Goal: Task Accomplishment & Management: Complete application form

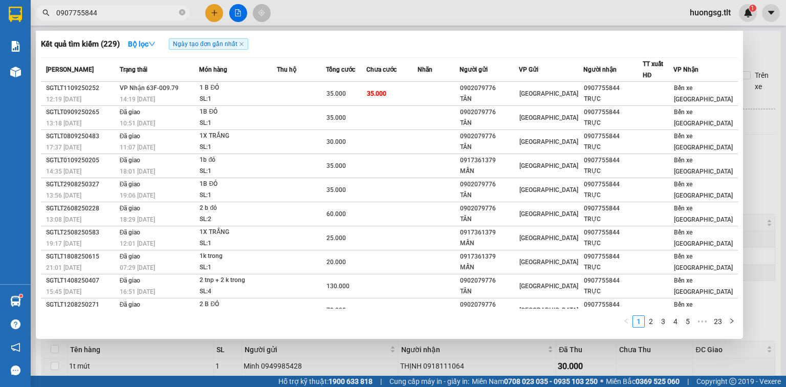
scroll to position [175, 0]
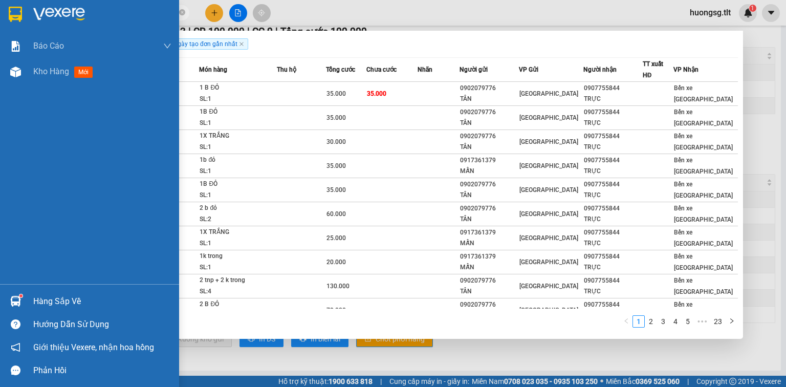
type input "0907755844"
click at [26, 305] on div "Hàng sắp về" at bounding box center [89, 301] width 179 height 23
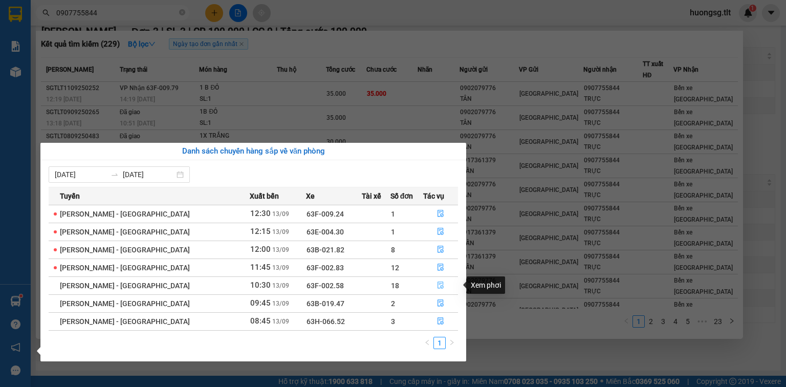
click at [440, 281] on button "button" at bounding box center [441, 285] width 34 height 16
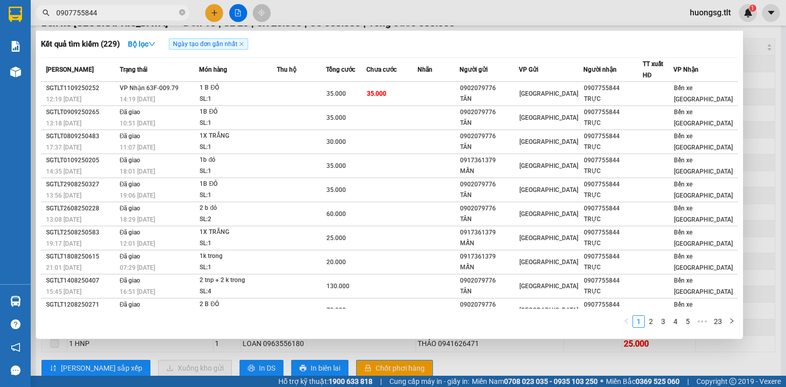
click at [478, 366] on div at bounding box center [393, 193] width 786 height 387
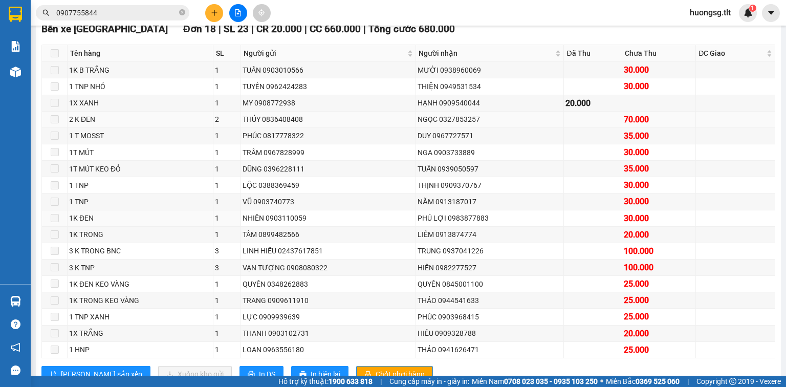
scroll to position [172, 0]
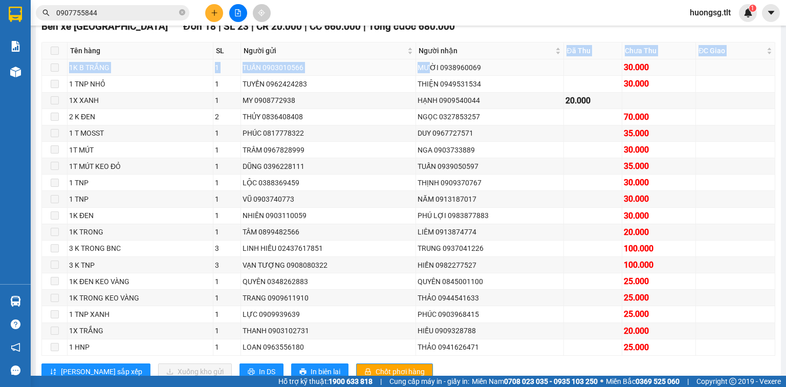
drag, startPoint x: 427, startPoint y: 68, endPoint x: 434, endPoint y: 74, distance: 9.4
click at [428, 72] on table "Tên hàng SL Người gửi Người nhận Đã Thu Chưa Thu ĐC Giao Ký nhận 1K B TRẮNG 1 T…" at bounding box center [408, 199] width 733 height 314
drag, startPoint x: 539, startPoint y: 83, endPoint x: 520, endPoint y: 92, distance: 20.8
click at [539, 76] on td "MƯỜI 0938960069" at bounding box center [490, 67] width 148 height 16
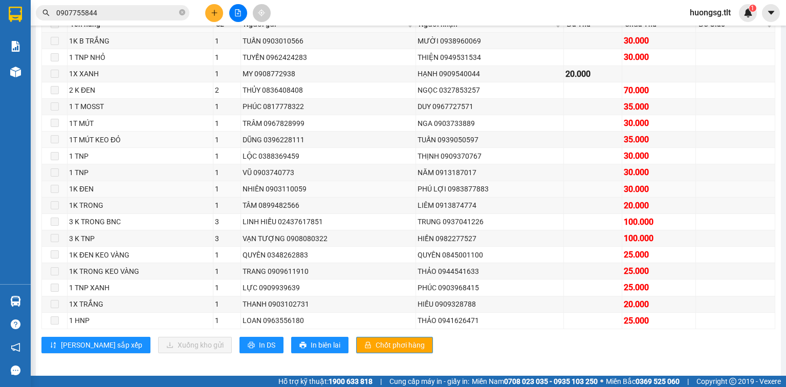
scroll to position [213, 0]
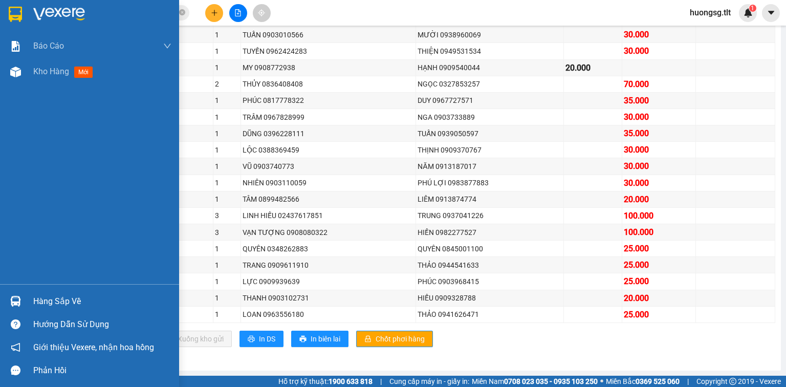
click at [79, 291] on div "Hàng sắp về" at bounding box center [89, 301] width 179 height 23
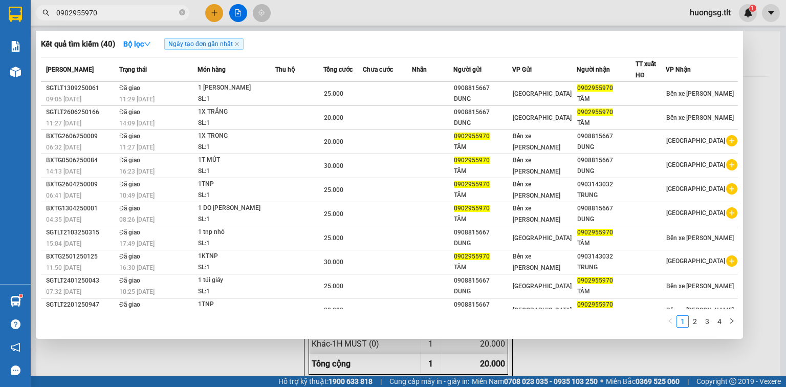
click at [23, 298] on div at bounding box center [16, 301] width 18 height 18
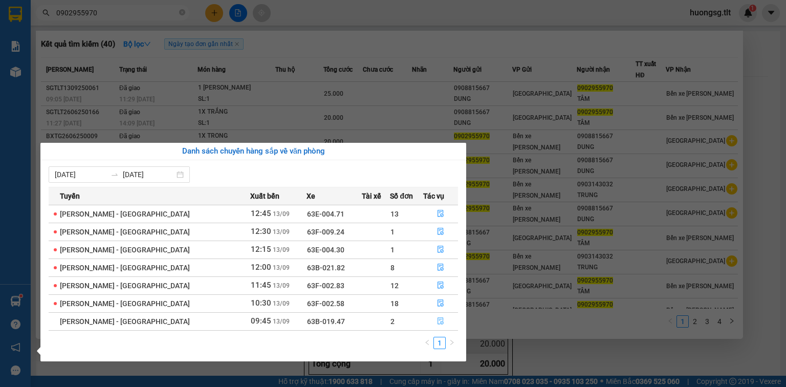
click at [437, 321] on icon "file-done" at bounding box center [440, 320] width 7 height 7
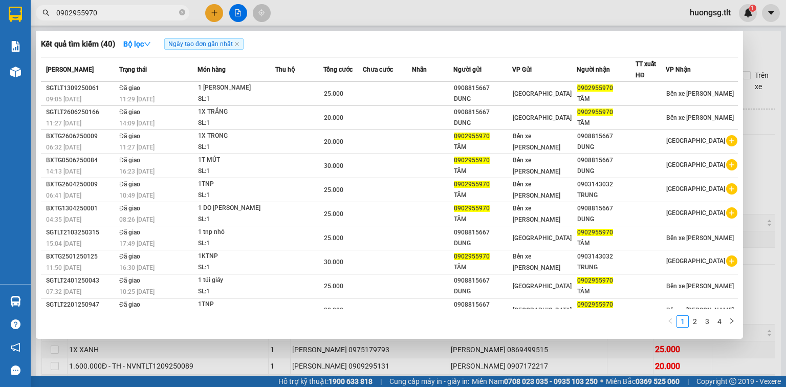
click at [376, 348] on div at bounding box center [393, 193] width 786 height 387
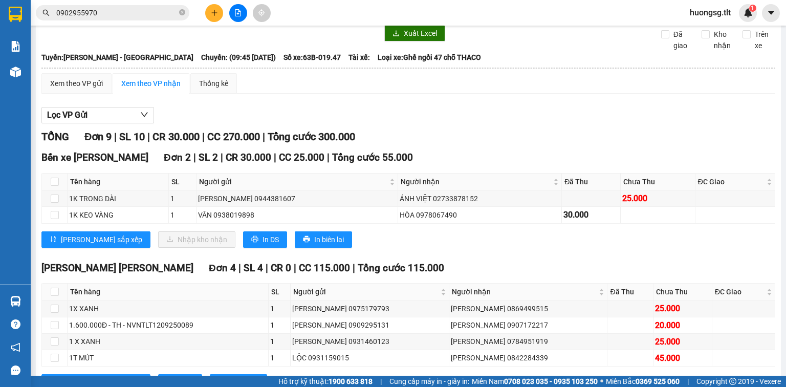
scroll to position [82, 0]
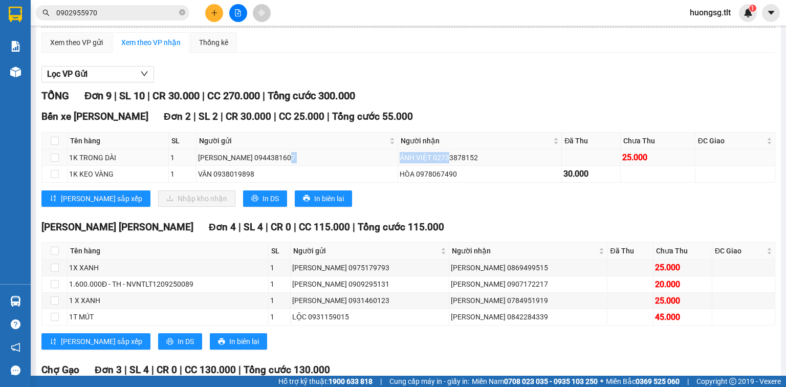
drag, startPoint x: 435, startPoint y: 164, endPoint x: 376, endPoint y: 172, distance: 59.4
click at [376, 166] on tr "1K [PERSON_NAME] 1 [PERSON_NAME] 0944381607 [PERSON_NAME] VIỆT 02733878152 25.0…" at bounding box center [408, 157] width 733 height 16
click at [386, 214] on div "Bến xe [PERSON_NAME][GEOGRAPHIC_DATA] 2 | SL 2 | CR 30.000 | CC 25.000 | [PERSO…" at bounding box center [408, 161] width 734 height 105
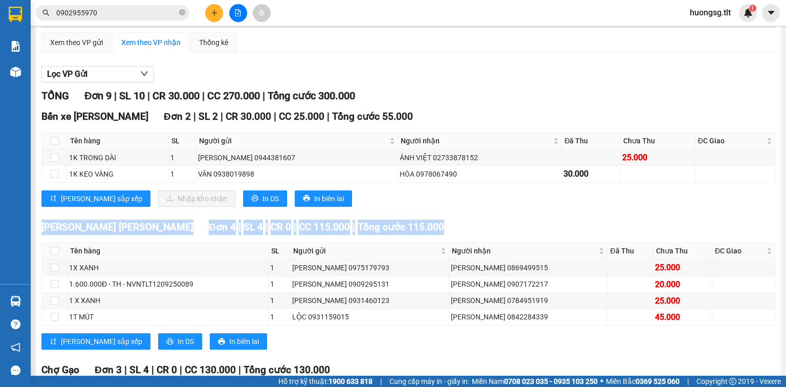
click at [387, 214] on div "Bến xe [PERSON_NAME][GEOGRAPHIC_DATA] 2 | SL 2 | CR 30.000 | CC 25.000 | [PERSO…" at bounding box center [408, 161] width 734 height 105
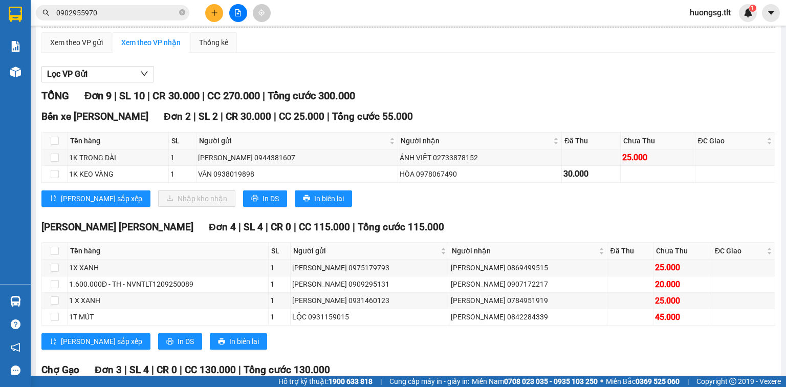
click at [387, 207] on div "[PERSON_NAME] sắp xếp Nhập [PERSON_NAME] In DS In biên lai" at bounding box center [408, 198] width 734 height 16
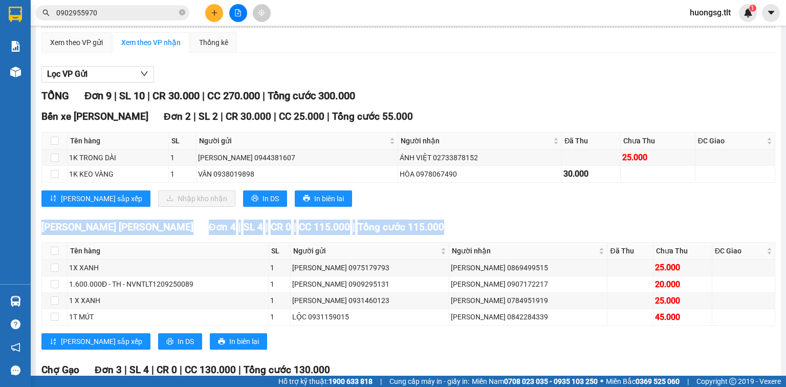
click at [387, 207] on div "[PERSON_NAME] sắp xếp Nhập [PERSON_NAME] In DS In biên lai" at bounding box center [408, 198] width 734 height 16
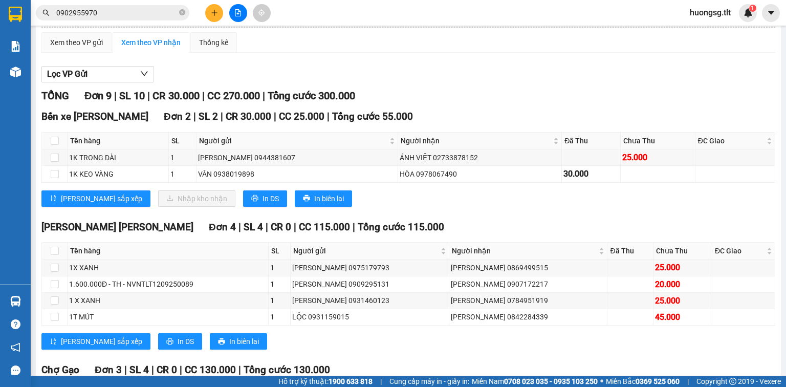
click at [402, 207] on div "[PERSON_NAME] sắp xếp Nhập [PERSON_NAME] In DS In biên lai" at bounding box center [408, 198] width 734 height 16
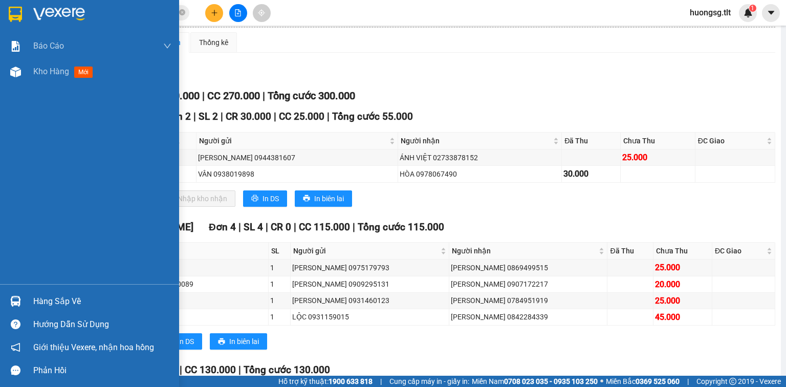
click at [26, 290] on div "Hàng sắp về" at bounding box center [89, 301] width 179 height 23
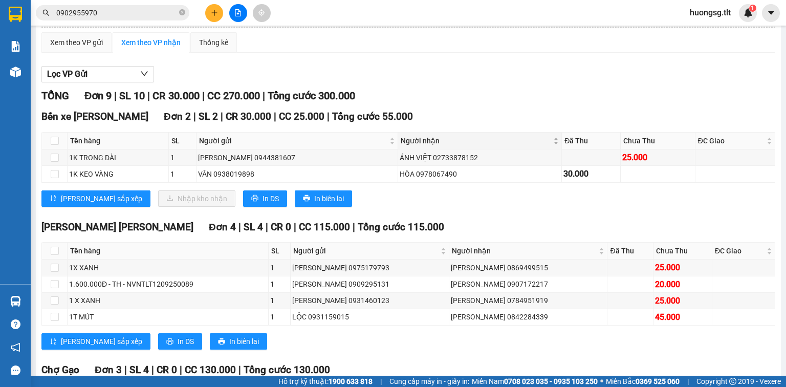
click at [508, 143] on section "Kết quả [PERSON_NAME] ( 40 ) Bộ lọc Ngày tạo [PERSON_NAME] nhất Mã ĐH Trạng thá…" at bounding box center [393, 193] width 786 height 387
click at [180, 14] on icon "close-circle" at bounding box center [182, 12] width 6 height 6
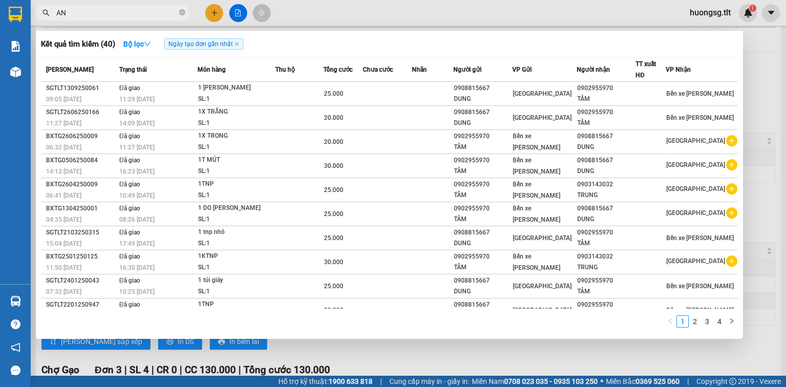
type input "A"
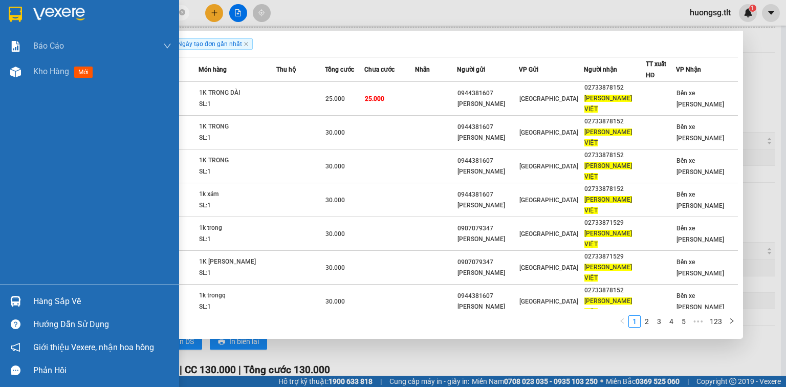
type input "[PERSON_NAME] VIỆT"
click at [35, 297] on div "Hàng sắp về" at bounding box center [102, 301] width 138 height 15
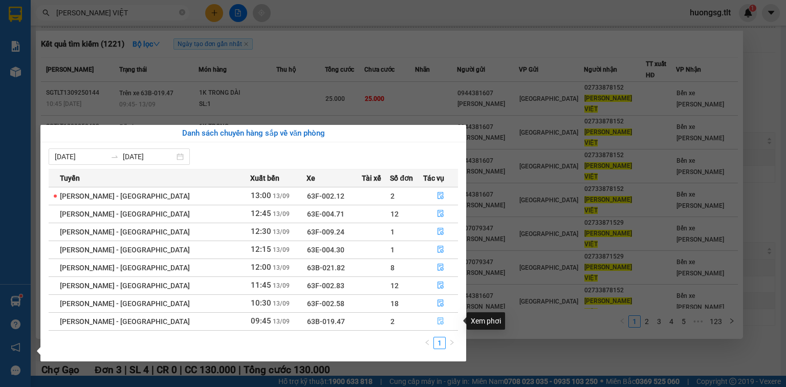
click at [437, 325] on span "file-done" at bounding box center [440, 321] width 7 height 8
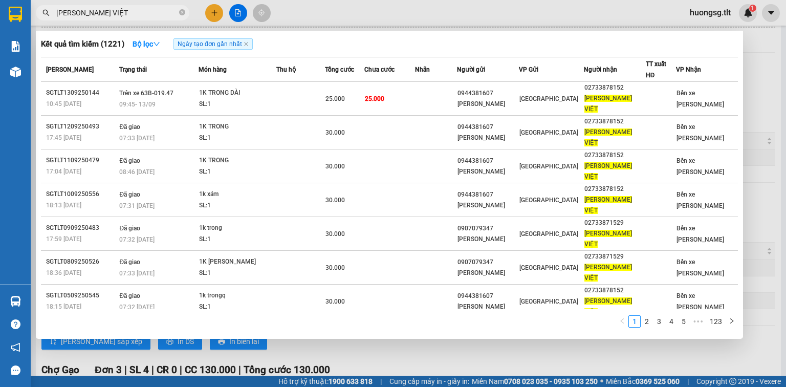
click at [403, 350] on div at bounding box center [393, 193] width 786 height 387
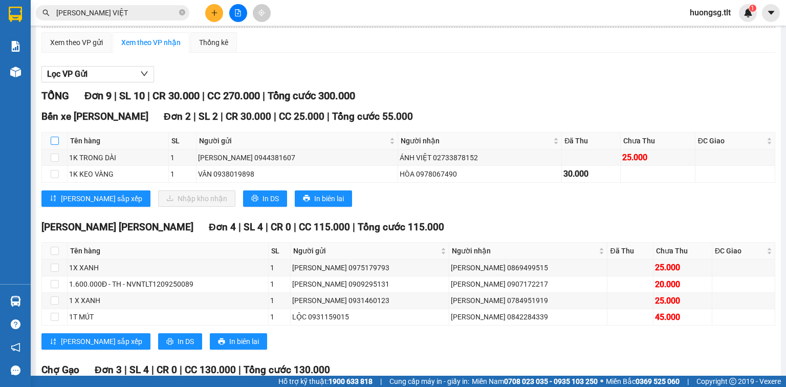
click at [51, 145] on input "checkbox" at bounding box center [55, 141] width 8 height 8
checkbox input "true"
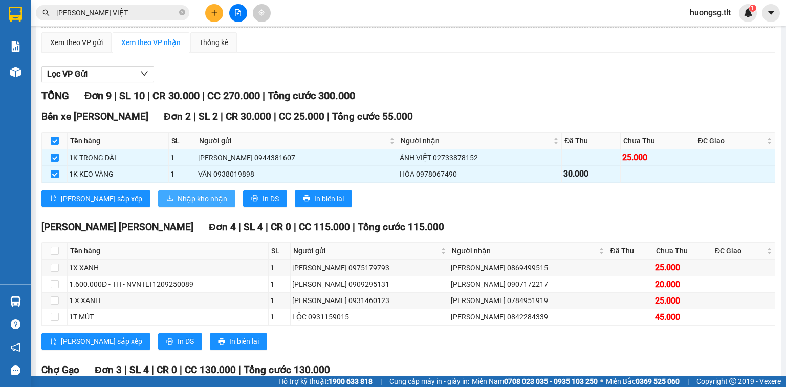
click at [178, 204] on span "Nhập kho nhận" at bounding box center [203, 198] width 50 height 11
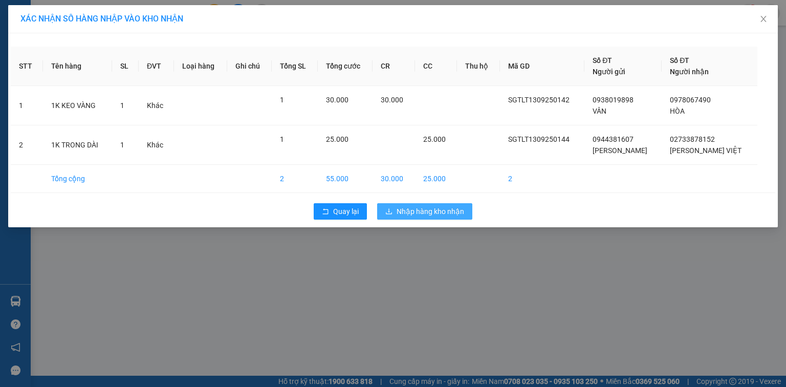
click at [451, 212] on span "Nhập hàng kho nhận" at bounding box center [431, 211] width 68 height 11
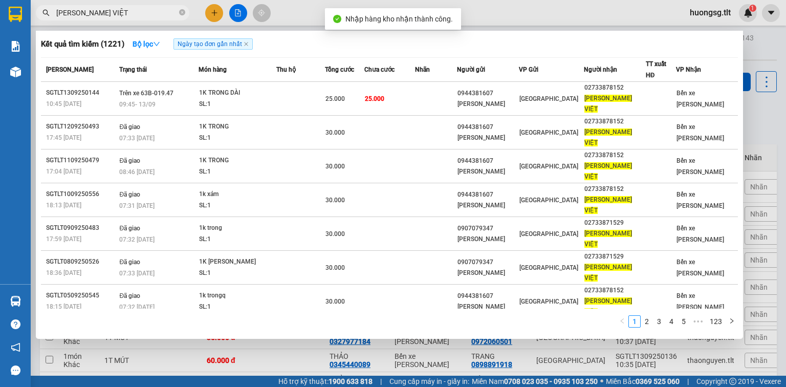
click at [108, 13] on input "[PERSON_NAME] VIỆT" at bounding box center [116, 12] width 121 height 11
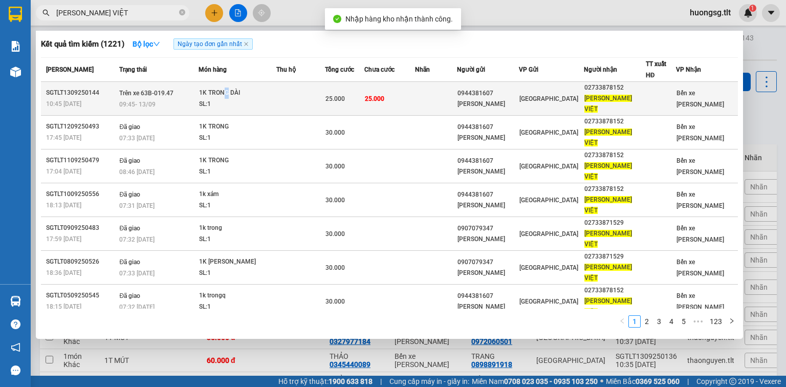
click at [231, 92] on div "1K TRONG DÀI" at bounding box center [237, 92] width 77 height 11
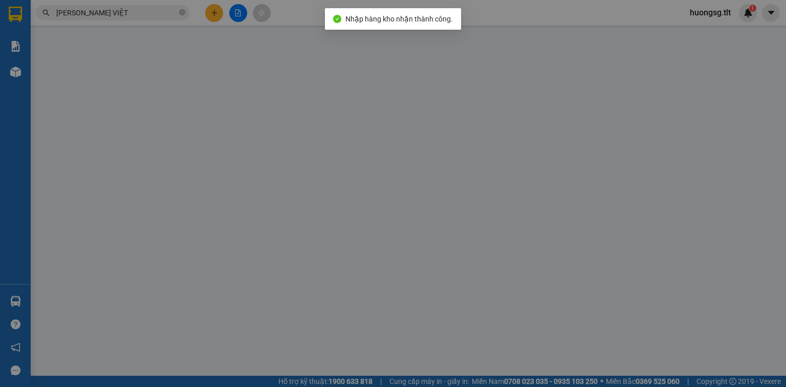
type input "0944381607"
type input "[PERSON_NAME]"
type input "02733878152"
type input "[PERSON_NAME] VIỆT"
type input "25.000"
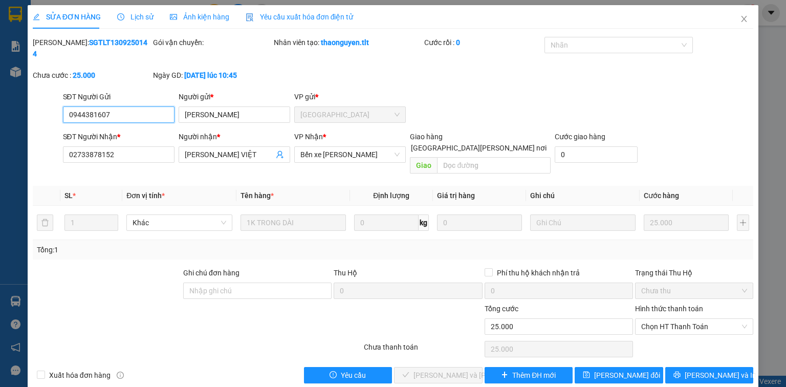
drag, startPoint x: 645, startPoint y: 303, endPoint x: 645, endPoint y: 312, distance: 8.2
click at [645, 319] on span "Chọn HT Thanh Toán" at bounding box center [694, 326] width 106 height 15
click at [645, 321] on div "Tại văn phòng" at bounding box center [694, 323] width 106 height 11
type input "0"
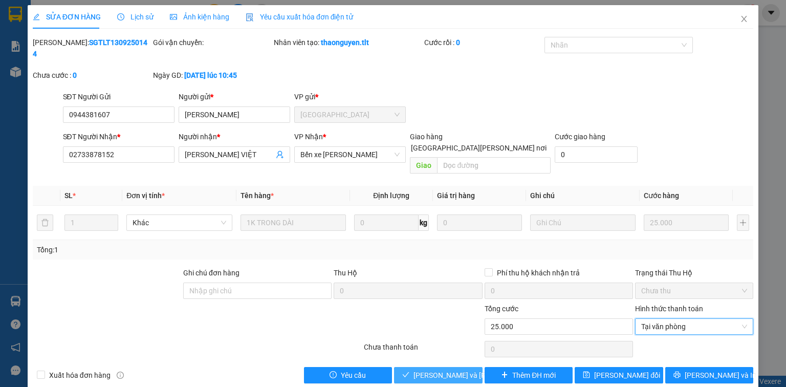
click at [454, 369] on span "[PERSON_NAME] và [PERSON_NAME] hàng" at bounding box center [482, 374] width 138 height 11
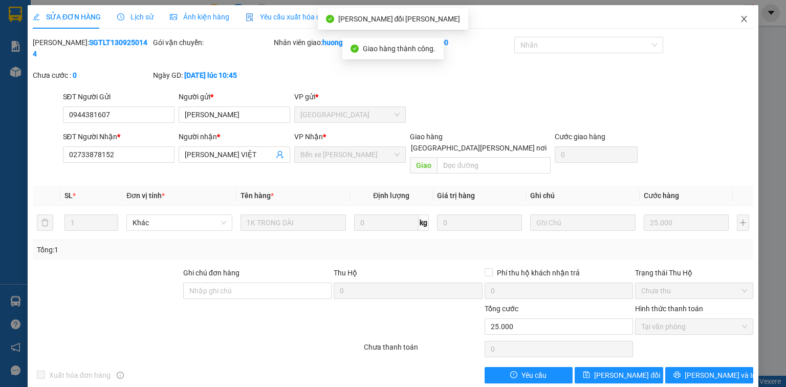
click at [742, 19] on icon "close" at bounding box center [744, 19] width 8 height 8
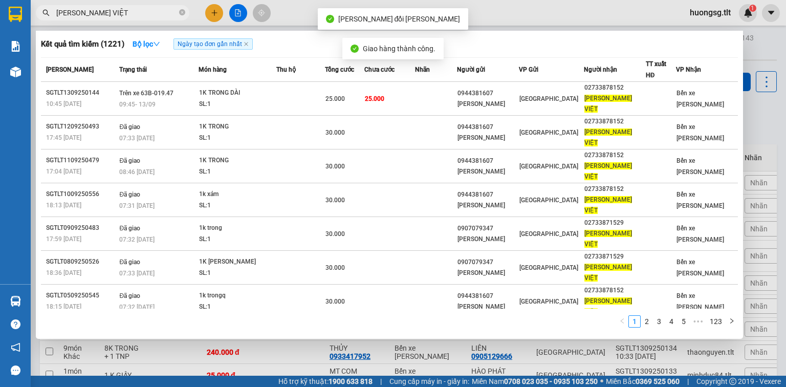
click at [106, 5] on span "[PERSON_NAME] VIỆT" at bounding box center [112, 12] width 153 height 15
click at [108, 21] on div at bounding box center [393, 193] width 786 height 387
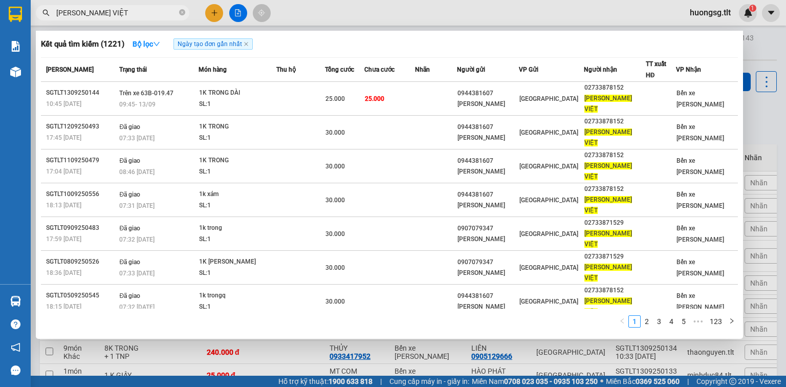
click at [113, 15] on input "[PERSON_NAME] VIỆT" at bounding box center [116, 12] width 121 height 11
drag, startPoint x: 254, startPoint y: 368, endPoint x: 148, endPoint y: 309, distance: 121.4
click at [254, 368] on div at bounding box center [393, 193] width 786 height 387
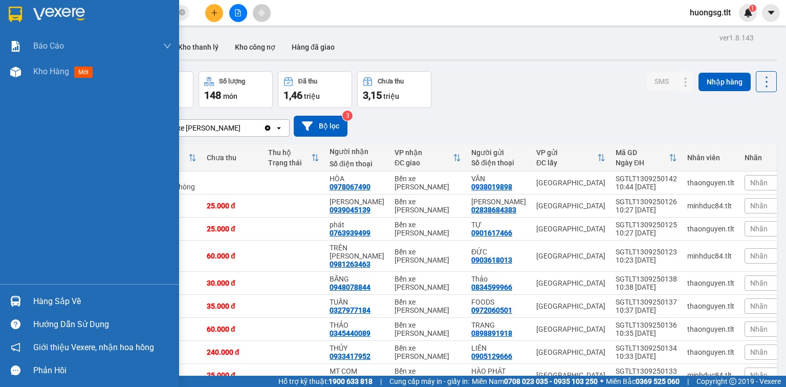
click at [33, 293] on div "Hàng sắp về" at bounding box center [89, 301] width 179 height 23
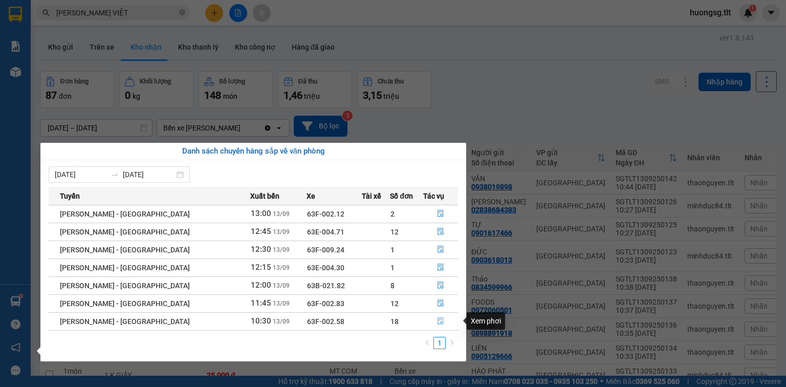
click at [437, 319] on icon "file-done" at bounding box center [440, 321] width 6 height 7
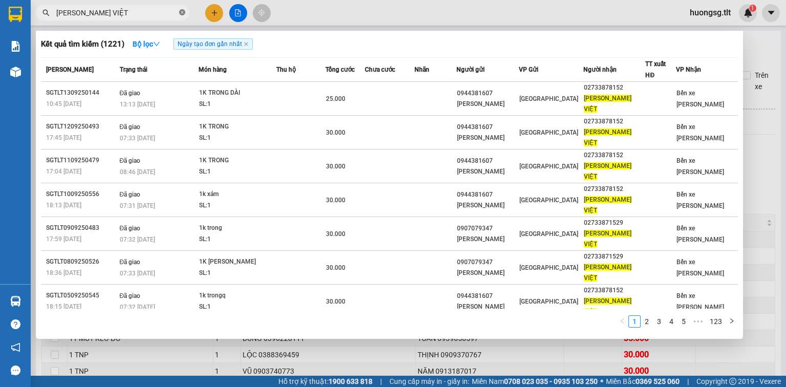
click at [182, 14] on icon "close-circle" at bounding box center [182, 12] width 6 height 6
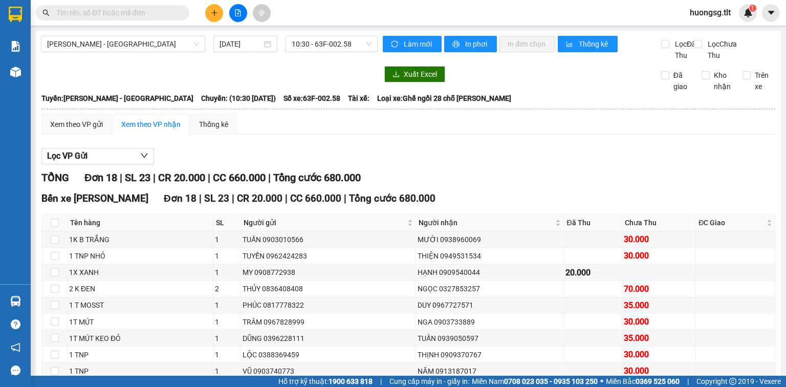
click at [169, 11] on input "text" at bounding box center [116, 12] width 121 height 11
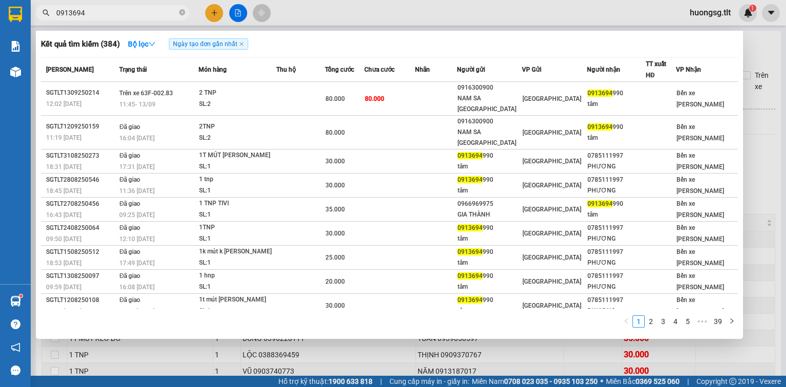
type input "0913694"
click at [209, 15] on div at bounding box center [393, 193] width 786 height 387
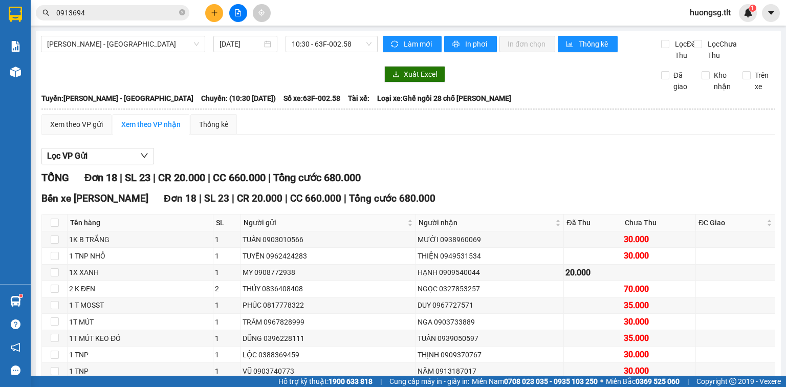
click at [209, 14] on button at bounding box center [214, 13] width 18 height 18
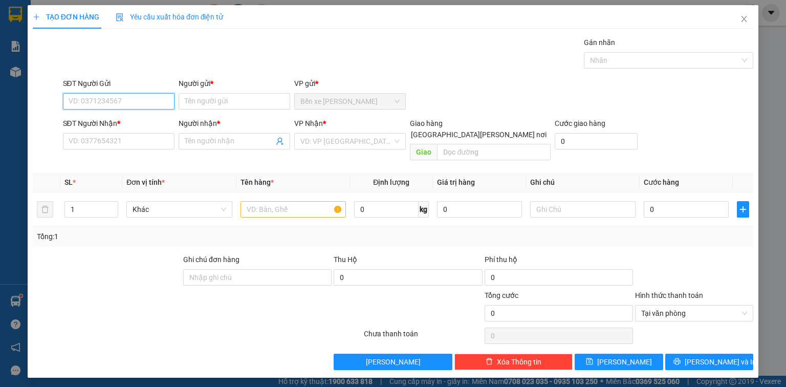
click at [139, 105] on input "SĐT Người Gửi" at bounding box center [119, 101] width 112 height 16
type input "0945948299"
click at [128, 124] on div "0945948299 - ÚT" at bounding box center [118, 121] width 99 height 11
type input "ÚT"
type input "0945948299"
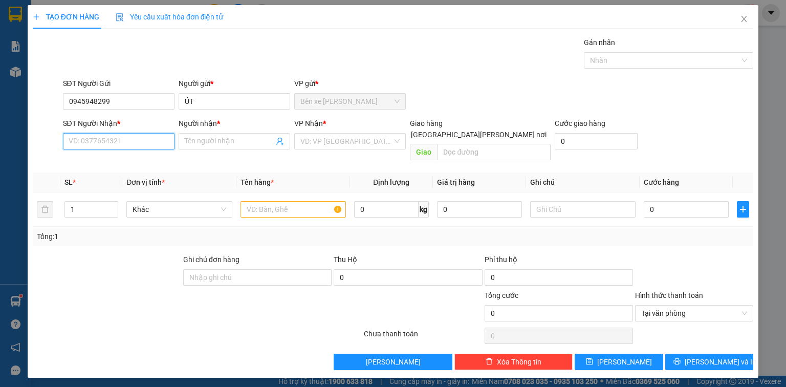
click at [126, 141] on input "SĐT Người Nhận *" at bounding box center [119, 141] width 112 height 16
click at [134, 162] on div "0903753574 - HÙNG" at bounding box center [118, 161] width 99 height 11
type input "0903753574"
type input "HÙNG"
click at [321, 139] on input "search" at bounding box center [346, 141] width 92 height 15
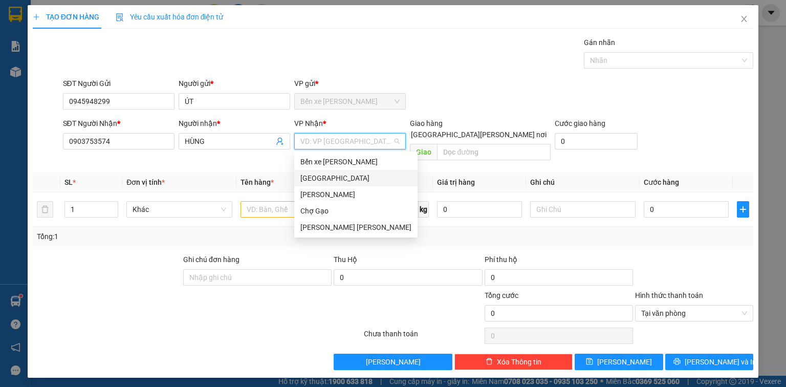
click at [323, 180] on div "[GEOGRAPHIC_DATA]" at bounding box center [355, 177] width 111 height 11
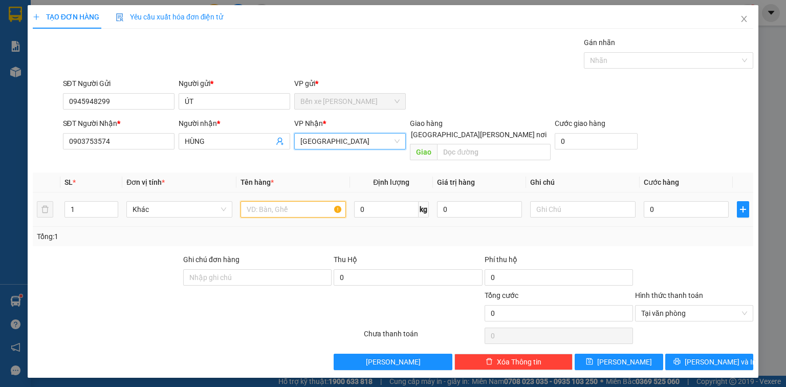
drag, startPoint x: 282, startPoint y: 193, endPoint x: 287, endPoint y: 192, distance: 5.2
click at [283, 201] on input "text" at bounding box center [292, 209] width 105 height 16
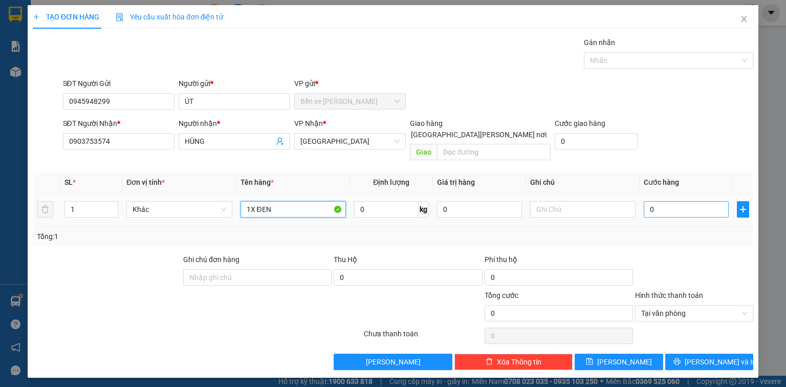
type input "1X ĐEN"
click at [689, 201] on input "0" at bounding box center [686, 209] width 85 height 16
type input "2"
type input "20"
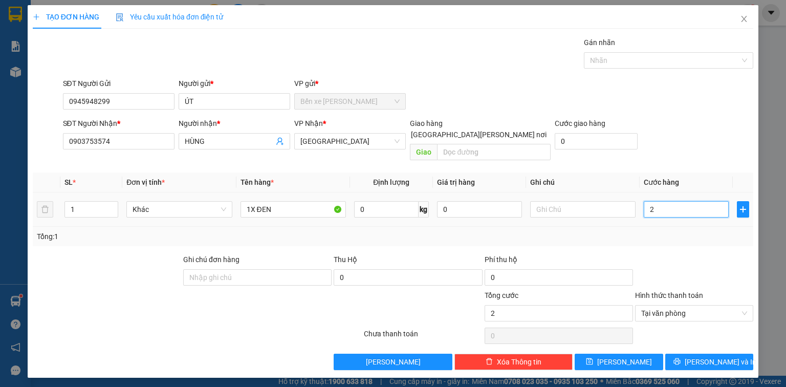
type input "20"
type input "2"
type input "25"
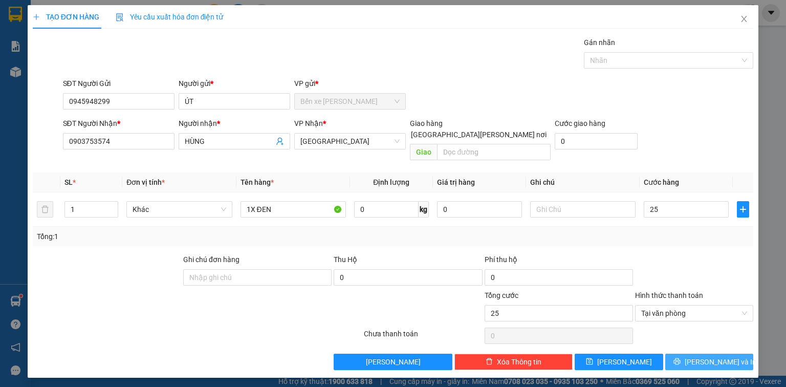
type input "25.000"
click at [721, 356] on span "[PERSON_NAME] và In" at bounding box center [721, 361] width 72 height 11
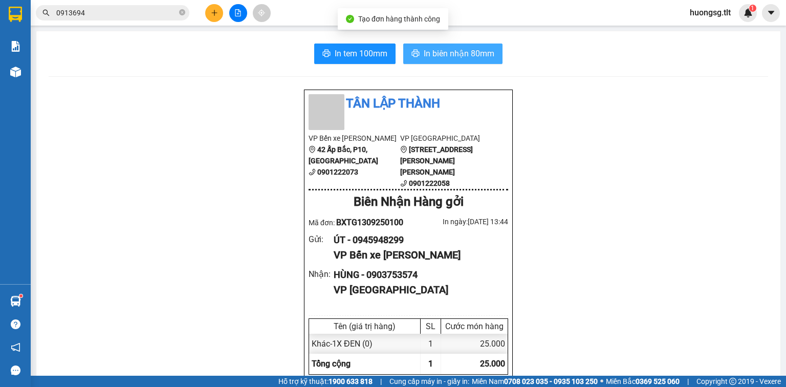
click at [464, 47] on button "In biên nhận 80mm" at bounding box center [452, 53] width 99 height 20
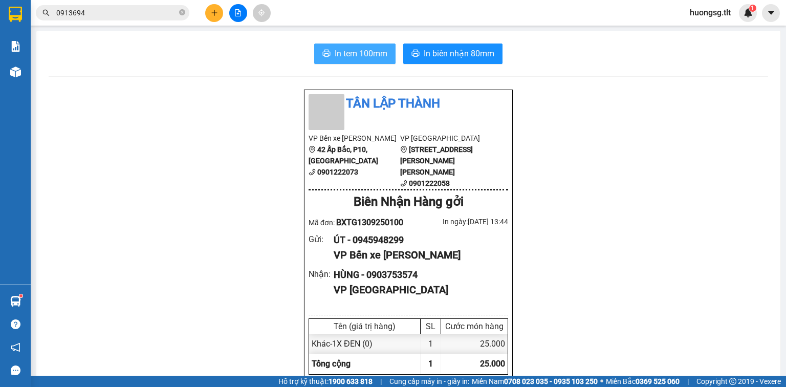
click at [350, 51] on span "In tem 100mm" at bounding box center [361, 53] width 53 height 13
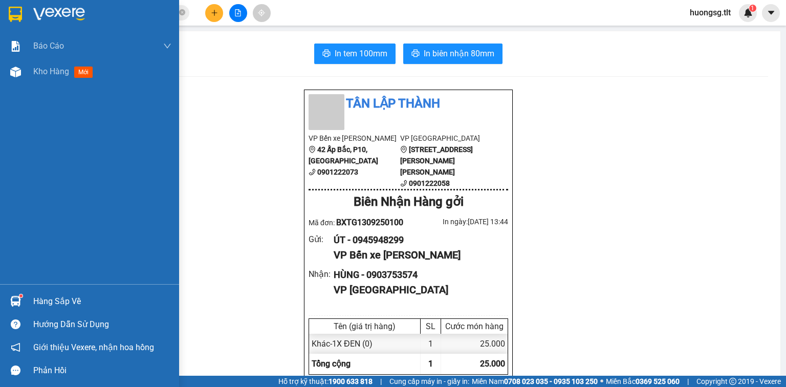
click at [23, 308] on div at bounding box center [16, 301] width 18 height 18
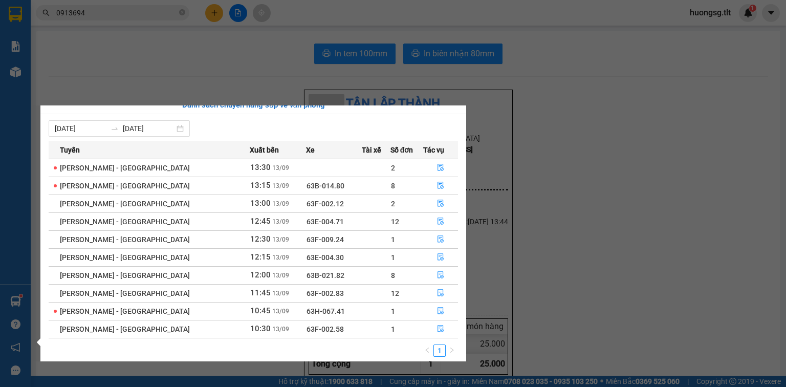
scroll to position [16, 0]
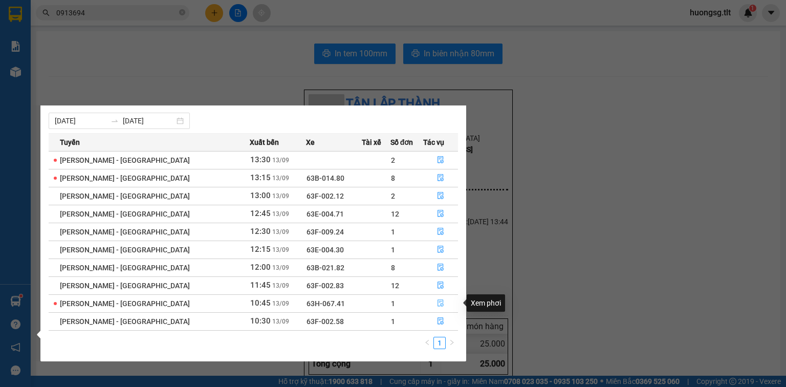
click at [437, 303] on icon "file-done" at bounding box center [440, 303] width 6 height 7
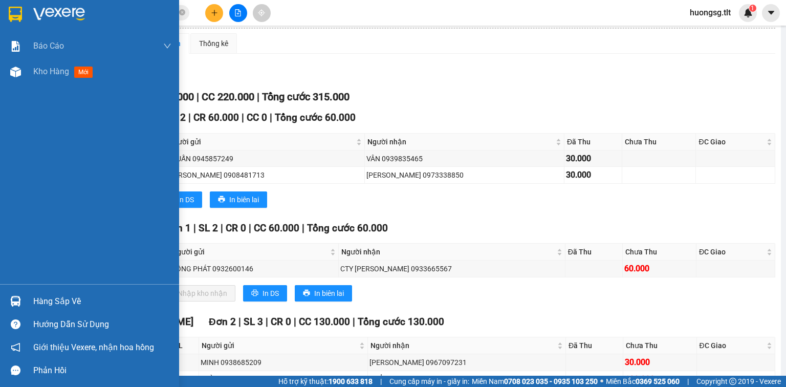
scroll to position [82, 0]
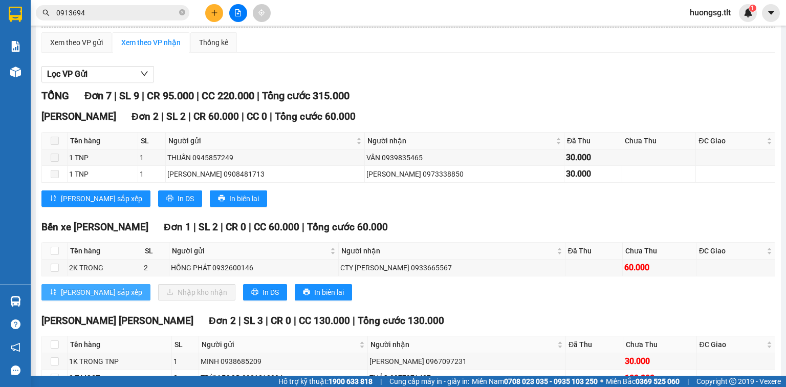
click at [62, 297] on span "[PERSON_NAME] sắp xếp" at bounding box center [101, 292] width 81 height 11
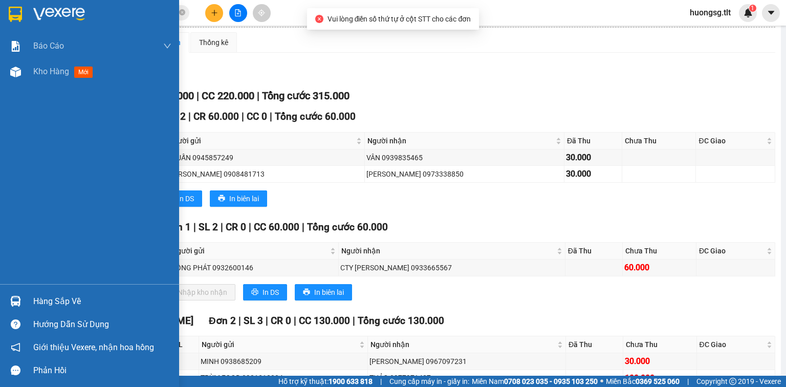
click at [40, 294] on div "Hàng sắp về" at bounding box center [102, 301] width 138 height 15
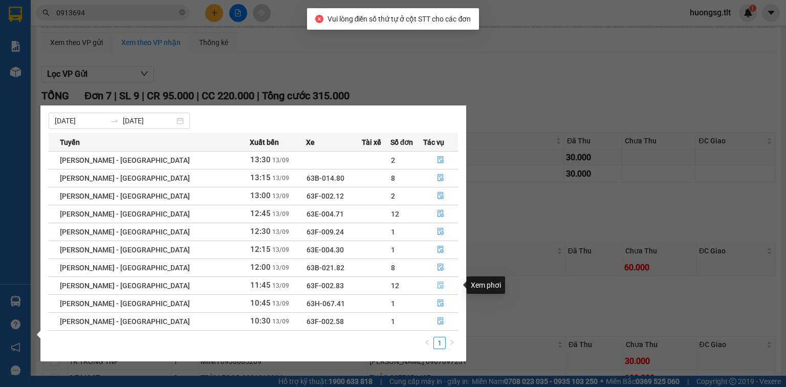
click at [437, 287] on icon "file-done" at bounding box center [440, 285] width 6 height 7
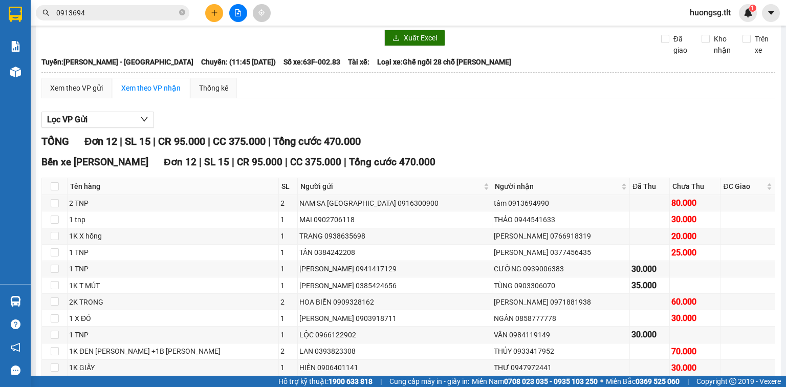
scroll to position [33, 0]
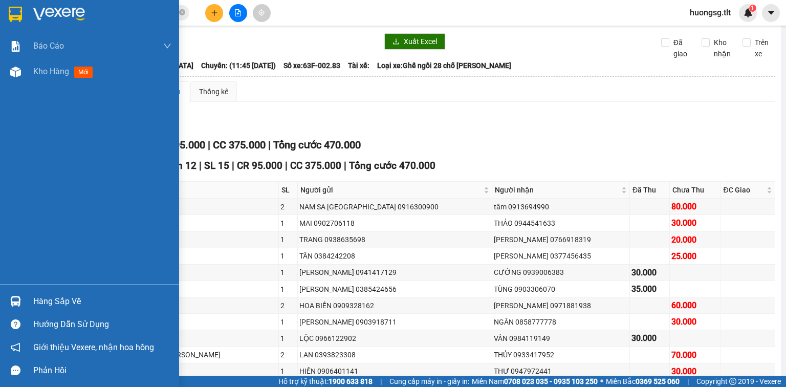
click at [24, 302] on div at bounding box center [16, 301] width 18 height 18
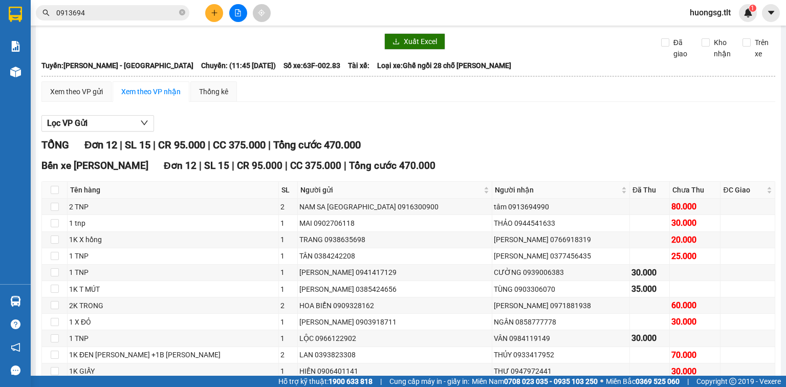
click at [526, 150] on section "Kết quả [PERSON_NAME] ( 384 ) Bộ lọc Ngày tạo [PERSON_NAME] nhất Mã ĐH Trạng th…" at bounding box center [393, 193] width 786 height 387
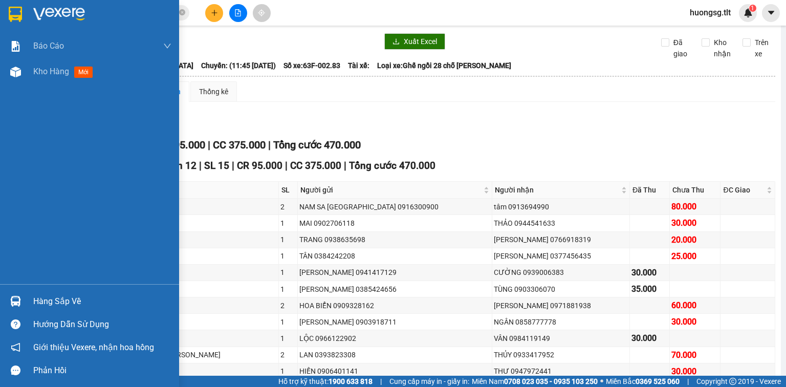
click at [26, 297] on div "Hàng sắp về" at bounding box center [89, 301] width 179 height 23
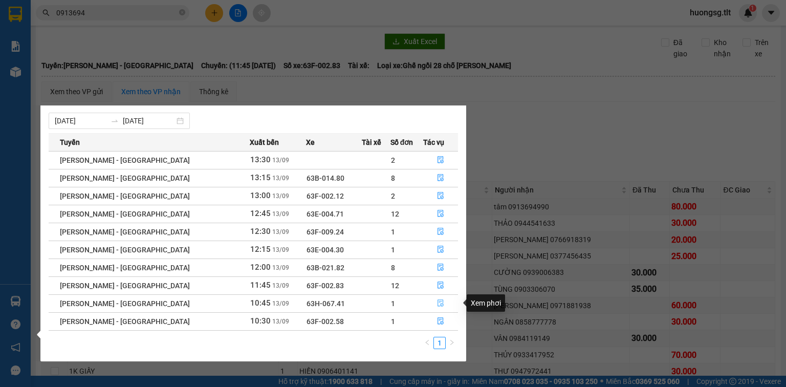
click at [442, 304] on button "button" at bounding box center [441, 303] width 34 height 16
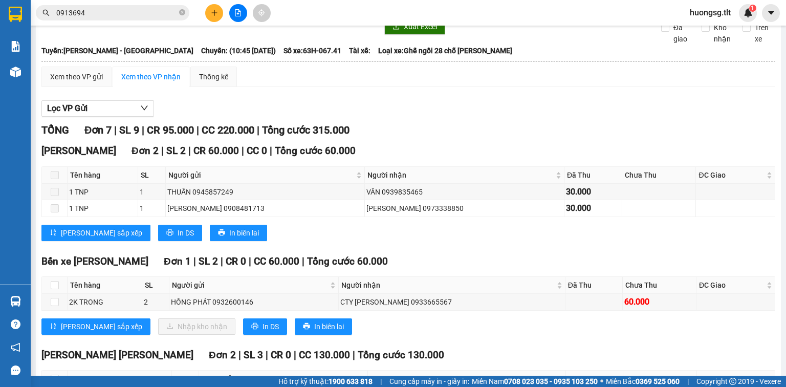
scroll to position [33, 0]
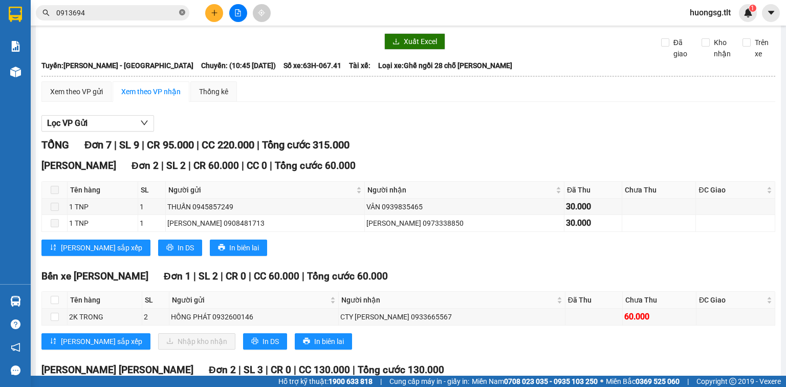
click at [183, 16] on span at bounding box center [182, 13] width 6 height 10
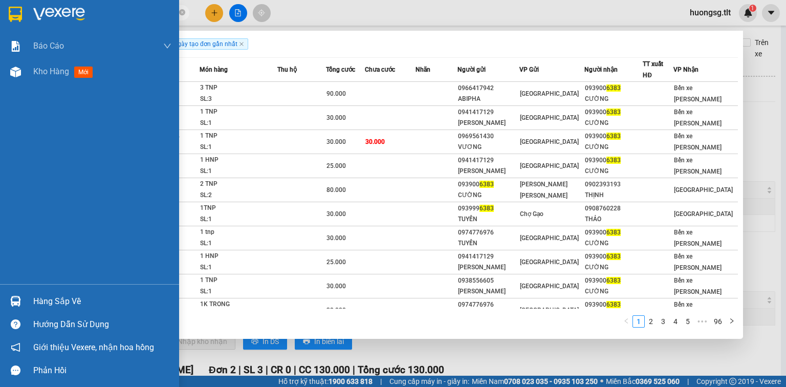
type input "6383"
click at [16, 300] on img at bounding box center [15, 301] width 11 height 11
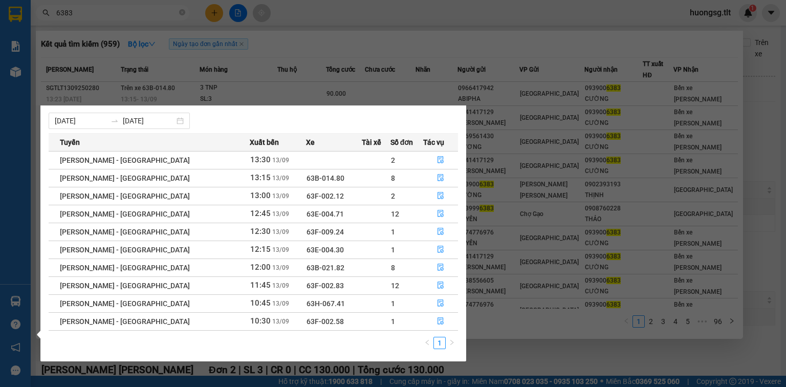
click at [510, 344] on section "Kết quả [PERSON_NAME] ( 959 ) Bộ lọc Ngày tạo [PERSON_NAME] nhất Mã ĐH Trạng th…" at bounding box center [393, 193] width 786 height 387
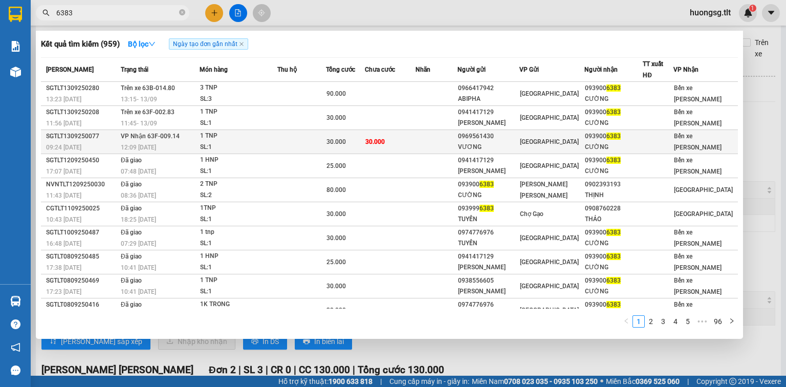
click at [289, 135] on td at bounding box center [301, 142] width 48 height 24
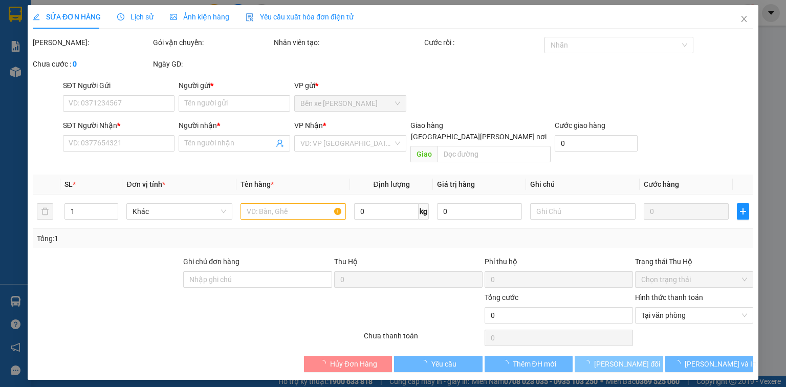
type input "0969561430"
type input "VƯƠNG"
type input "0939006383"
type input "CƯỜNG"
type input "30.000"
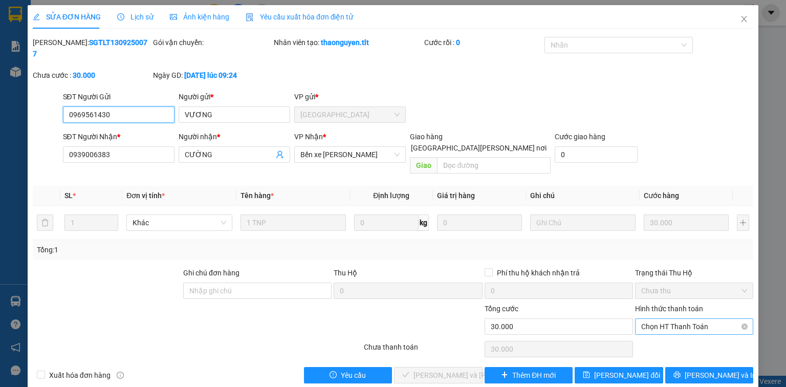
drag, startPoint x: 641, startPoint y: 299, endPoint x: 643, endPoint y: 311, distance: 12.4
click at [641, 318] on div "Chọn HT Thanh Toán" at bounding box center [694, 326] width 118 height 16
click at [648, 324] on div "Tại văn phòng" at bounding box center [694, 323] width 106 height 11
type input "0"
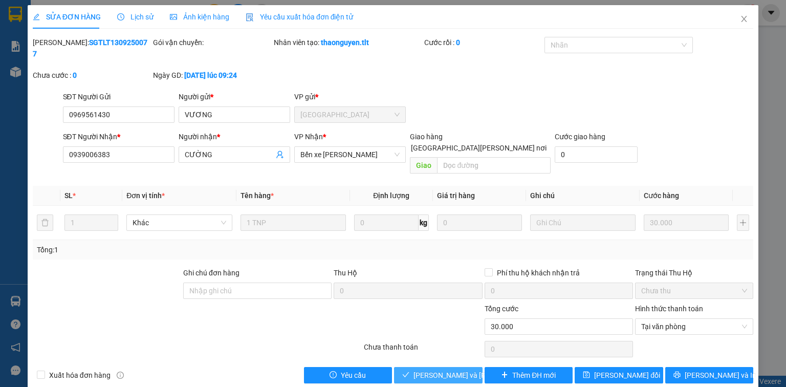
click at [434, 369] on span "[PERSON_NAME] và [PERSON_NAME] hàng" at bounding box center [482, 374] width 138 height 11
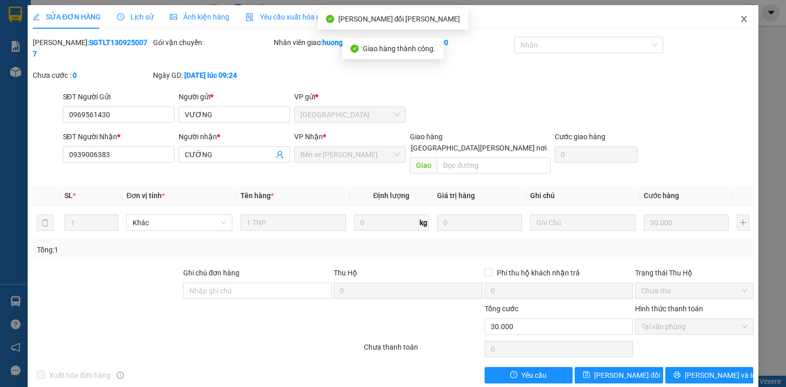
click at [738, 23] on span "Close" at bounding box center [744, 19] width 29 height 29
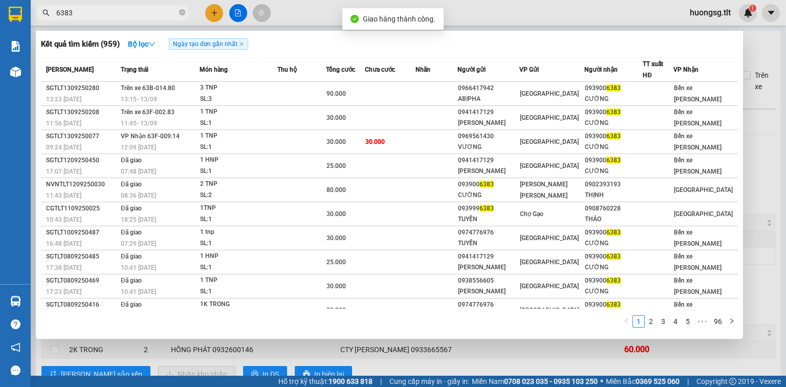
click at [123, 16] on input "6383" at bounding box center [116, 12] width 121 height 11
type input "6383"
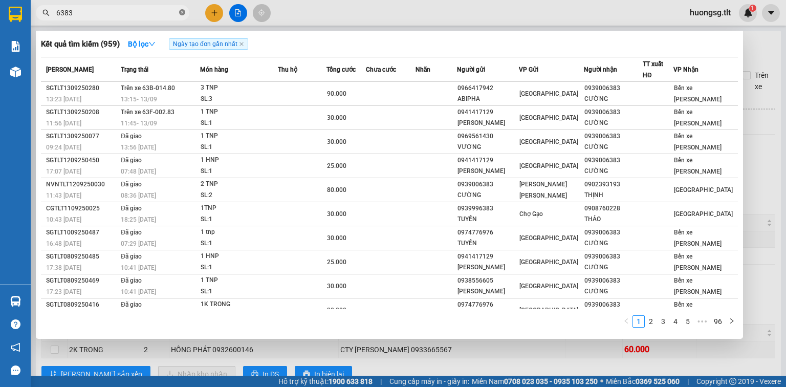
click at [182, 16] on span at bounding box center [182, 13] width 6 height 10
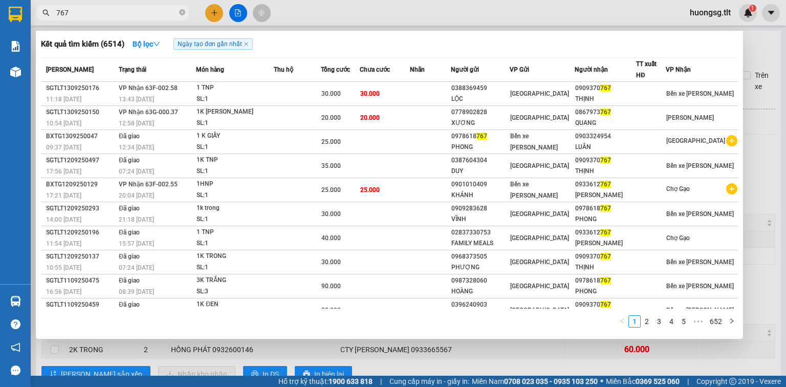
type input "767"
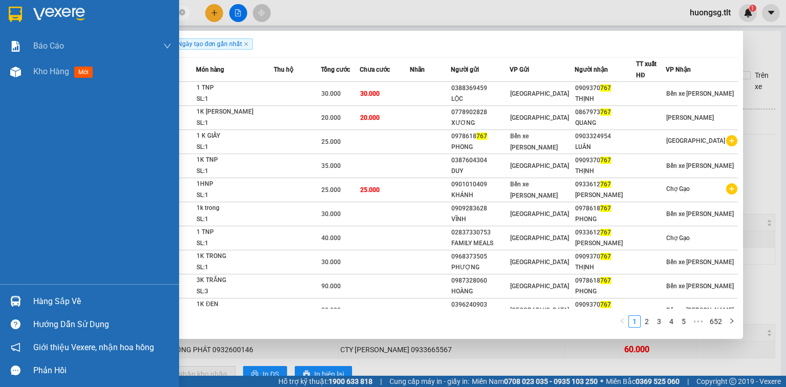
click at [7, 306] on div at bounding box center [16, 301] width 18 height 18
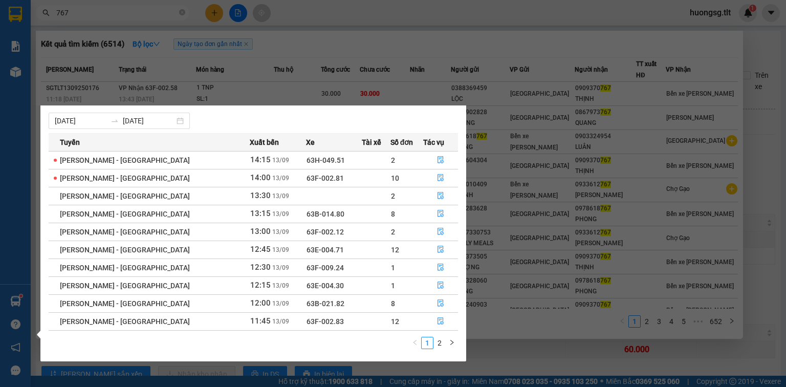
click at [438, 337] on ul "1 2" at bounding box center [433, 343] width 49 height 12
click at [438, 338] on link "2" at bounding box center [439, 342] width 11 height 11
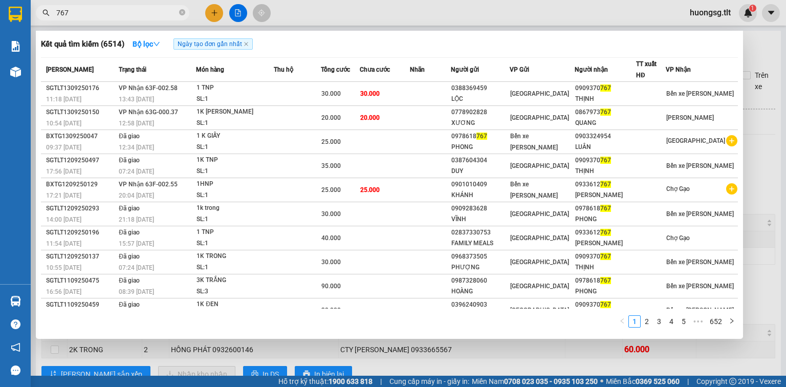
click at [522, 348] on section "Kết quả [PERSON_NAME] ( 6514 ) Bộ lọc Ngày tạo [PERSON_NAME] nhất Mã ĐH Trạng t…" at bounding box center [393, 193] width 786 height 387
click at [184, 11] on icon "close-circle" at bounding box center [182, 12] width 6 height 6
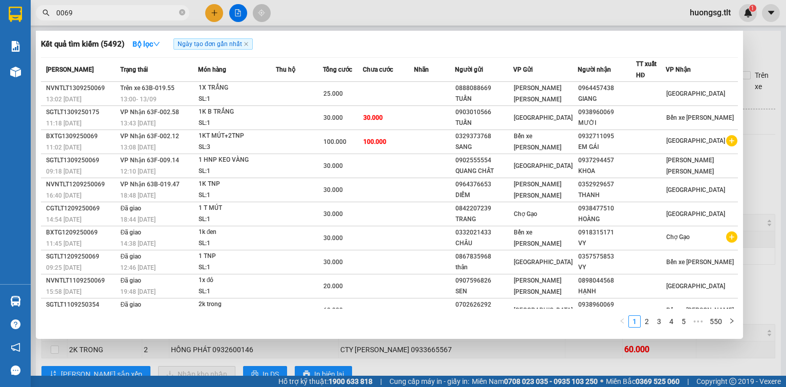
type input "0069"
click at [215, 12] on div at bounding box center [393, 193] width 786 height 387
click at [184, 11] on icon "close-circle" at bounding box center [182, 12] width 6 height 6
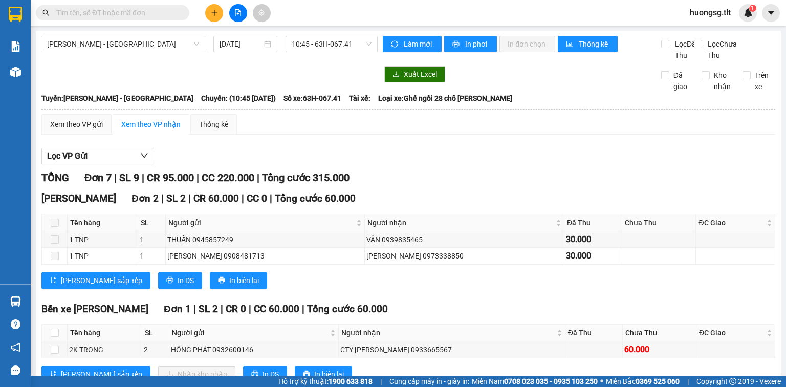
click at [216, 13] on icon "plus" at bounding box center [214, 12] width 7 height 7
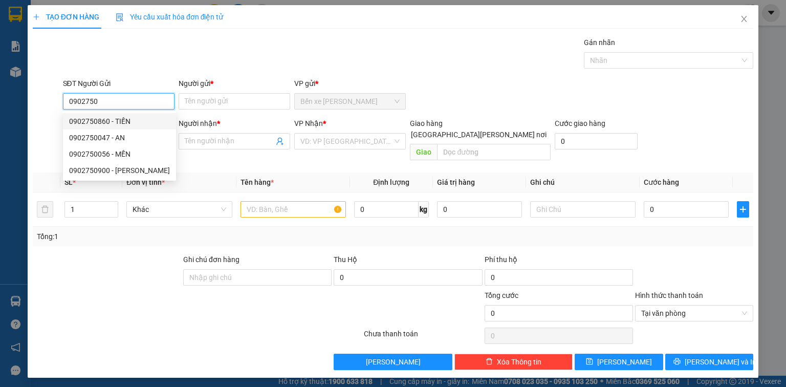
click at [121, 117] on div "0902750860 - TIẾN" at bounding box center [119, 121] width 101 height 11
type input "0902750860"
type input "TIẾN"
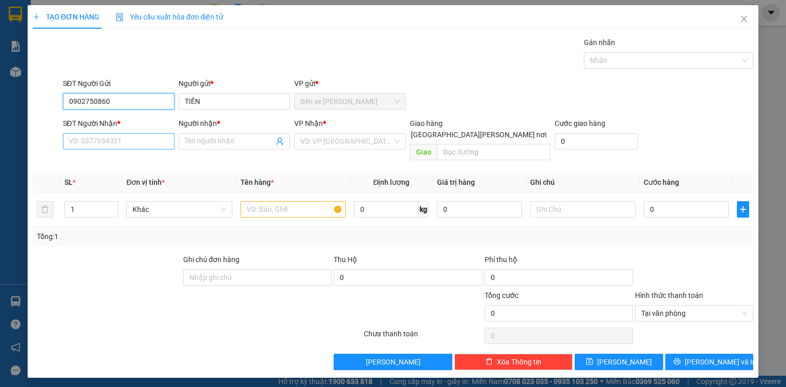
type input "0902750860"
click at [118, 138] on input "SĐT Người Nhận *" at bounding box center [119, 141] width 112 height 16
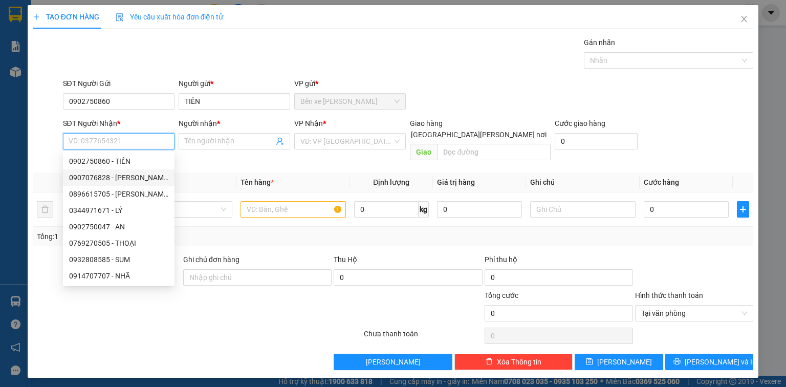
click at [130, 179] on div "0907076828 - [PERSON_NAME]" at bounding box center [118, 177] width 99 height 11
type input "0907076828"
type input "KHOA"
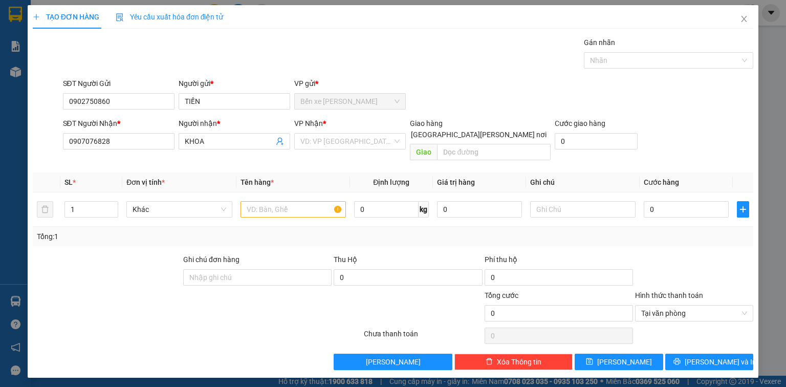
click at [323, 130] on div "VP Nhận *" at bounding box center [350, 125] width 112 height 15
click at [321, 138] on input "search" at bounding box center [346, 141] width 92 height 15
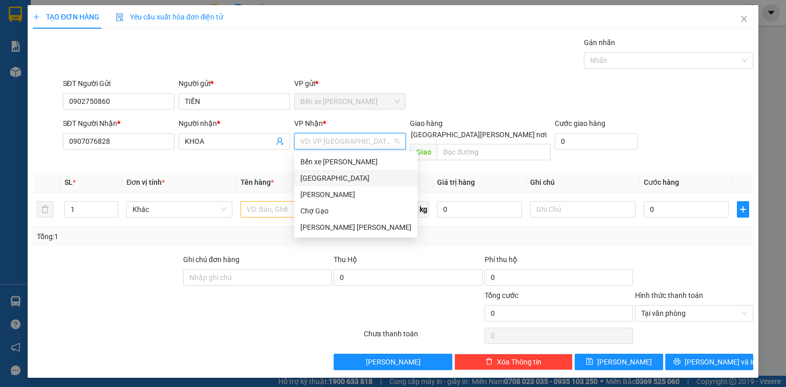
click at [306, 174] on div "[GEOGRAPHIC_DATA]" at bounding box center [355, 177] width 111 height 11
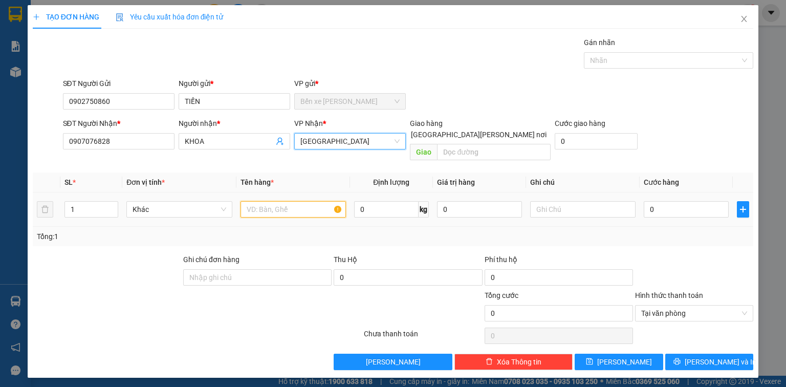
click at [257, 203] on input "text" at bounding box center [292, 209] width 105 height 16
type input "1X VÀNG"
click at [663, 199] on div "0" at bounding box center [686, 209] width 85 height 20
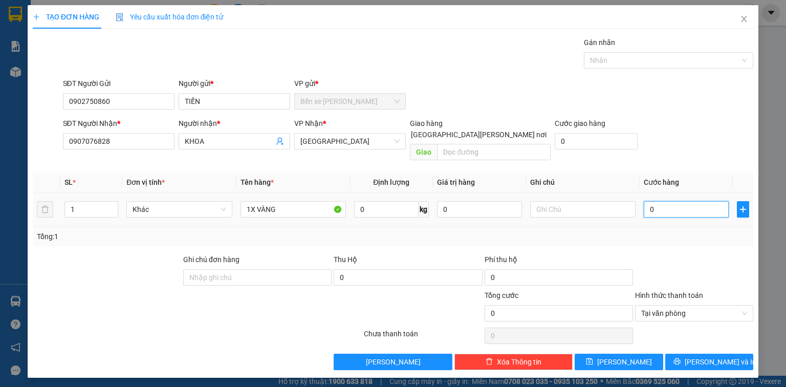
click at [660, 201] on input "0" at bounding box center [686, 209] width 85 height 16
type input "2"
type input "20"
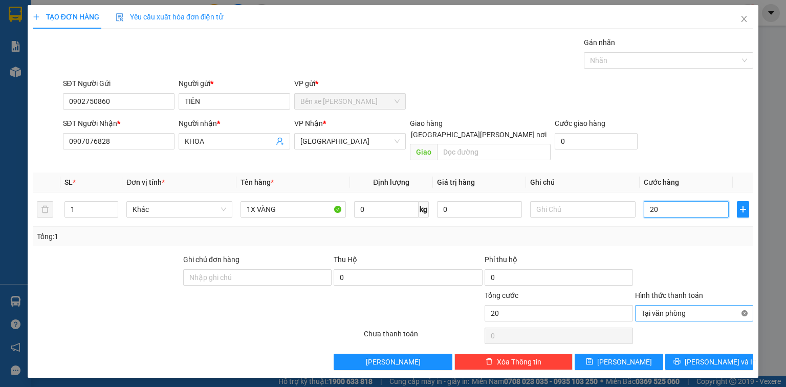
click at [742, 305] on div "Tại văn phòng" at bounding box center [694, 313] width 118 height 16
type input "20.000"
click at [705, 254] on div at bounding box center [694, 272] width 120 height 36
type input "20.000"
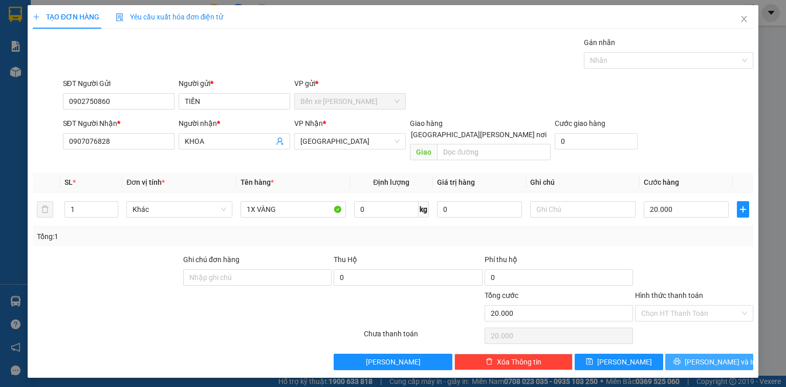
click at [716, 354] on button "[PERSON_NAME] và In" at bounding box center [709, 362] width 89 height 16
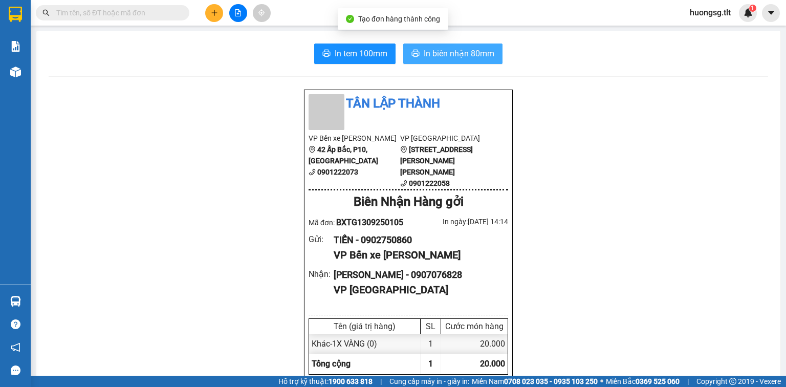
click at [468, 54] on span "In biên nhận 80mm" at bounding box center [459, 53] width 71 height 13
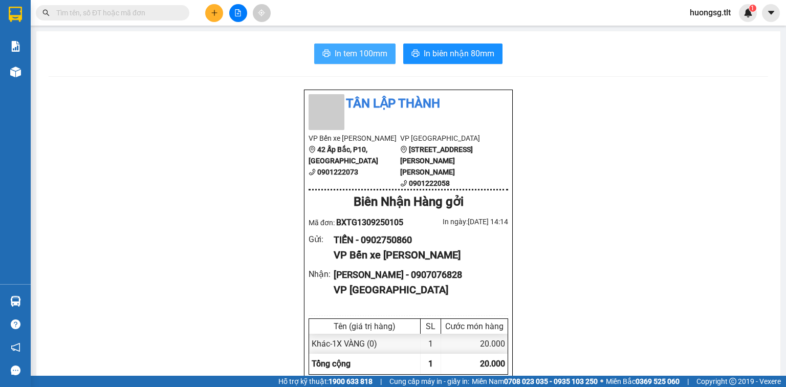
click at [366, 55] on span "In tem 100mm" at bounding box center [361, 53] width 53 height 13
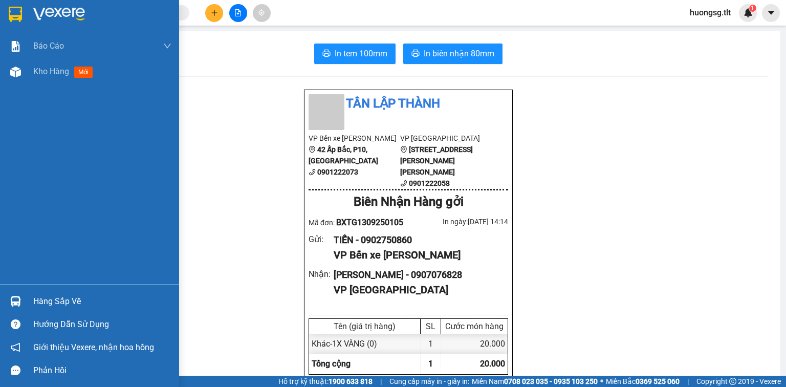
click at [20, 297] on div at bounding box center [16, 301] width 18 height 18
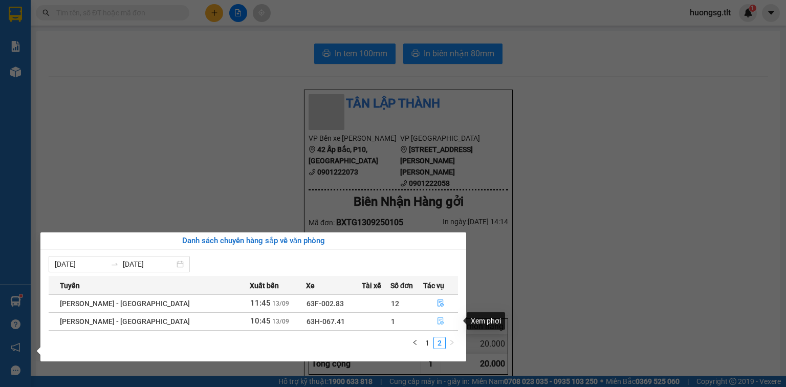
click at [438, 318] on icon "file-done" at bounding box center [440, 321] width 6 height 7
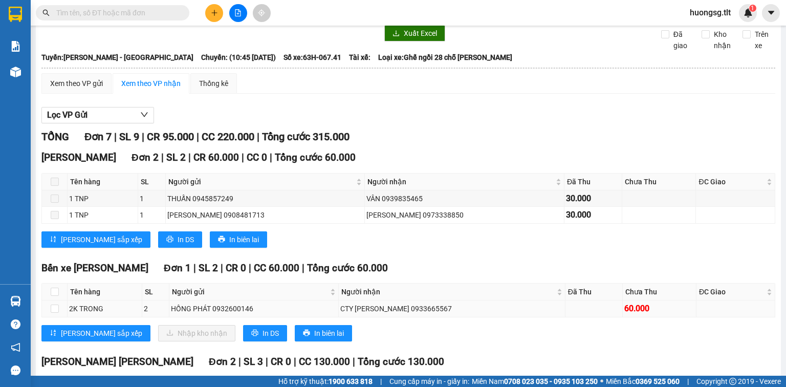
scroll to position [82, 0]
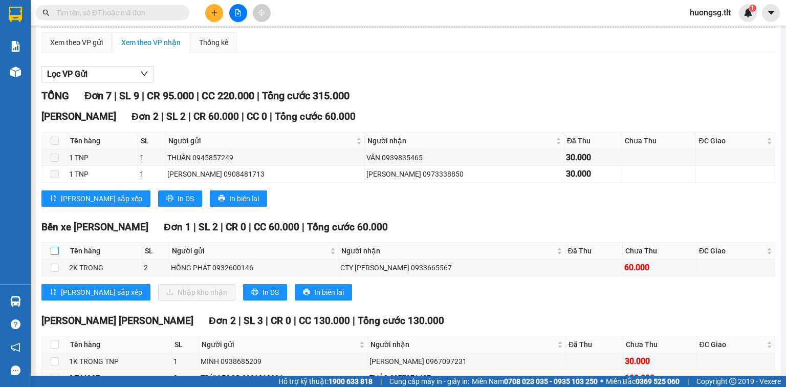
click at [54, 255] on input "checkbox" at bounding box center [55, 251] width 8 height 8
checkbox input "true"
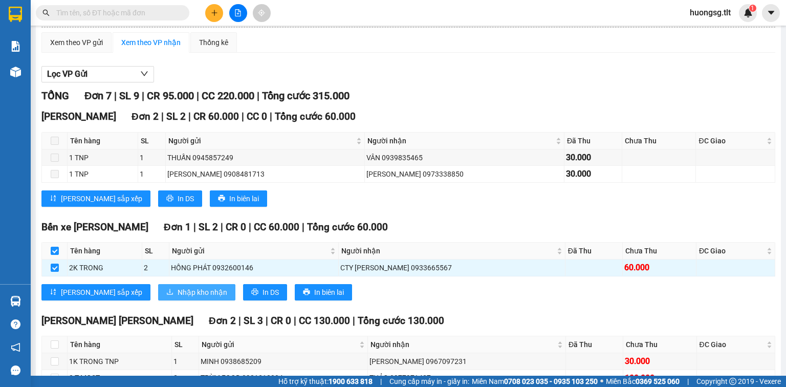
click at [158, 300] on button "Nhập kho nhận" at bounding box center [196, 292] width 77 height 16
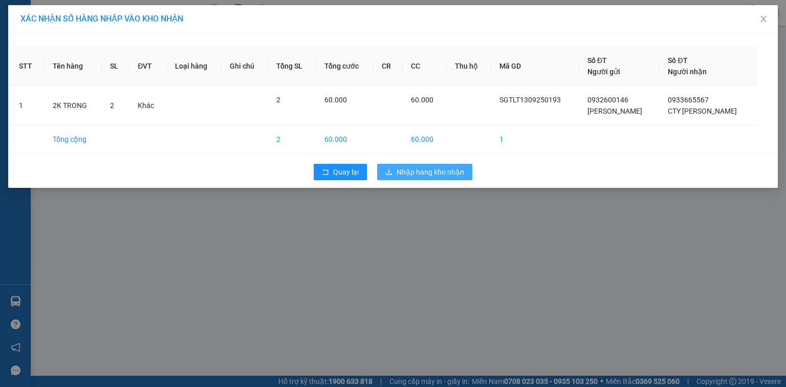
click at [414, 172] on span "Nhập hàng kho nhận" at bounding box center [431, 171] width 68 height 11
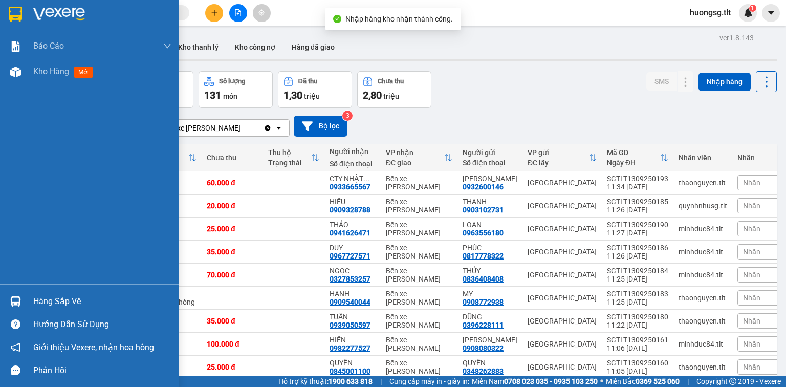
click at [24, 296] on div at bounding box center [16, 301] width 18 height 18
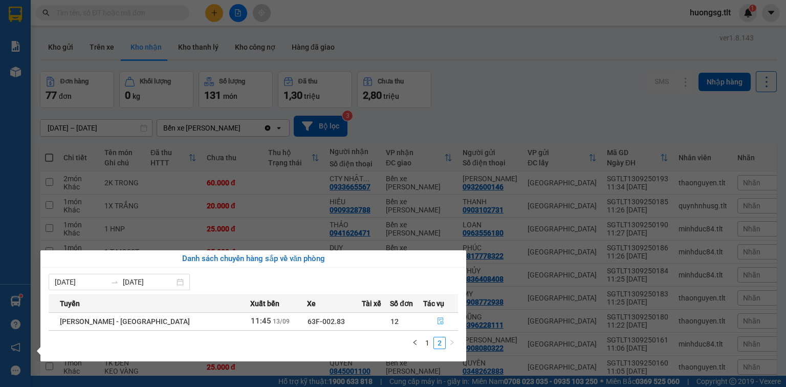
click at [438, 319] on icon "file-done" at bounding box center [440, 320] width 7 height 7
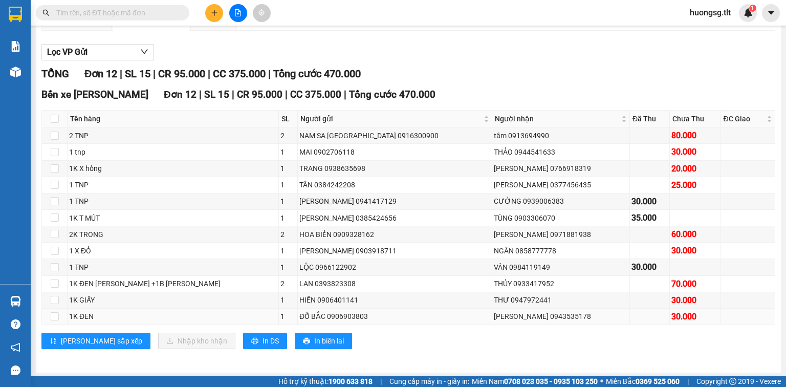
scroll to position [115, 0]
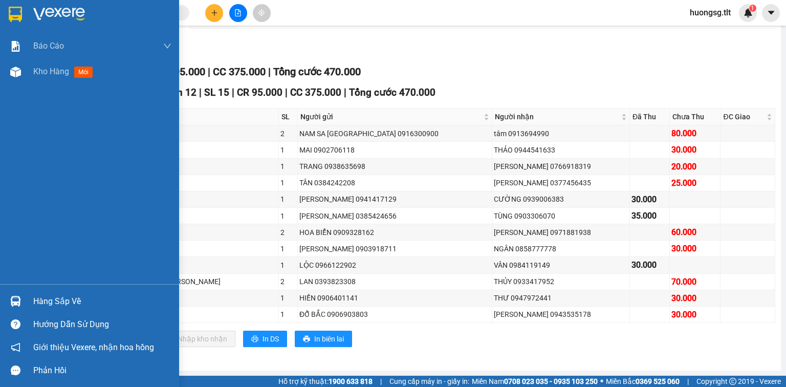
click at [21, 293] on div at bounding box center [16, 301] width 18 height 18
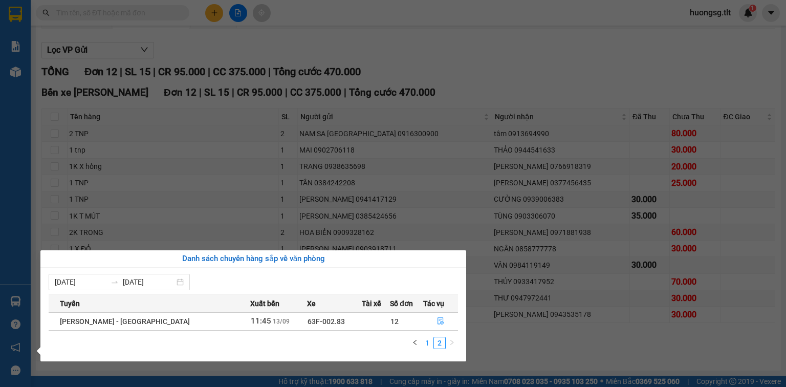
click at [426, 344] on link "1" at bounding box center [427, 342] width 11 height 11
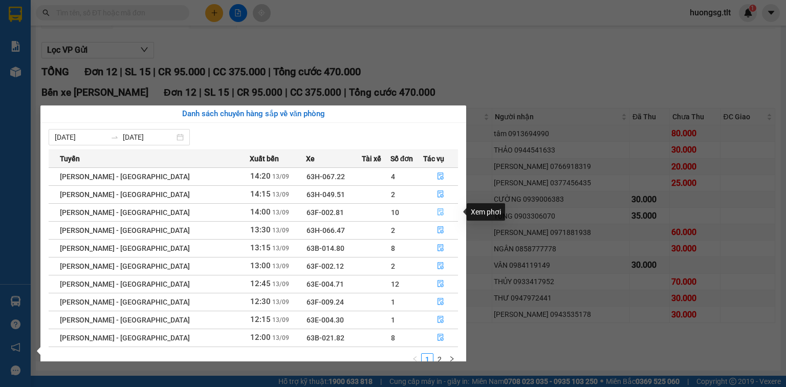
click at [437, 209] on icon "file-done" at bounding box center [440, 211] width 7 height 7
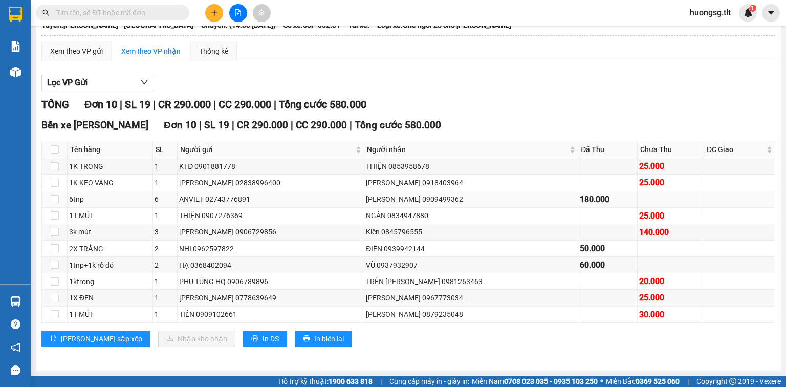
scroll to position [82, 0]
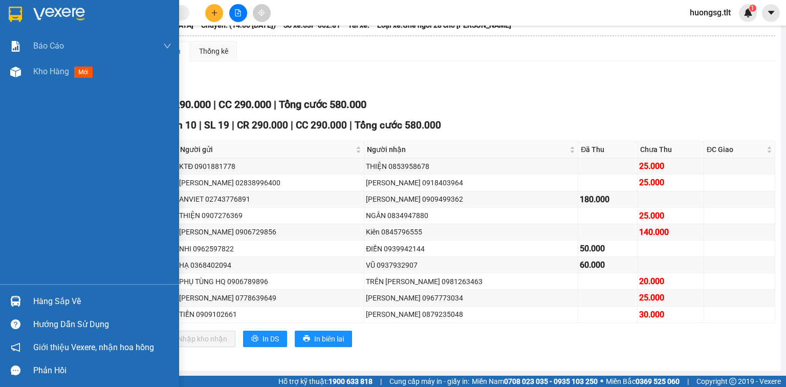
click at [23, 307] on div at bounding box center [16, 301] width 18 height 18
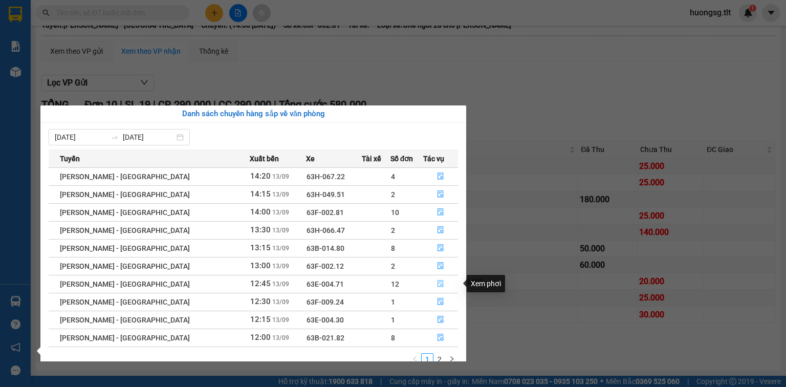
click at [440, 287] on button "button" at bounding box center [441, 284] width 34 height 16
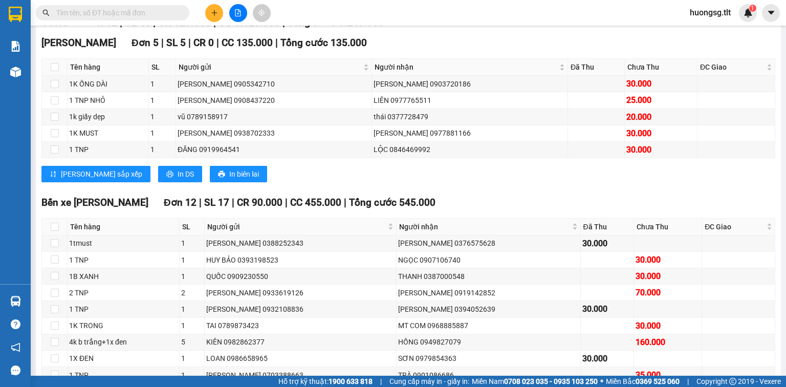
scroll to position [196, 0]
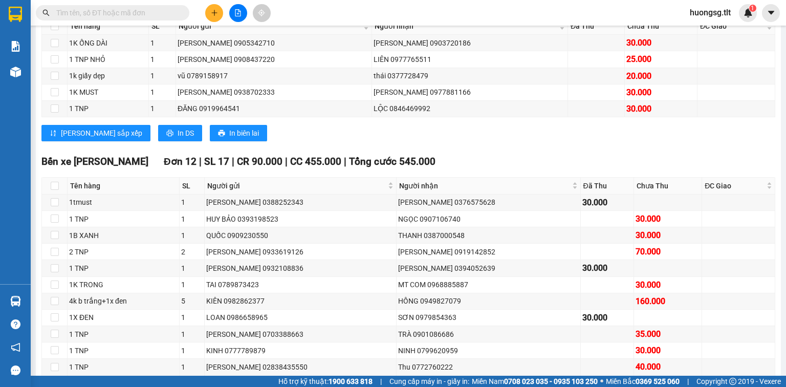
click at [113, 10] on input "text" at bounding box center [116, 12] width 121 height 11
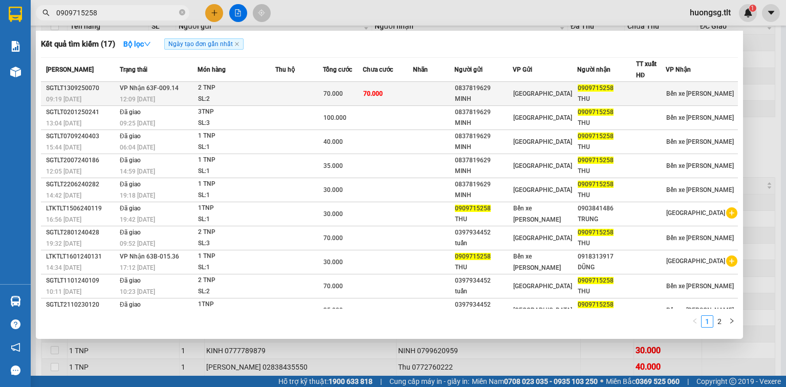
type input "0909715258"
click at [445, 94] on td at bounding box center [433, 94] width 41 height 24
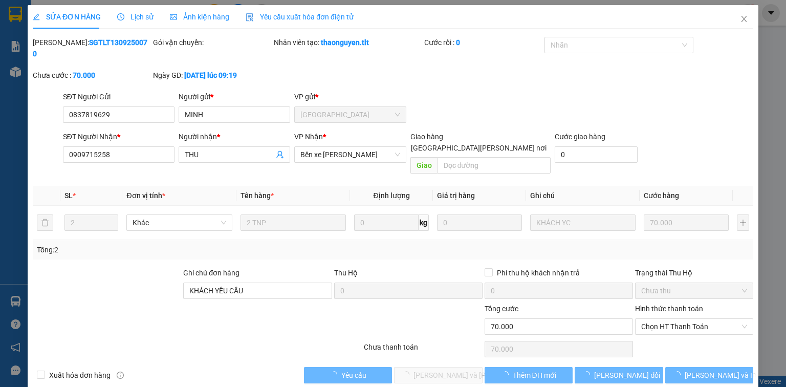
type input "0837819629"
type input "MINH"
type input "0909715258"
type input "THU"
type input "KHÁCH YÊU CẦU"
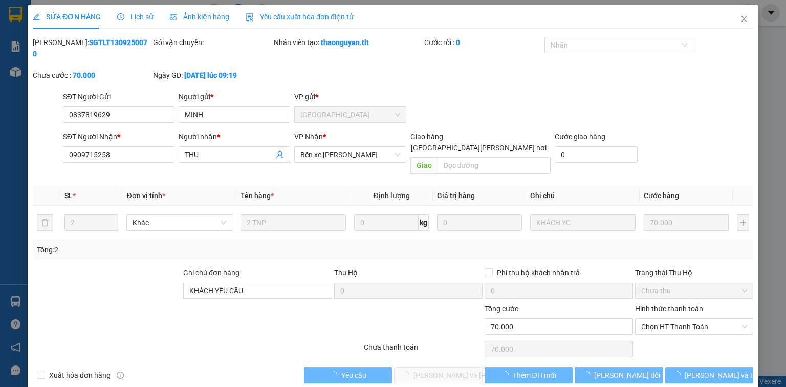
type input "70.000"
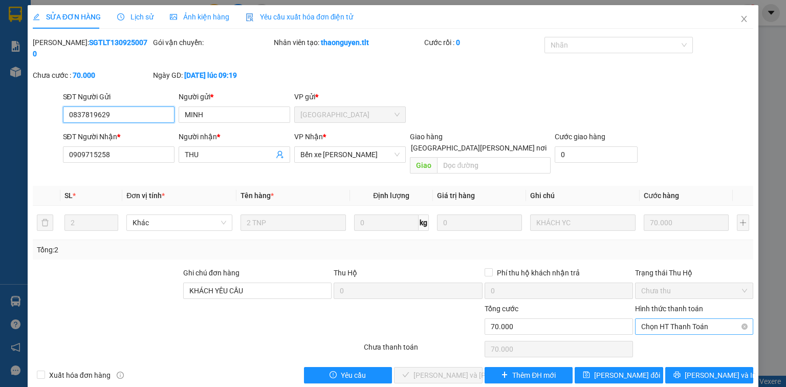
click at [689, 319] on span "Chọn HT Thanh Toán" at bounding box center [694, 326] width 106 height 15
click at [671, 324] on div "Tại văn phòng" at bounding box center [694, 323] width 106 height 11
type input "0"
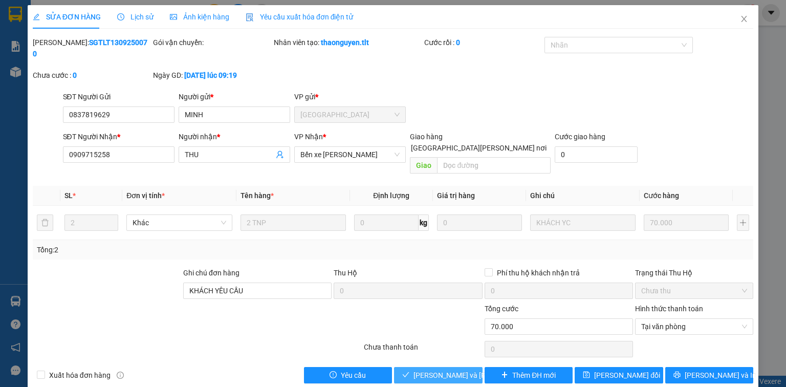
drag, startPoint x: 428, startPoint y: 351, endPoint x: 547, endPoint y: 241, distance: 162.6
click at [428, 369] on span "[PERSON_NAME] và [PERSON_NAME] hàng" at bounding box center [482, 374] width 138 height 11
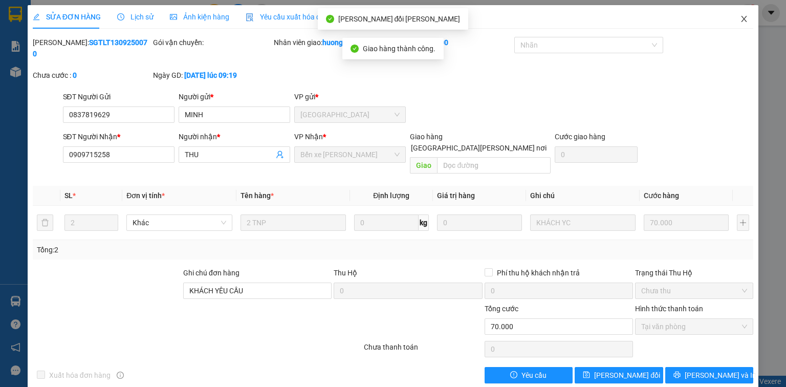
click at [741, 17] on icon "close" at bounding box center [744, 19] width 8 height 8
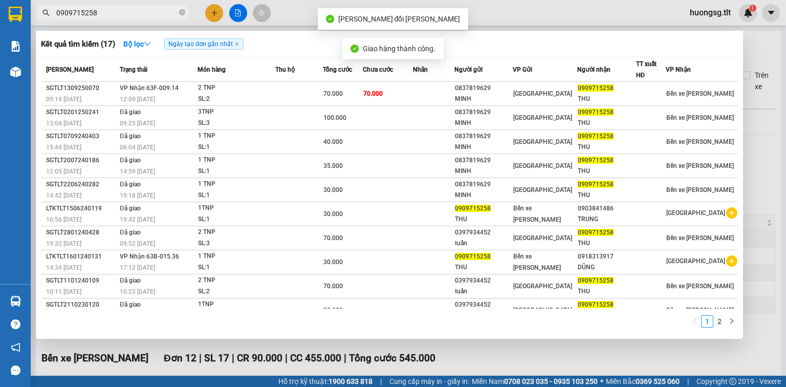
click at [153, 15] on input "0909715258" at bounding box center [116, 12] width 121 height 11
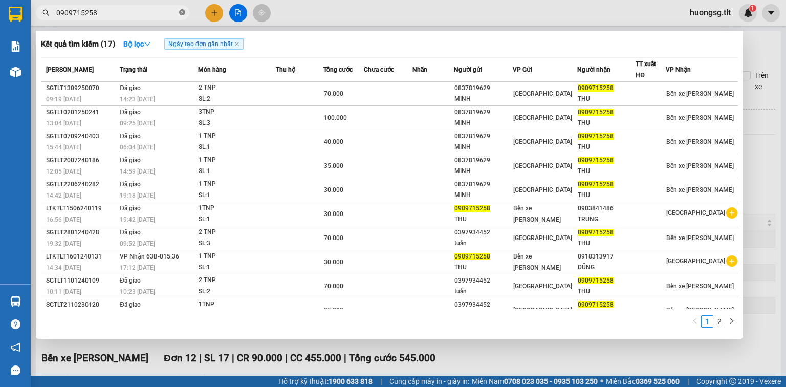
click at [184, 11] on icon "close-circle" at bounding box center [182, 12] width 6 height 6
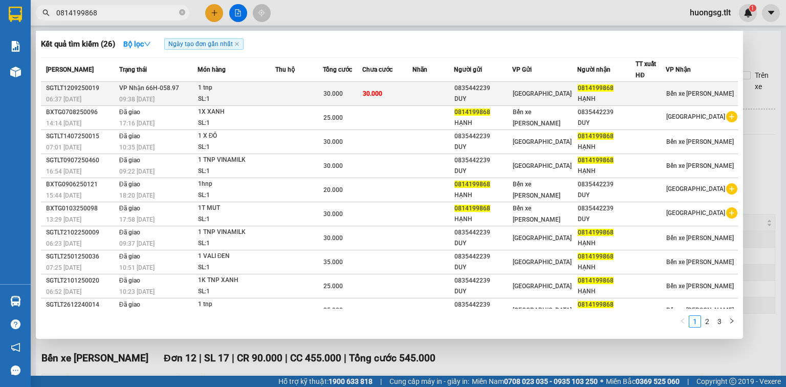
type input "0814199868"
click at [290, 95] on td at bounding box center [299, 94] width 48 height 24
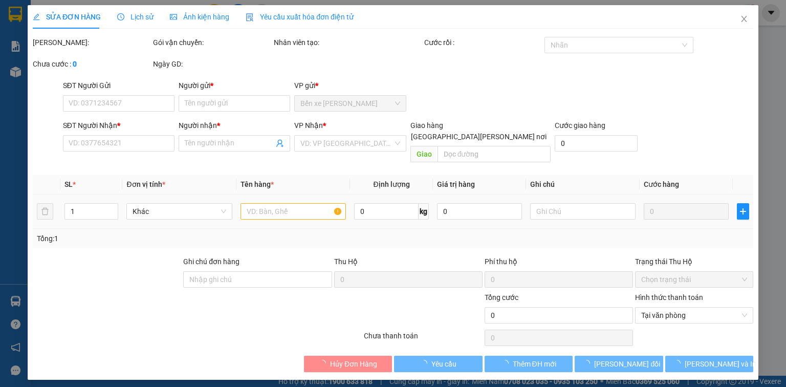
type input "0835442239"
type input "DUY"
type input "0814199868"
type input "HẠNH"
type input "30.000"
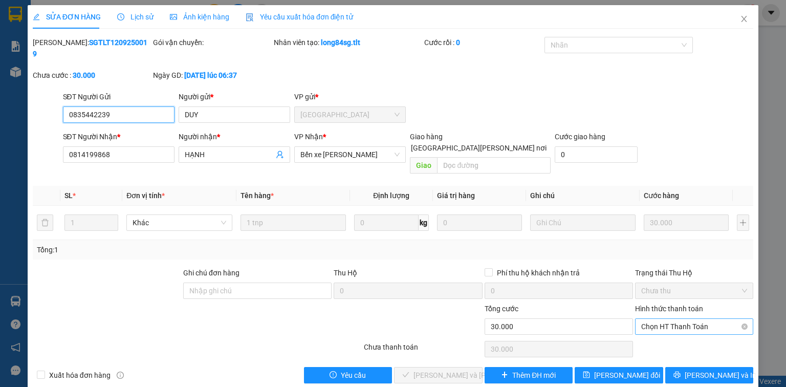
click at [656, 319] on span "Chọn HT Thanh Toán" at bounding box center [694, 326] width 106 height 15
click at [645, 326] on div "Tại văn phòng" at bounding box center [694, 323] width 106 height 11
type input "0"
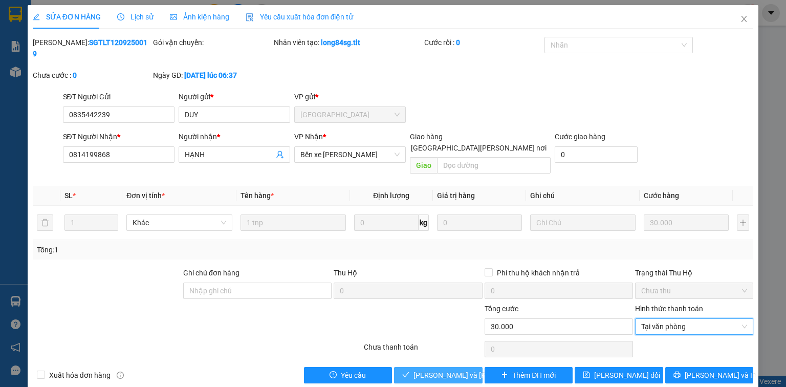
click at [426, 367] on button "[PERSON_NAME] và [PERSON_NAME] hàng" at bounding box center [438, 375] width 89 height 16
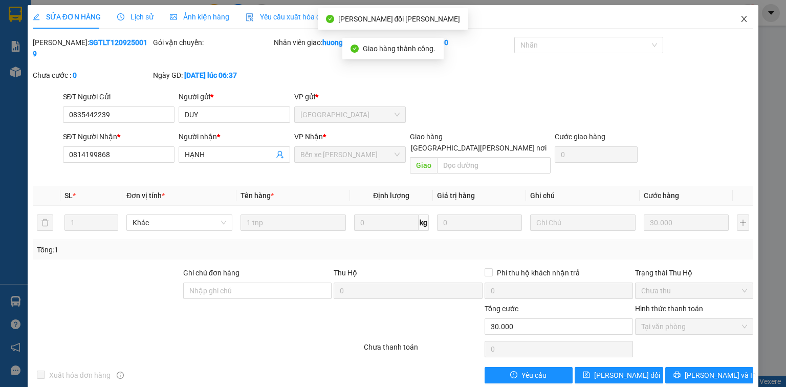
click at [746, 23] on icon "close" at bounding box center [744, 19] width 8 height 8
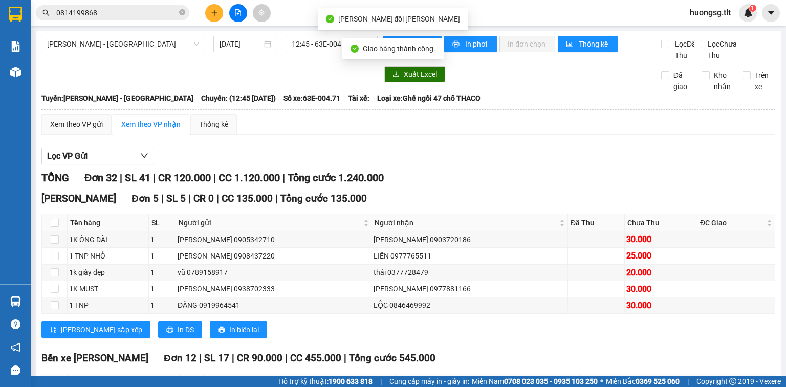
click at [131, 14] on input "0814199868" at bounding box center [116, 12] width 121 height 11
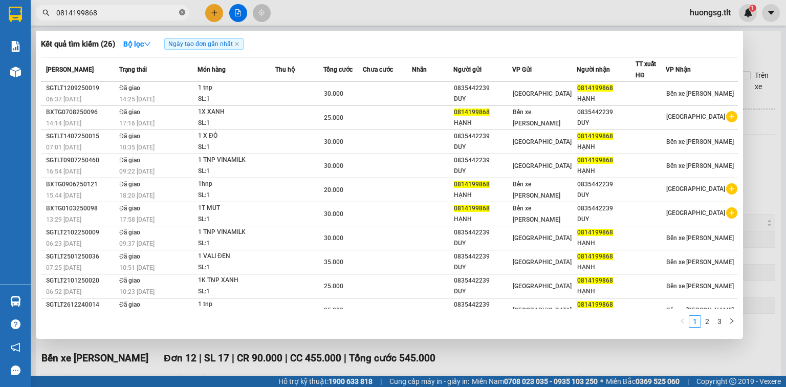
click at [184, 10] on icon "close-circle" at bounding box center [182, 12] width 6 height 6
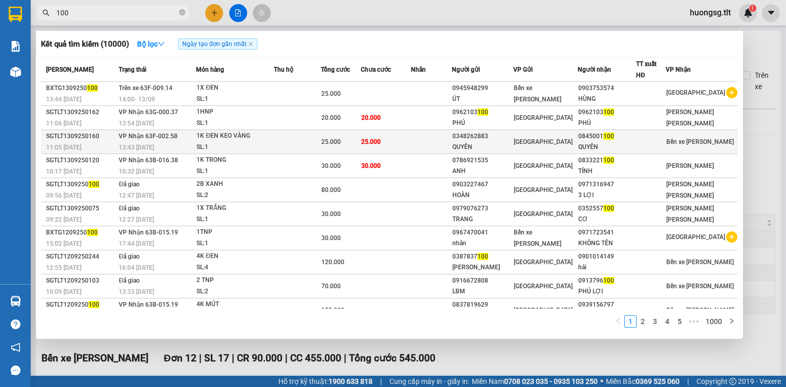
type input "100"
click at [317, 143] on td at bounding box center [297, 142] width 47 height 24
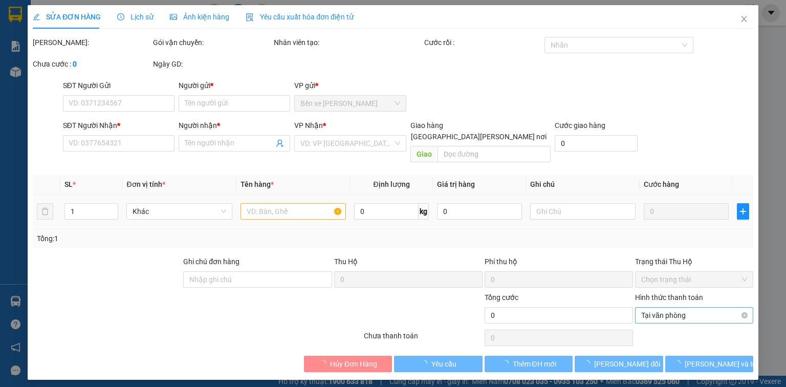
type input "0348262883"
type input "QUYÊN"
type input "0845001100"
type input "QUYÊN"
type input "25.000"
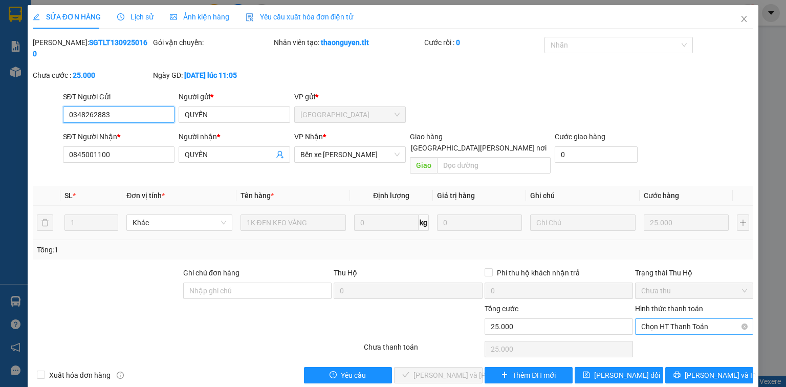
drag, startPoint x: 732, startPoint y: 309, endPoint x: 716, endPoint y: 313, distance: 16.5
click at [732, 319] on span "Chọn HT Thanh Toán" at bounding box center [694, 326] width 106 height 15
click at [704, 325] on div "Tại văn phòng" at bounding box center [694, 323] width 106 height 11
type input "0"
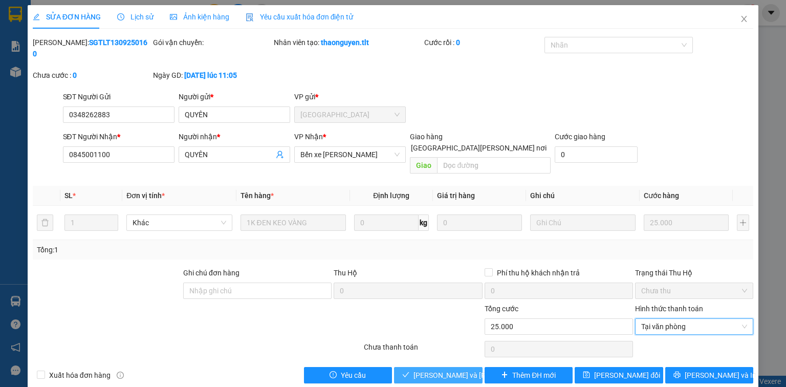
click at [442, 369] on span "[PERSON_NAME] và [PERSON_NAME] hàng" at bounding box center [482, 374] width 138 height 11
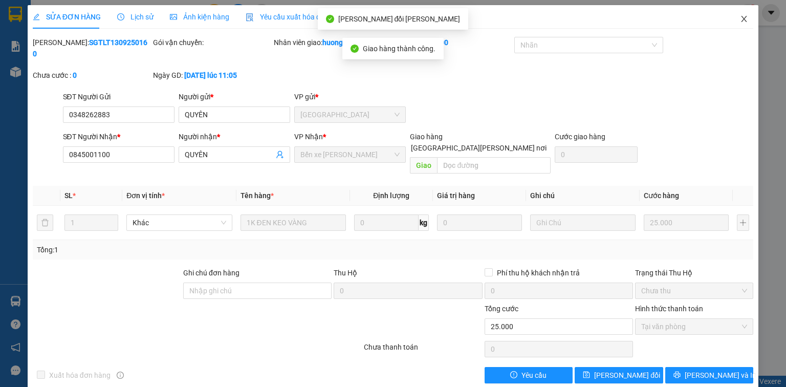
click at [742, 17] on icon "close" at bounding box center [744, 19] width 8 height 8
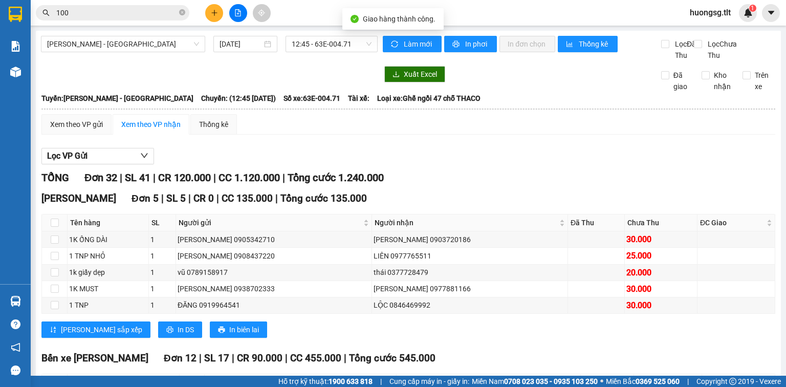
click at [145, 8] on input "100" at bounding box center [116, 12] width 121 height 11
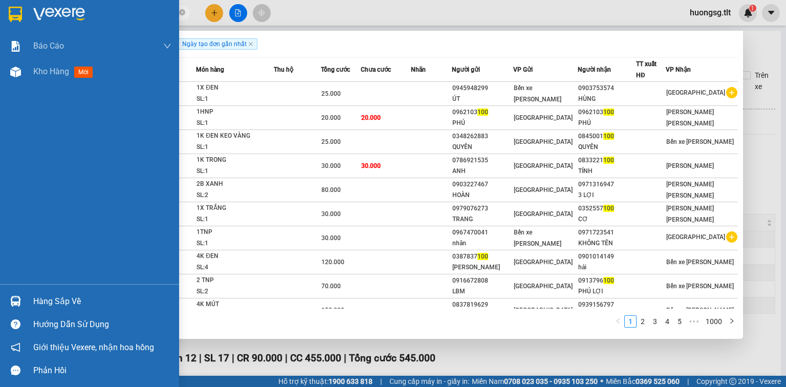
drag, startPoint x: 48, startPoint y: 68, endPoint x: 43, endPoint y: 197, distance: 129.5
click at [43, 197] on div "Báo cáo Báo cáo dòng tiền (Nhân Viên) Doanh số tạo đơn theo VP gửi (nhân viên) …" at bounding box center [89, 158] width 179 height 251
drag, startPoint x: 43, startPoint y: 74, endPoint x: 104, endPoint y: 92, distance: 63.6
click at [43, 74] on span "Kho hàng" at bounding box center [51, 72] width 36 height 10
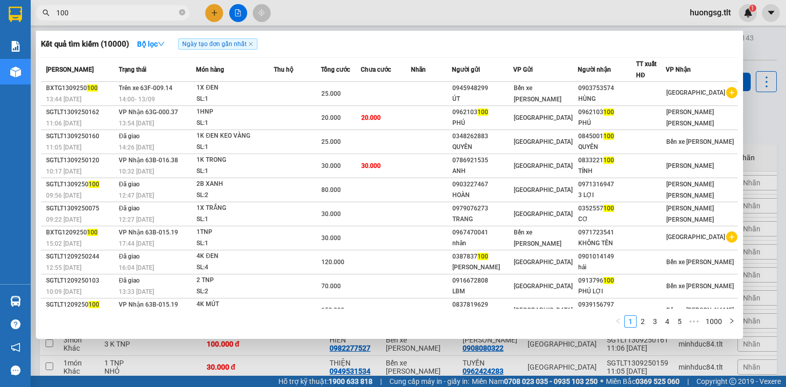
click at [263, 348] on div at bounding box center [393, 193] width 786 height 387
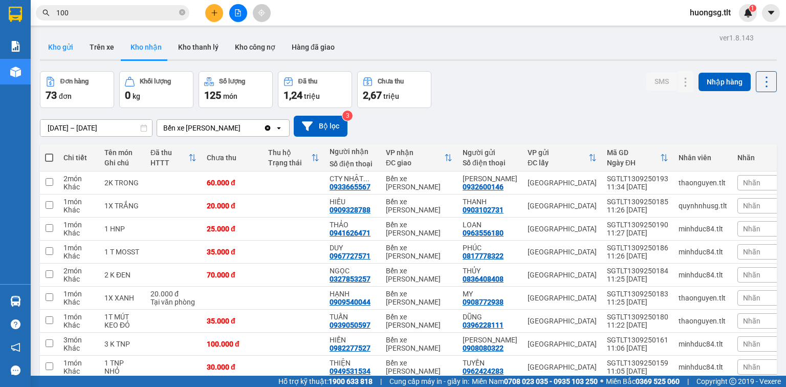
click at [68, 48] on button "Kho gửi" at bounding box center [60, 47] width 41 height 25
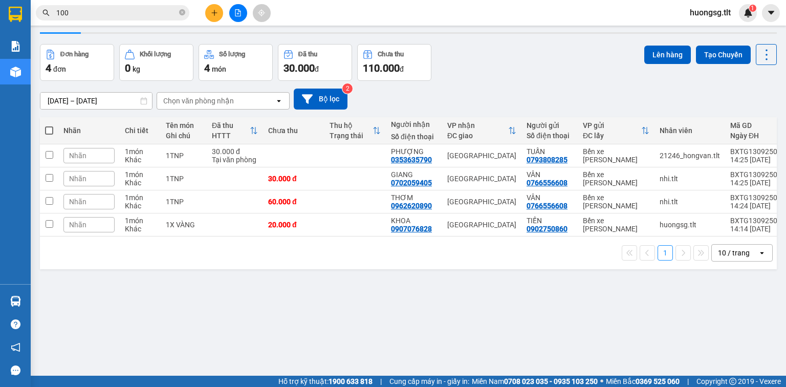
scroll to position [41, 0]
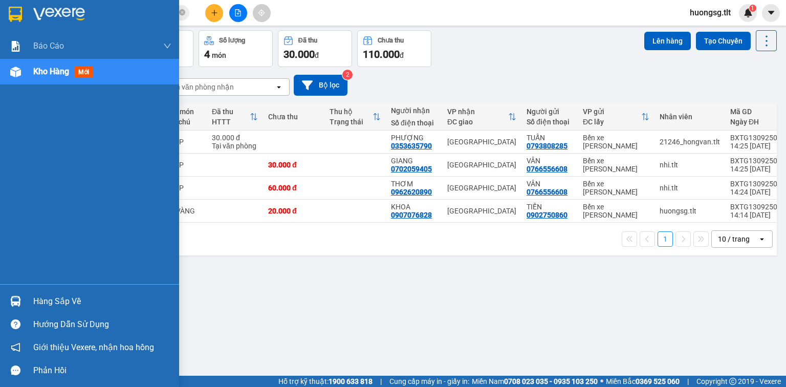
click at [20, 296] on div at bounding box center [16, 301] width 18 height 18
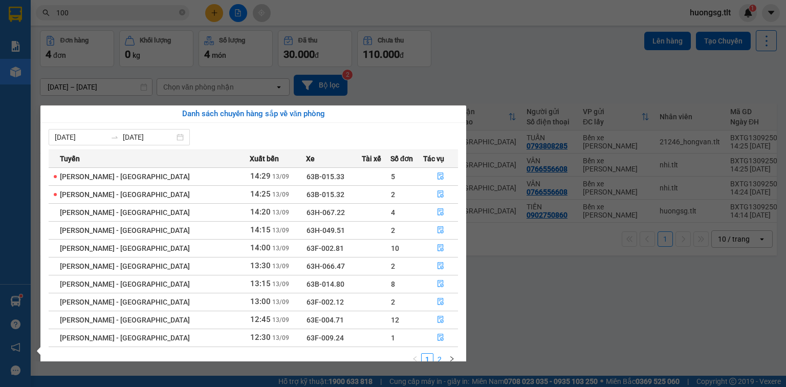
click at [443, 354] on link "2" at bounding box center [439, 359] width 11 height 11
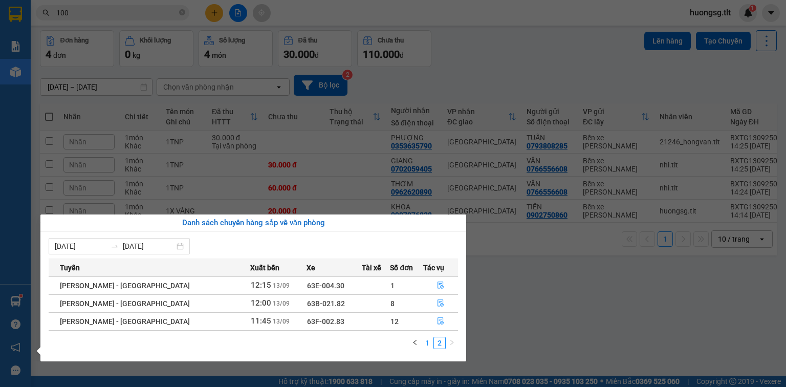
click at [424, 341] on link "1" at bounding box center [427, 342] width 11 height 11
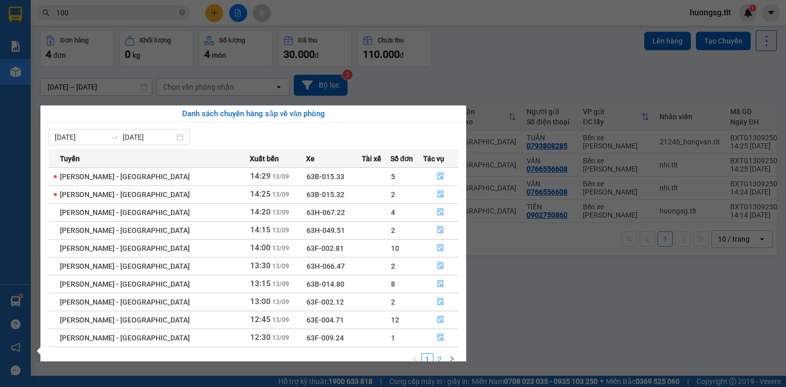
click at [438, 356] on link "2" at bounding box center [439, 359] width 11 height 11
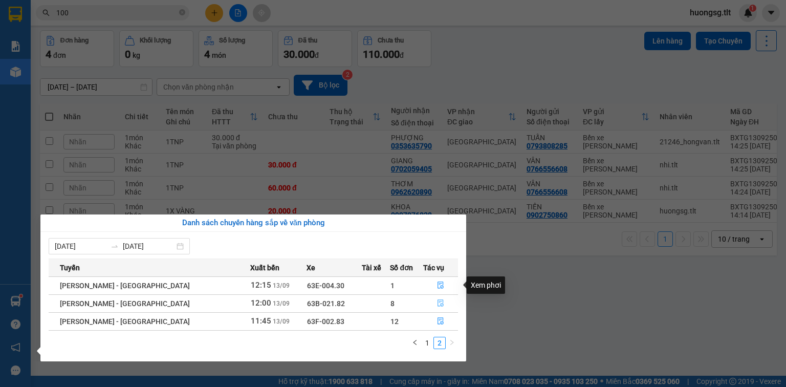
click at [438, 300] on icon "file-done" at bounding box center [440, 303] width 6 height 7
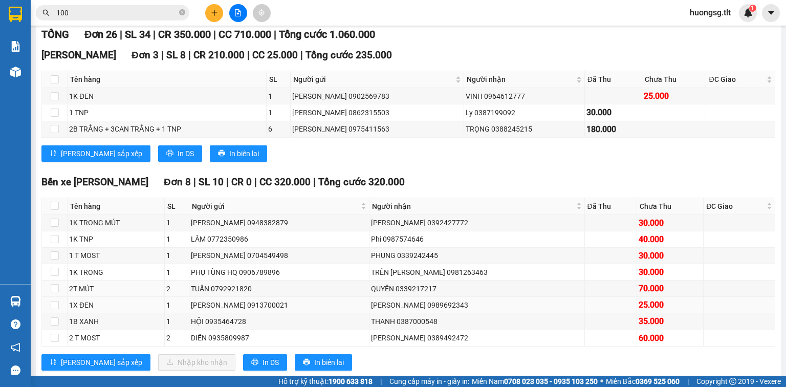
scroll to position [164, 0]
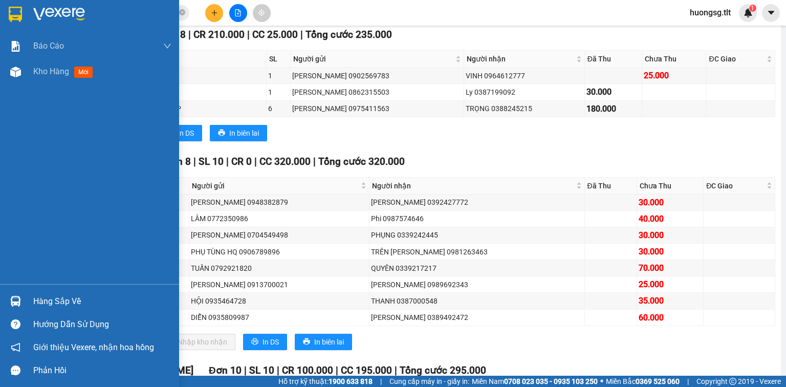
click at [30, 298] on div "Hàng sắp về" at bounding box center [89, 301] width 179 height 23
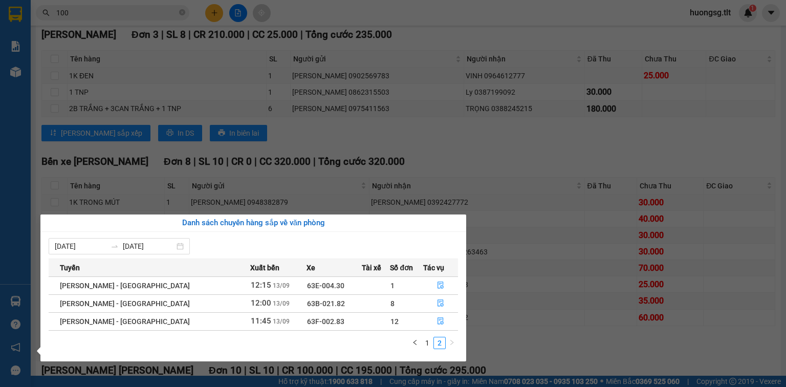
click at [480, 340] on section "Kết quả [PERSON_NAME] ( 10000 ) Bộ lọc Ngày tạo [PERSON_NAME] nhất Mã ĐH Trạng …" at bounding box center [393, 193] width 786 height 387
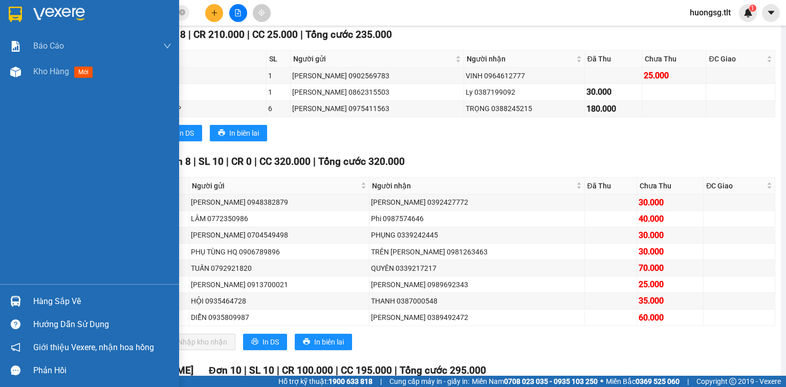
click at [25, 305] on div "Hàng sắp về" at bounding box center [89, 301] width 179 height 23
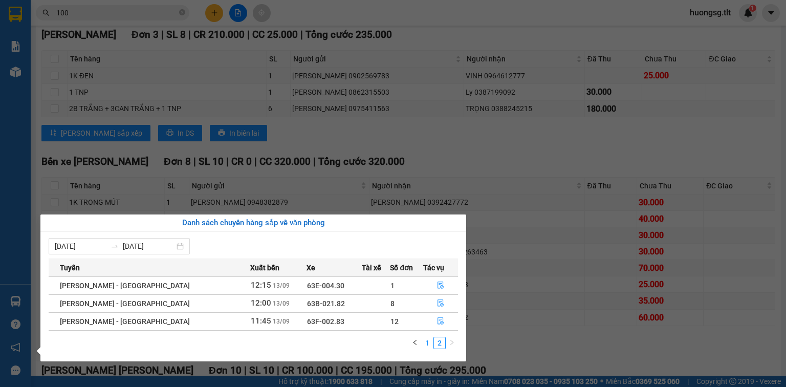
click at [427, 338] on link "1" at bounding box center [427, 342] width 11 height 11
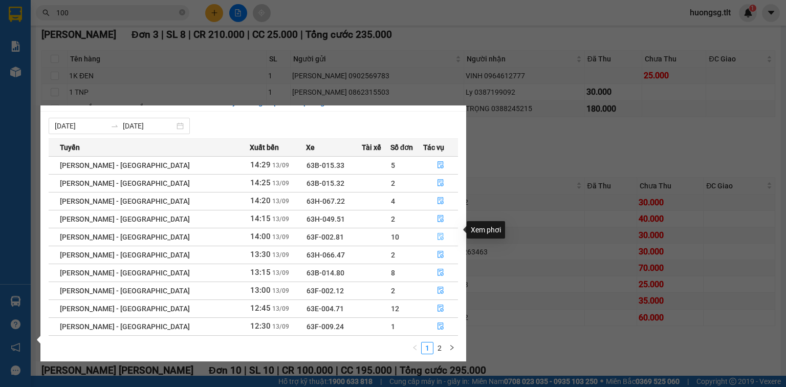
scroll to position [16, 0]
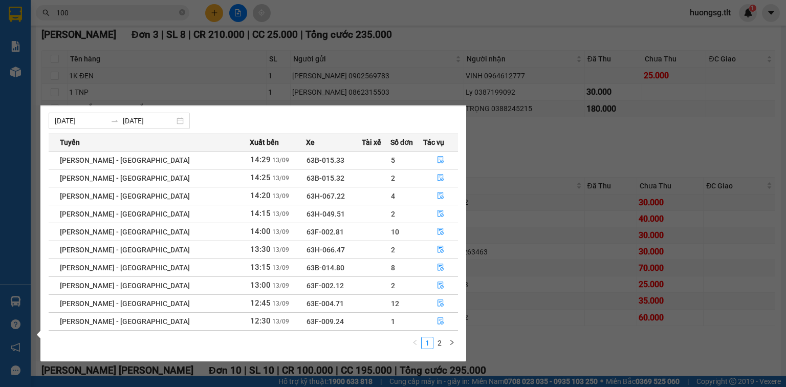
drag, startPoint x: 442, startPoint y: 344, endPoint x: 472, endPoint y: 335, distance: 32.2
click at [440, 344] on link "2" at bounding box center [439, 342] width 11 height 11
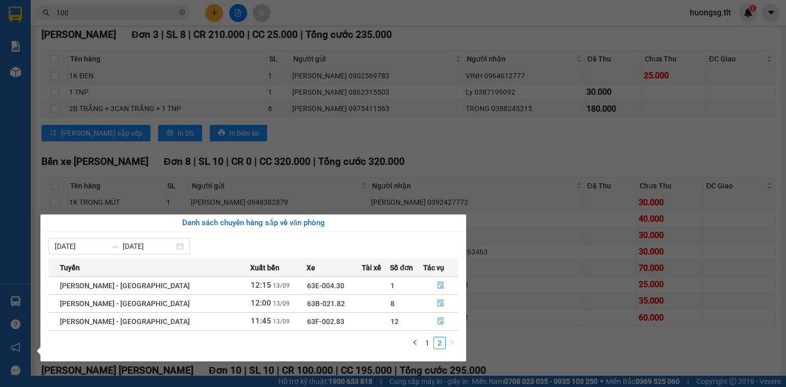
drag, startPoint x: 518, startPoint y: 353, endPoint x: 515, endPoint y: 346, distance: 7.8
click at [518, 353] on section "Kết quả [PERSON_NAME] ( 10000 ) Bộ lọc Ngày tạo [PERSON_NAME] nhất Mã ĐH Trạng …" at bounding box center [393, 193] width 786 height 387
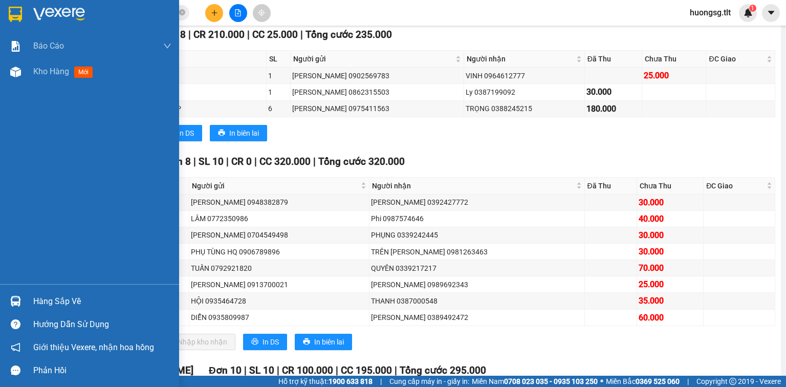
click at [30, 300] on div "Hàng sắp về" at bounding box center [89, 301] width 179 height 23
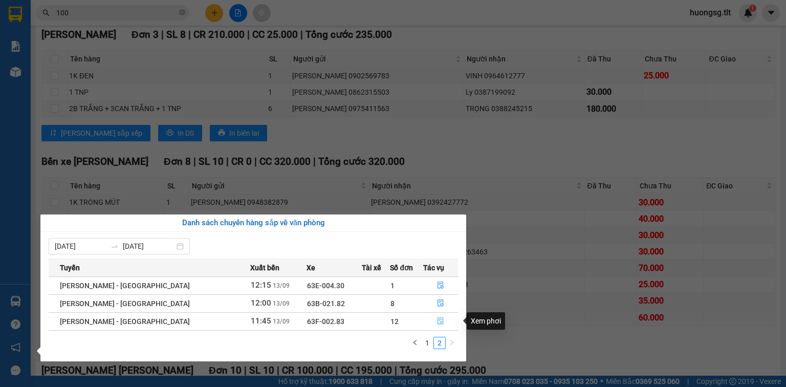
click at [440, 323] on button "button" at bounding box center [441, 321] width 34 height 16
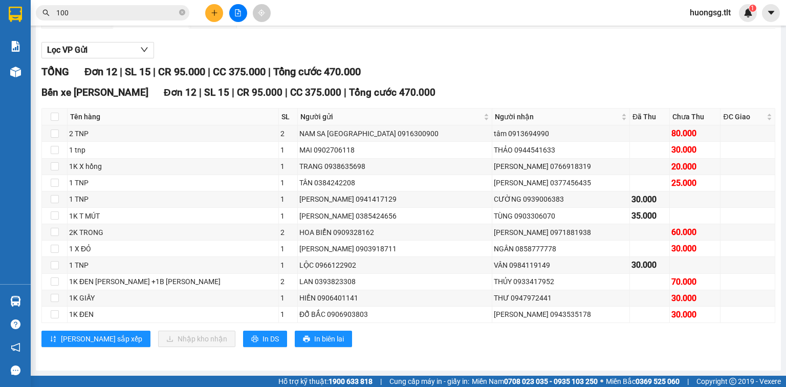
scroll to position [115, 0]
click at [494, 269] on div "VÂN 0984119149" at bounding box center [561, 264] width 134 height 11
click at [251, 337] on icon "printer" at bounding box center [254, 338] width 7 height 7
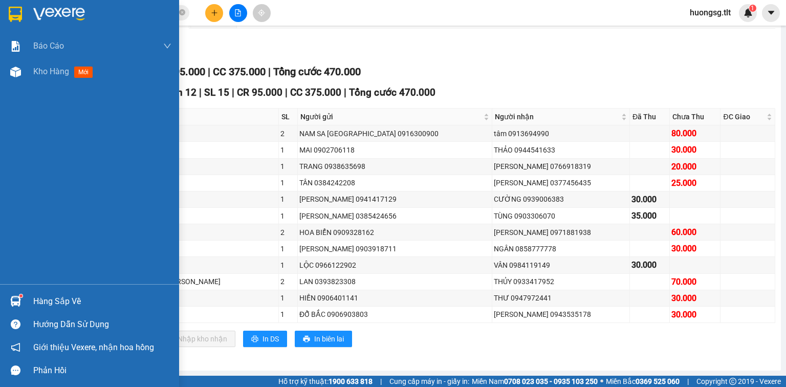
click at [12, 304] on img at bounding box center [15, 301] width 11 height 11
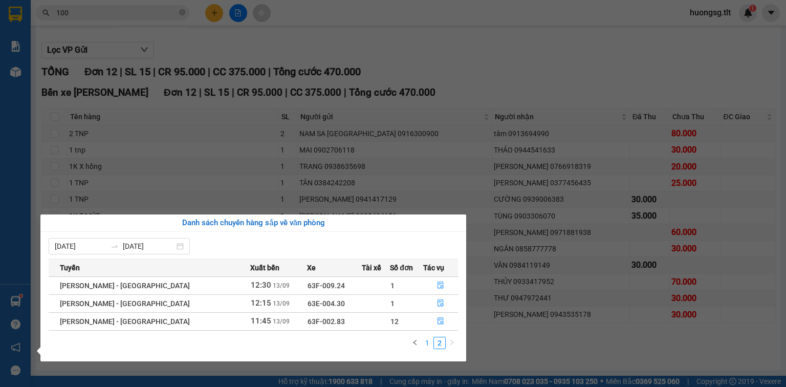
click at [428, 340] on link "1" at bounding box center [427, 342] width 11 height 11
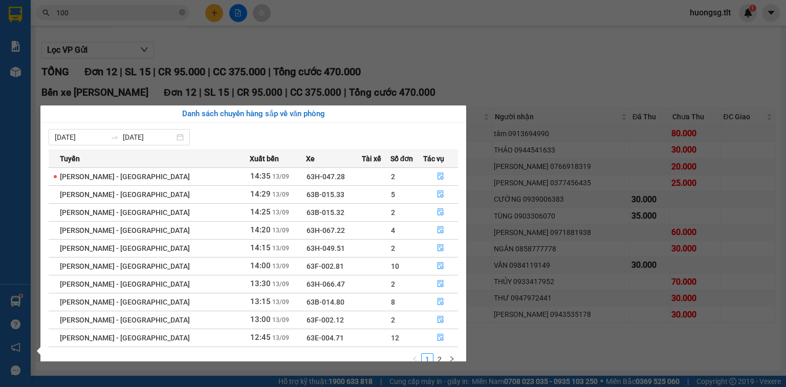
click at [398, 49] on section "Kết quả [PERSON_NAME] ( 10000 ) Bộ lọc Ngày tạo [PERSON_NAME] nhất Mã ĐH Trạng …" at bounding box center [393, 193] width 786 height 387
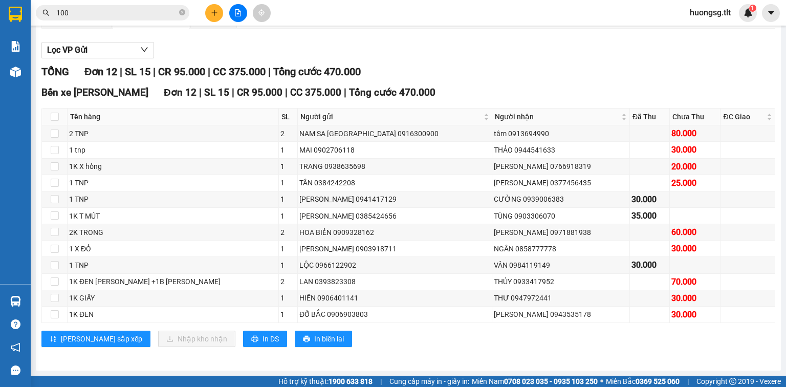
click at [184, 14] on icon "close-circle" at bounding box center [182, 12] width 6 height 6
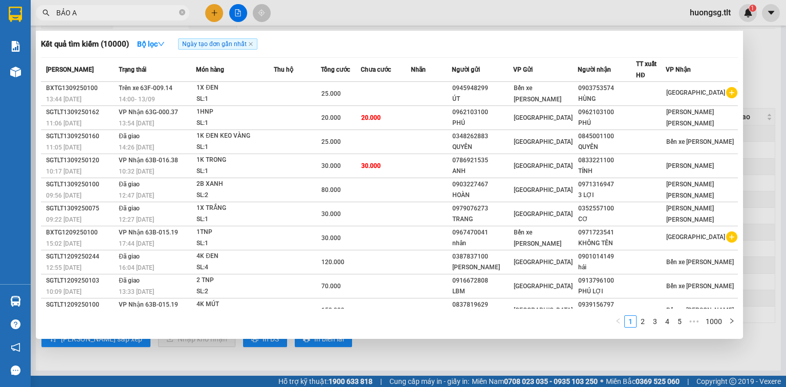
type input "BẢO AN"
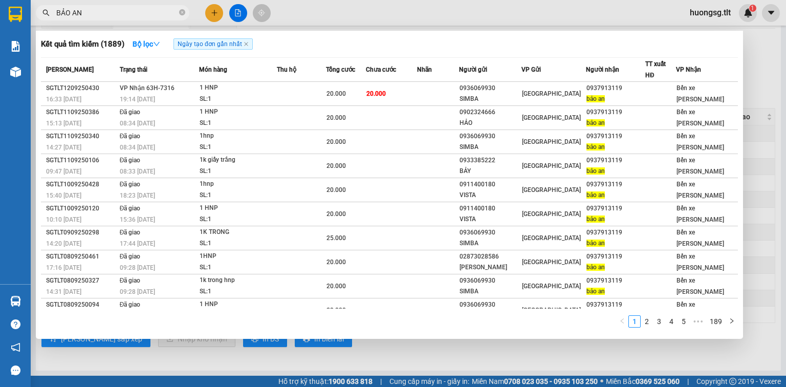
click at [181, 9] on icon "close-circle" at bounding box center [182, 12] width 6 height 6
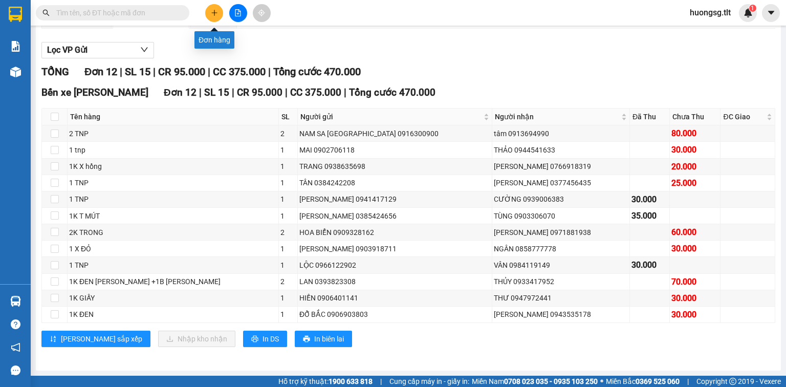
click at [209, 13] on button at bounding box center [214, 13] width 18 height 18
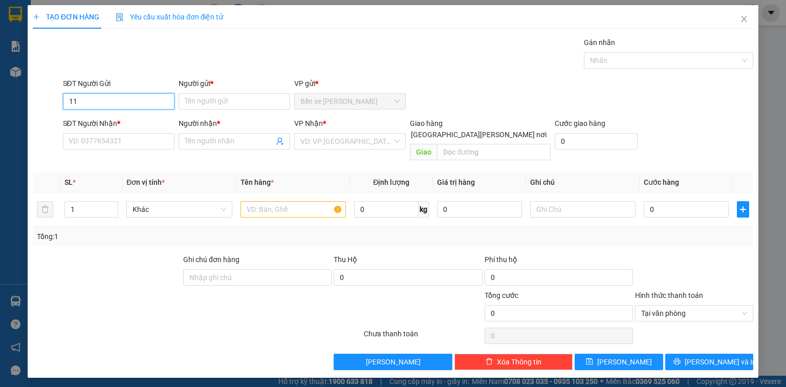
type input "1"
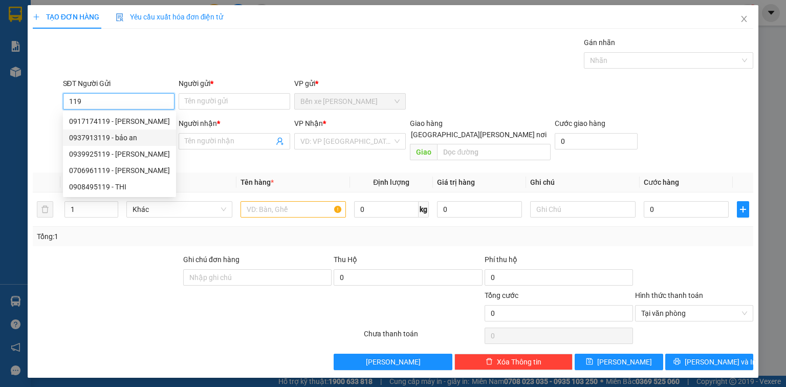
click at [143, 135] on div "0937913119 - bảo an" at bounding box center [119, 137] width 101 height 11
type input "0937913119"
type input "bảo an"
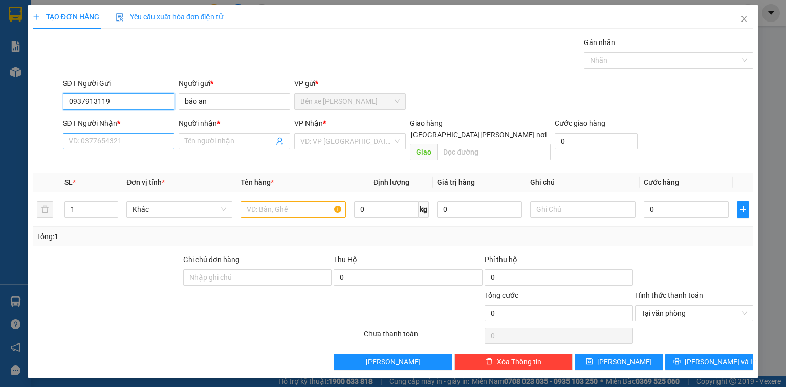
type input "0937913119"
click at [130, 145] on input "SĐT Người Nhận *" at bounding box center [119, 141] width 112 height 16
type input "5"
type input "0869455690"
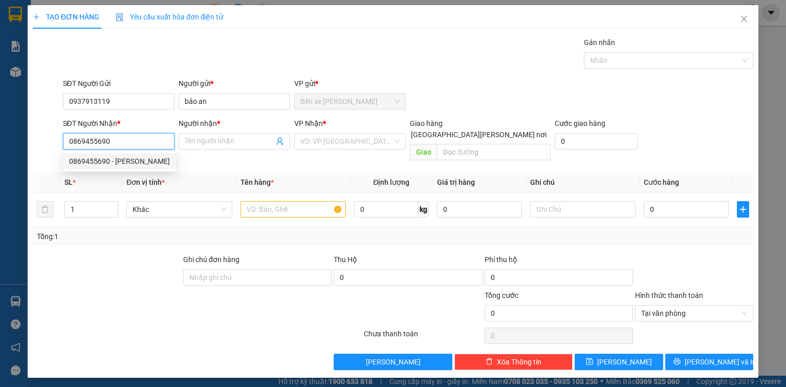
click at [107, 165] on div "0869455690 - [PERSON_NAME]" at bounding box center [119, 161] width 101 height 11
type input "ANH"
type input "0869455690"
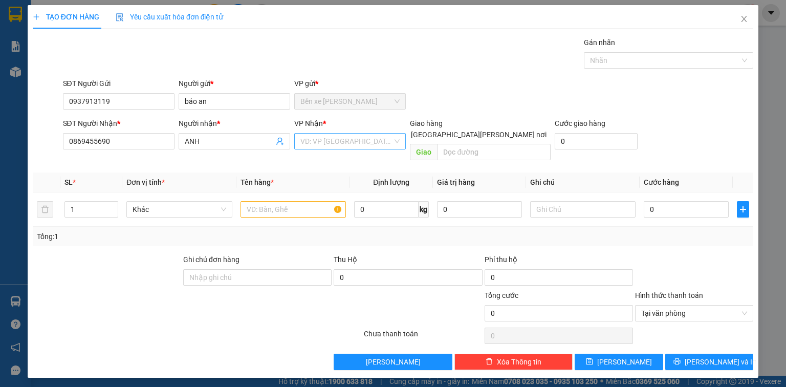
click at [307, 142] on input "search" at bounding box center [346, 141] width 92 height 15
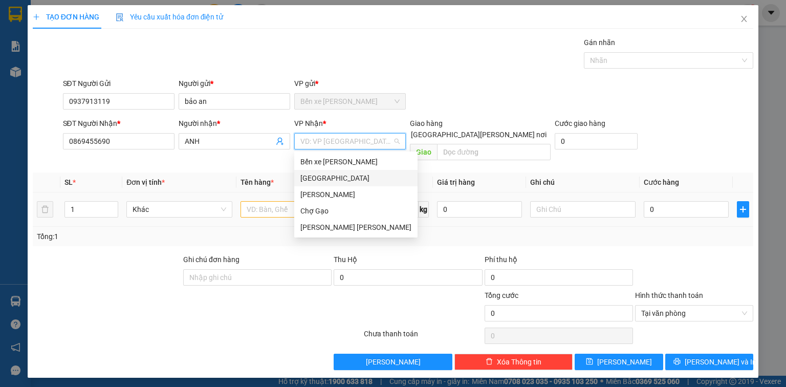
click at [315, 182] on div "[GEOGRAPHIC_DATA]" at bounding box center [355, 177] width 111 height 11
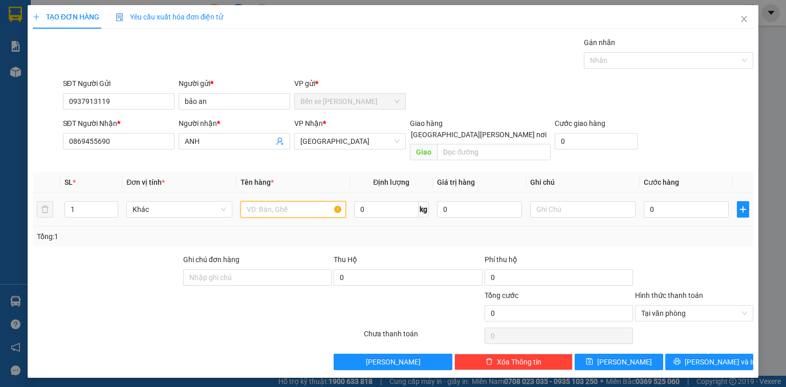
click at [281, 203] on input "text" at bounding box center [292, 209] width 105 height 16
type input "1K X CAM"
click at [659, 202] on input "0" at bounding box center [686, 209] width 85 height 16
type input "2"
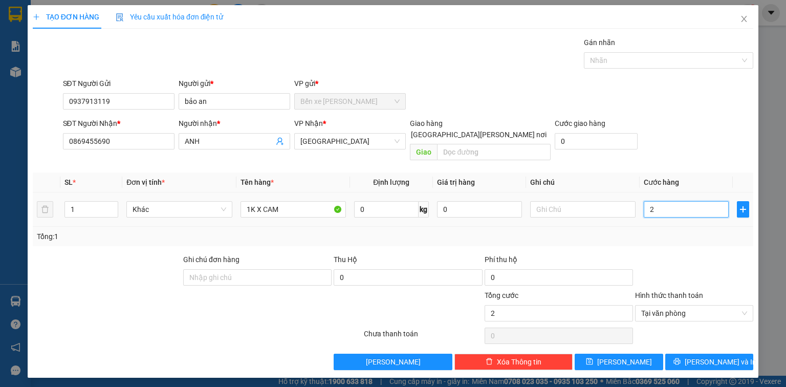
type input "25"
type input "25.000"
click at [733, 354] on button "[PERSON_NAME] và In" at bounding box center [709, 362] width 89 height 16
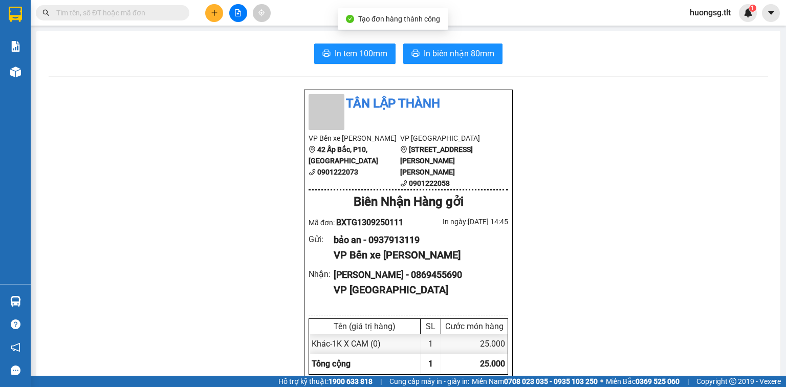
click at [425, 48] on span "In biên nhận 80mm" at bounding box center [459, 53] width 71 height 13
drag, startPoint x: 602, startPoint y: 337, endPoint x: 589, endPoint y: 232, distance: 106.2
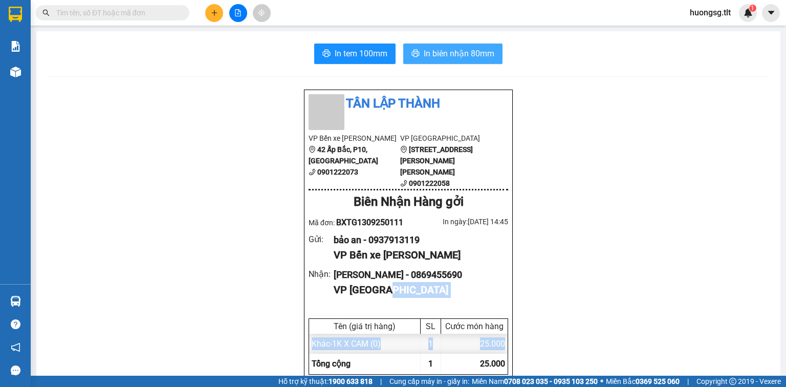
click at [454, 52] on span "In biên nhận 80mm" at bounding box center [459, 53] width 71 height 13
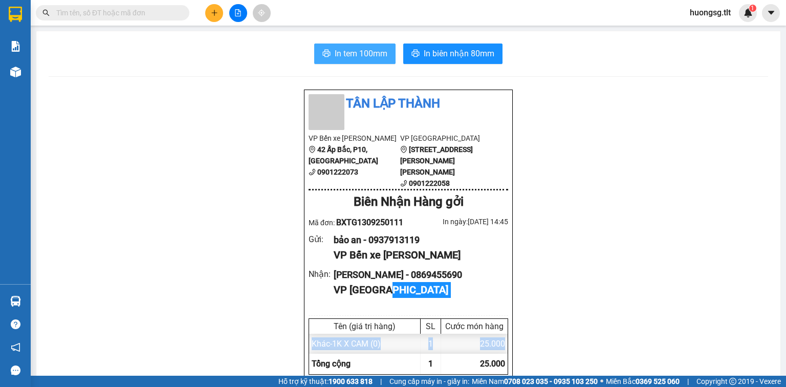
click at [379, 56] on span "In tem 100mm" at bounding box center [361, 53] width 53 height 13
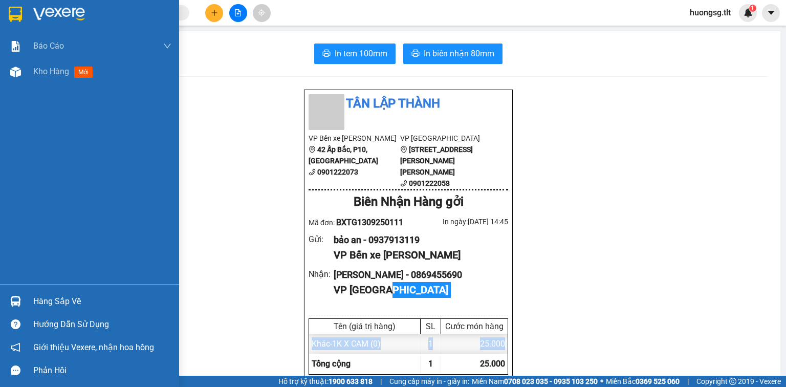
click at [33, 301] on div "Hàng sắp về" at bounding box center [102, 301] width 138 height 15
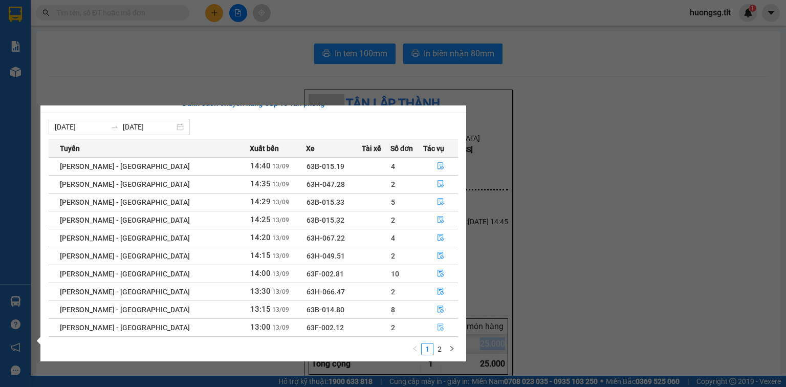
scroll to position [16, 0]
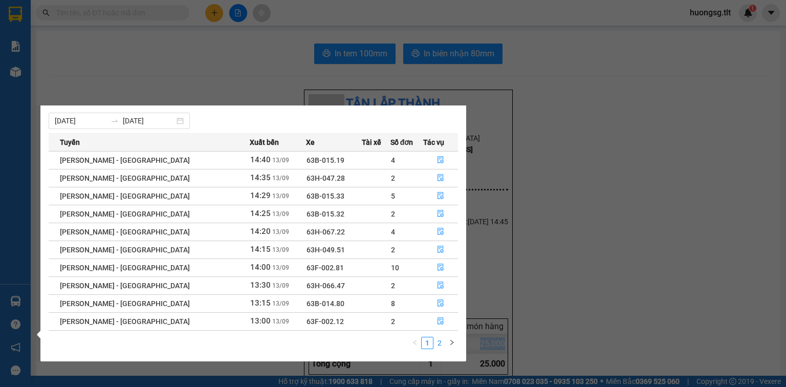
click at [439, 344] on link "2" at bounding box center [439, 342] width 11 height 11
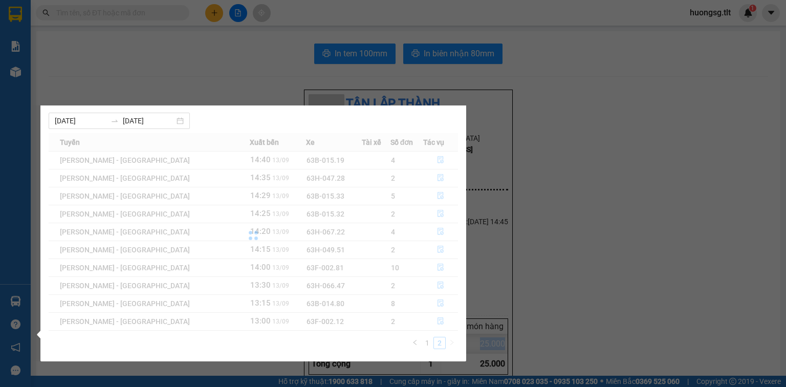
scroll to position [0, 0]
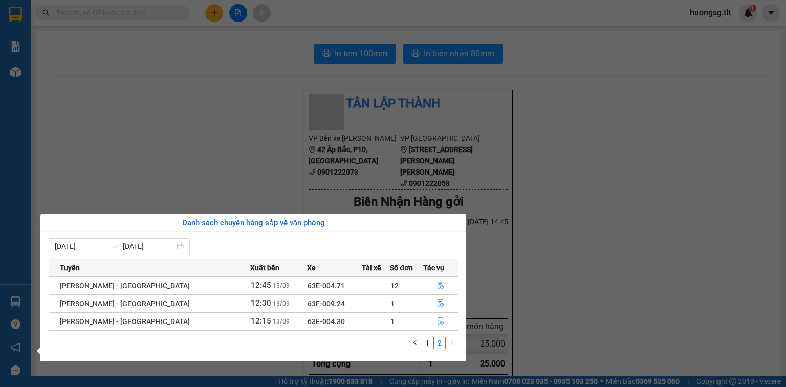
drag, startPoint x: 517, startPoint y: 244, endPoint x: 129, endPoint y: 2, distance: 457.8
click at [517, 245] on section "Kết quả [PERSON_NAME] ( 1889 ) Bộ lọc Ngày tạo [PERSON_NAME] nhất Mã ĐH Trạng t…" at bounding box center [393, 193] width 786 height 387
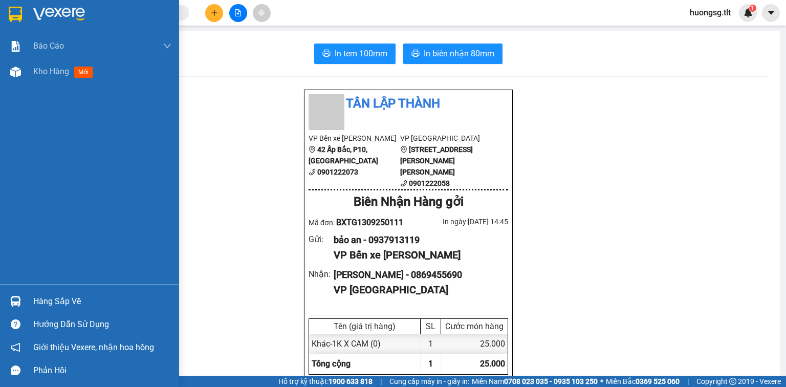
click at [25, 286] on div "Hàng sắp về Hướng dẫn sử dụng Giới thiệu Vexere, nhận hoa hồng Phản hồi" at bounding box center [89, 333] width 179 height 98
click at [29, 300] on div "Hàng sắp về" at bounding box center [89, 301] width 179 height 23
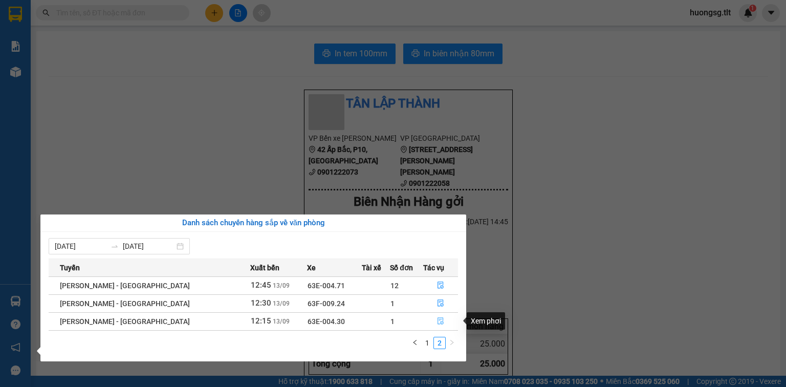
click at [437, 324] on span "file-done" at bounding box center [440, 321] width 7 height 8
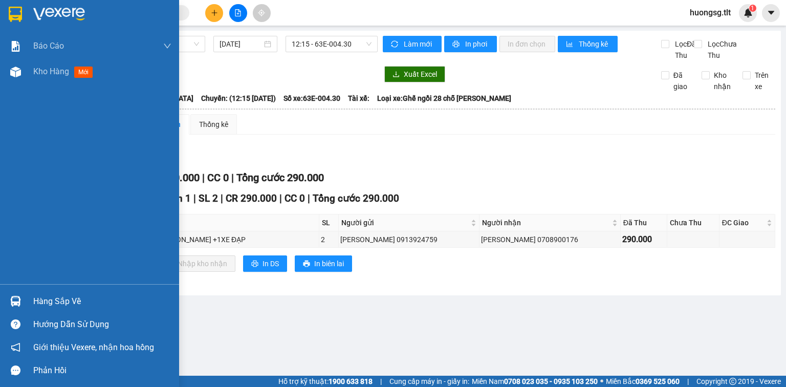
click at [15, 301] on img at bounding box center [15, 301] width 11 height 11
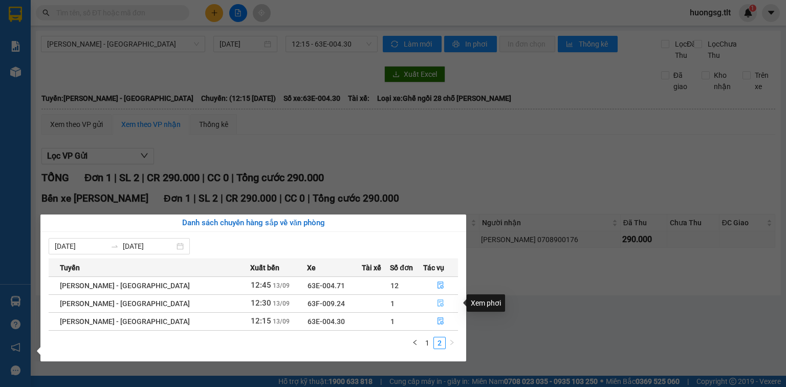
click at [440, 304] on button "button" at bounding box center [441, 303] width 34 height 16
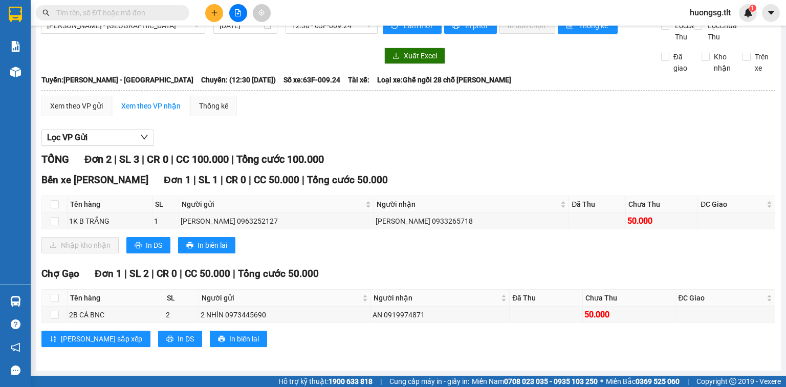
scroll to position [29, 0]
click at [58, 209] on th at bounding box center [55, 204] width 26 height 17
click at [58, 200] on th at bounding box center [55, 204] width 26 height 17
click at [53, 204] on input "checkbox" at bounding box center [55, 204] width 8 height 8
checkbox input "true"
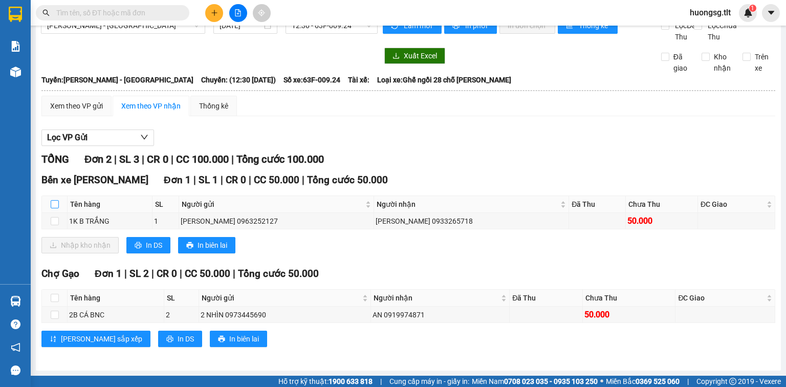
checkbox input "true"
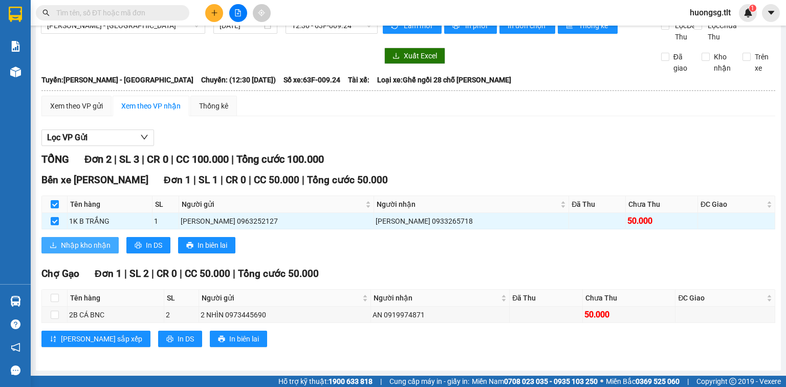
click at [98, 245] on span "Nhập kho nhận" at bounding box center [86, 244] width 50 height 11
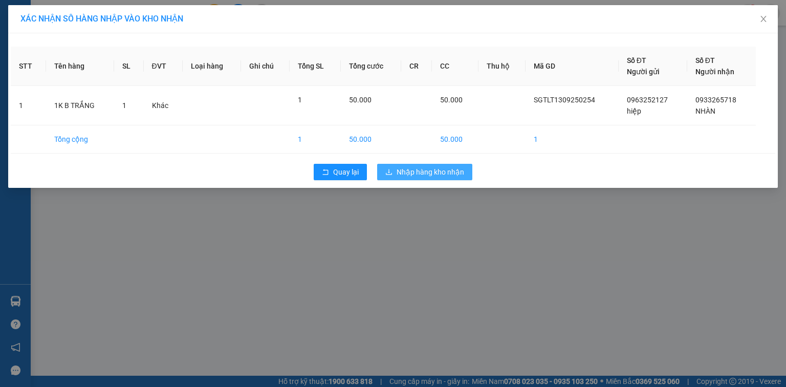
click at [423, 169] on span "Nhập hàng kho nhận" at bounding box center [431, 171] width 68 height 11
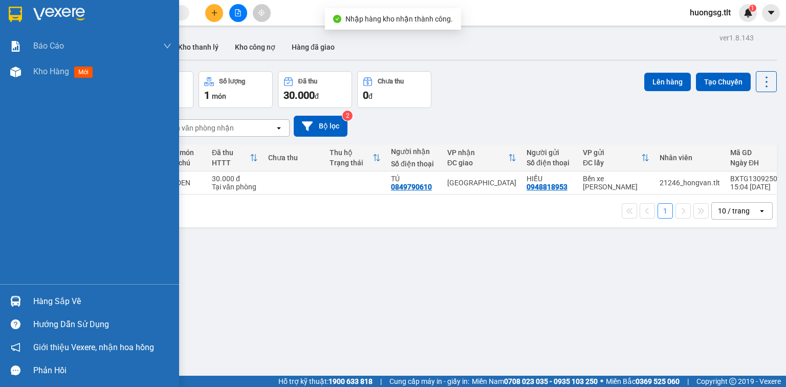
click at [28, 302] on div "Hàng sắp về" at bounding box center [89, 301] width 179 height 23
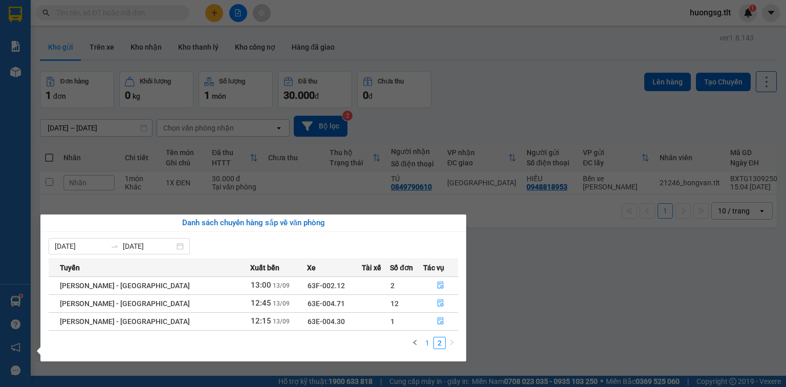
click at [430, 347] on link "1" at bounding box center [427, 342] width 11 height 11
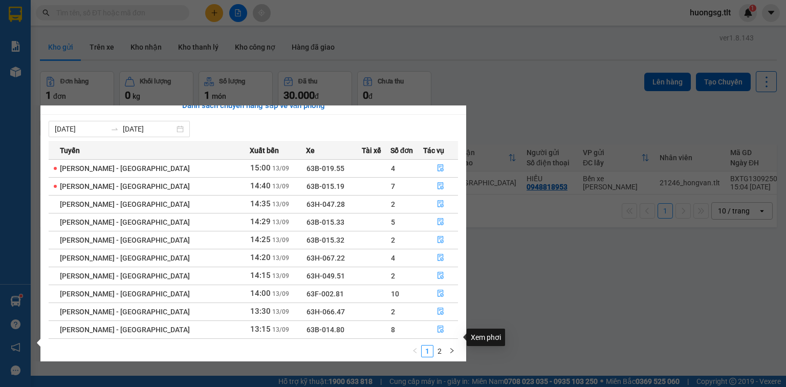
scroll to position [16, 0]
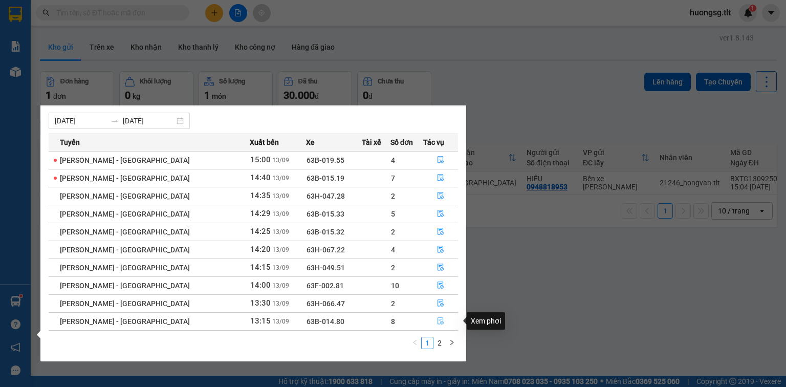
click at [437, 323] on icon "file-done" at bounding box center [440, 320] width 7 height 7
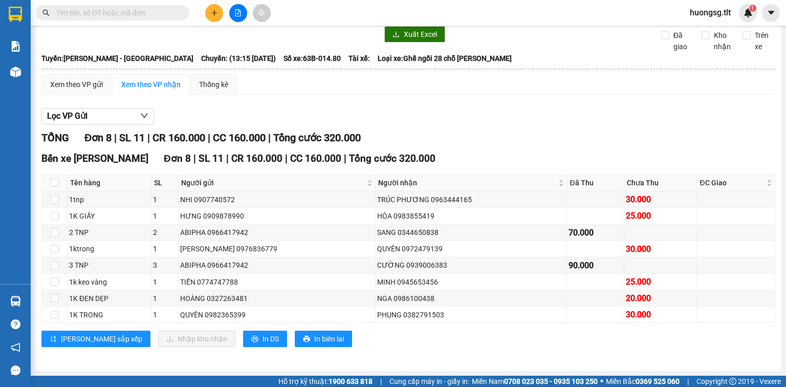
scroll to position [49, 0]
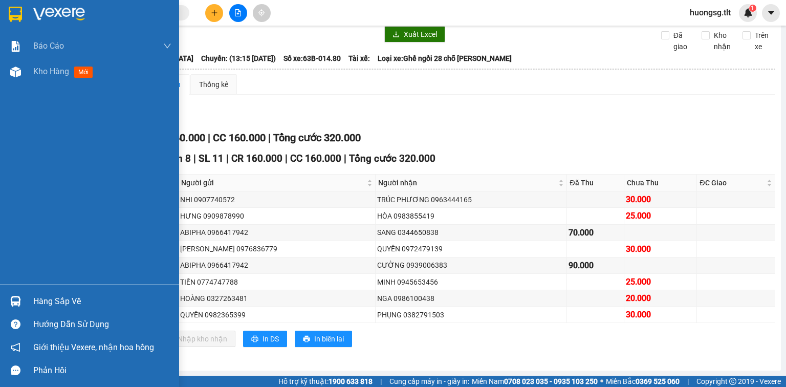
click at [8, 320] on div at bounding box center [16, 324] width 18 height 18
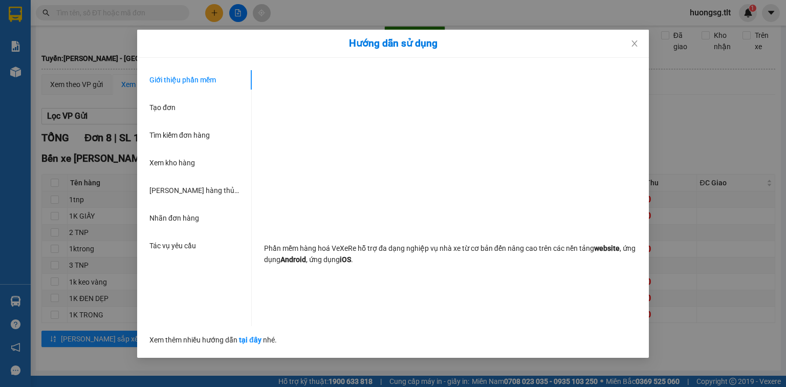
click at [740, 133] on div "Hướng dẫn sử dụng Giới thiệu phần mềm Tạo đơn Tìm kiếm đơn hàng Xem kho hàng Lê…" at bounding box center [393, 193] width 786 height 387
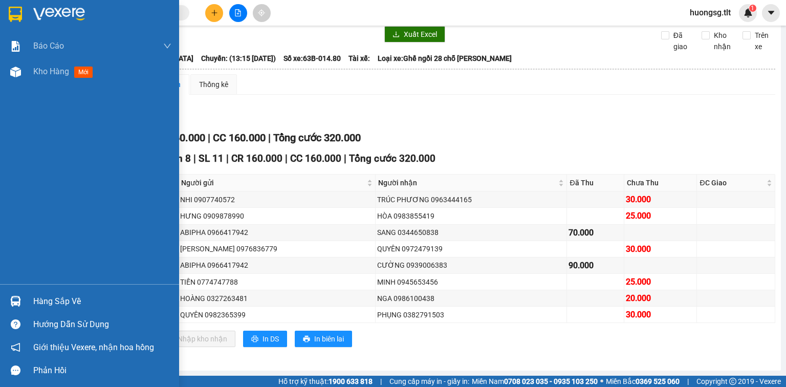
click at [33, 297] on div "Hàng sắp về" at bounding box center [89, 301] width 179 height 23
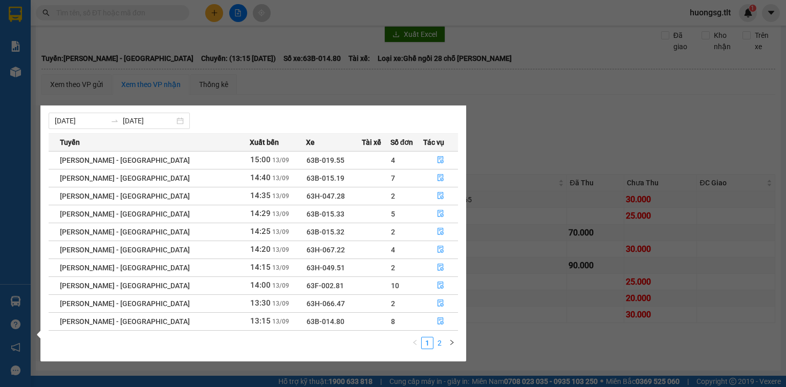
click at [440, 338] on link "2" at bounding box center [439, 342] width 11 height 11
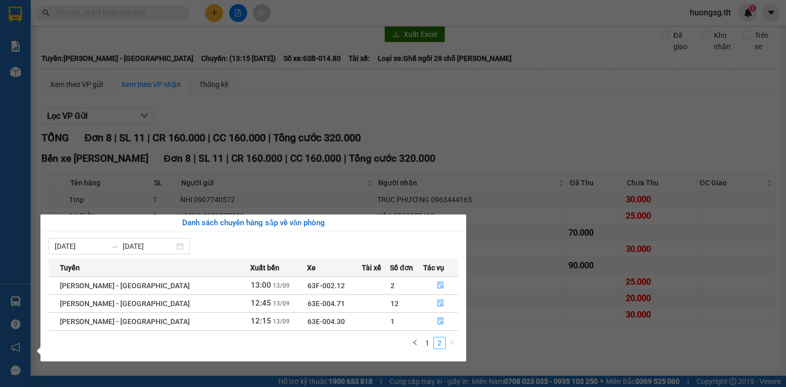
scroll to position [0, 0]
drag, startPoint x: 434, startPoint y: 299, endPoint x: 440, endPoint y: 282, distance: 17.3
click at [440, 282] on tbody "[PERSON_NAME] - [GEOGRAPHIC_DATA] 13:00 [DATE] 63F-002.12 2 [PERSON_NAME] - [GE…" at bounding box center [253, 303] width 409 height 54
click at [438, 282] on icon "file-done" at bounding box center [440, 284] width 7 height 7
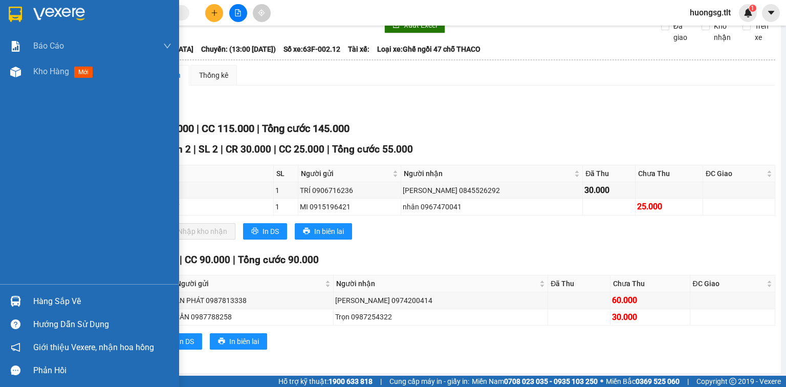
click at [10, 302] on div at bounding box center [16, 301] width 18 height 18
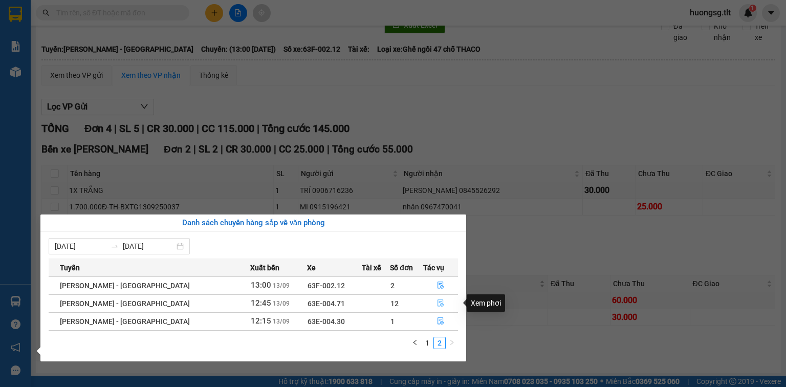
click at [437, 301] on icon "file-done" at bounding box center [440, 303] width 6 height 7
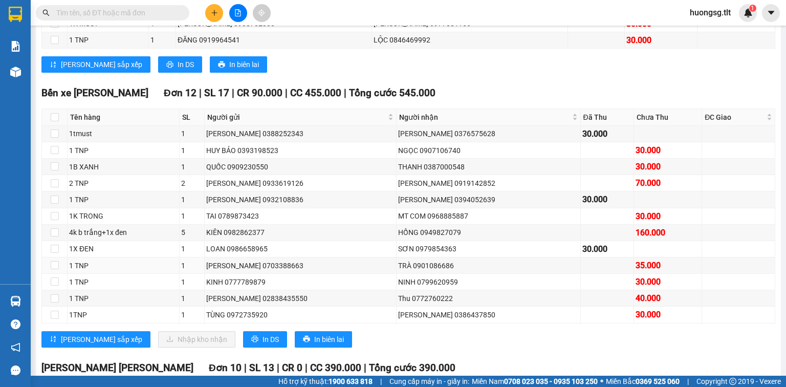
scroll to position [295, 0]
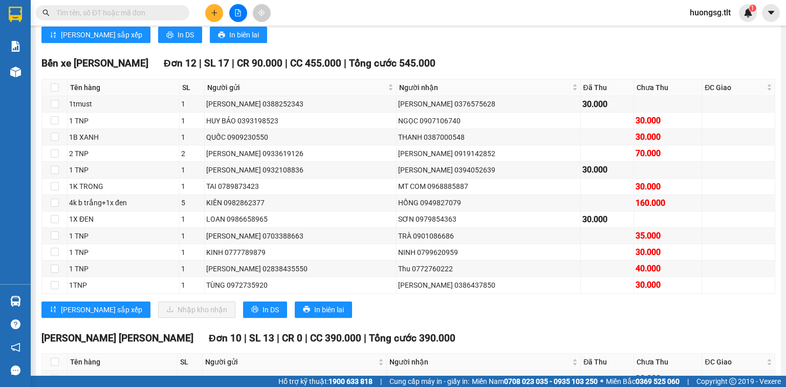
click at [162, 7] on input "text" at bounding box center [116, 12] width 121 height 11
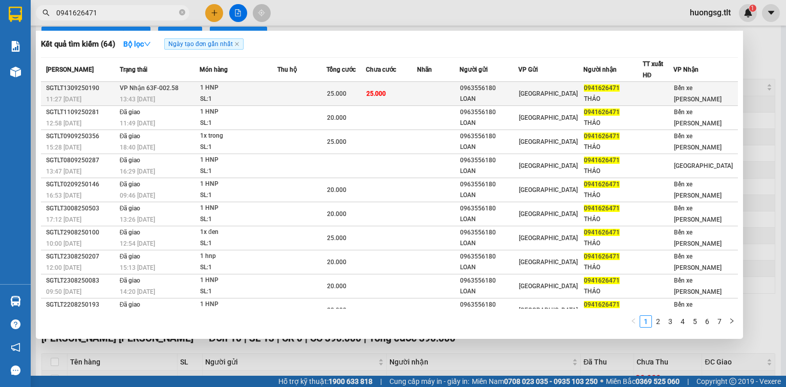
type input "0941626471"
click at [377, 82] on td "25.000" at bounding box center [391, 94] width 51 height 24
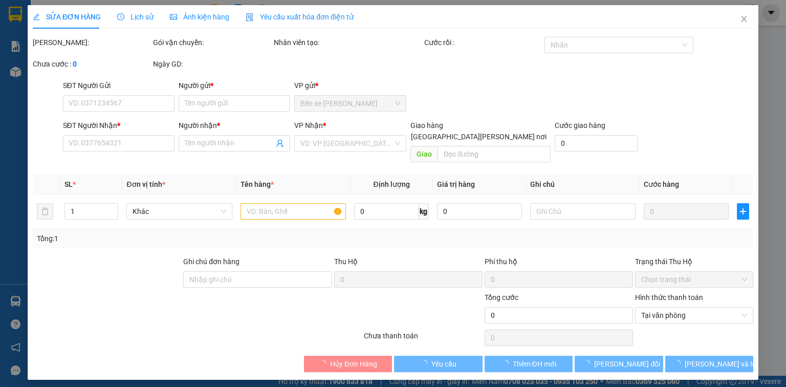
type input "0963556180"
type input "LOAN"
type input "0941626471"
type input "THẢO"
type input "25.000"
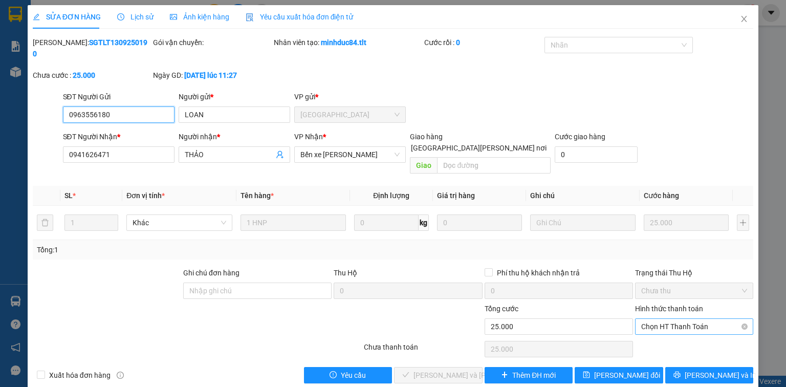
click at [663, 319] on span "Chọn HT Thanh Toán" at bounding box center [694, 326] width 106 height 15
click at [649, 329] on div "Tại văn phòng" at bounding box center [694, 323] width 106 height 11
type input "0"
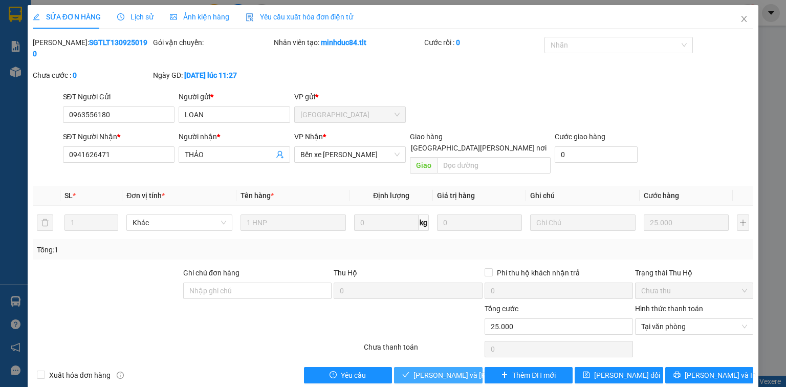
click at [437, 367] on button "[PERSON_NAME] và [PERSON_NAME] hàng" at bounding box center [438, 375] width 89 height 16
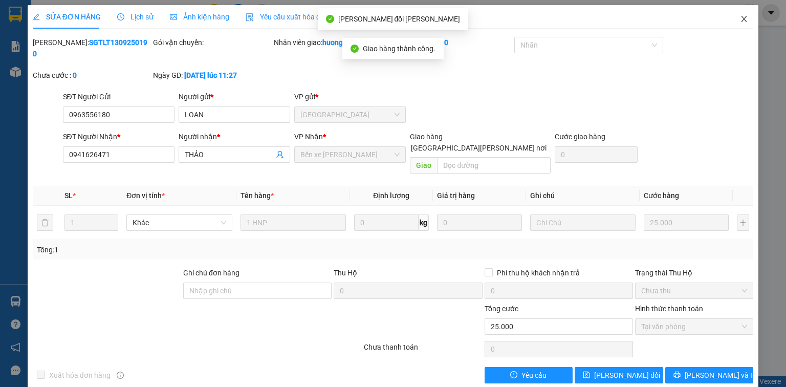
click at [739, 23] on span "Close" at bounding box center [744, 19] width 29 height 29
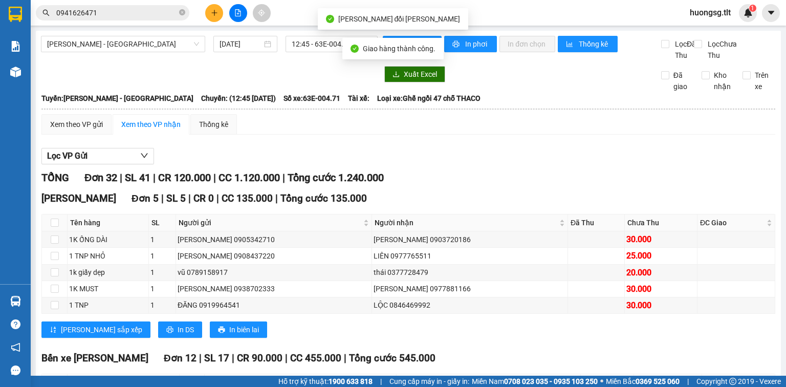
click at [144, 8] on input "0941626471" at bounding box center [116, 12] width 121 height 11
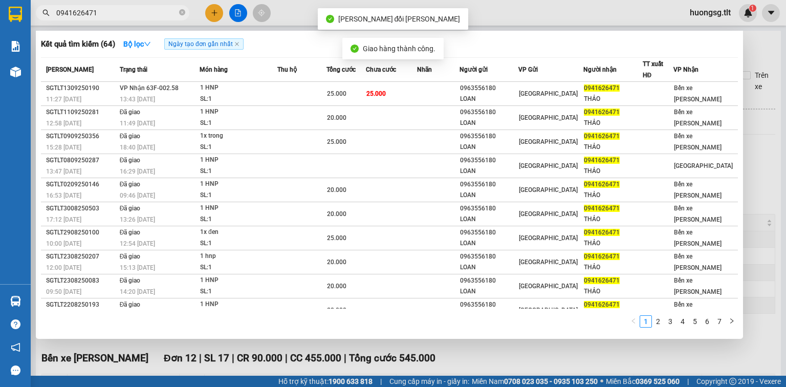
click at [136, 34] on div "Kết quả [PERSON_NAME] ( 64 ) Bộ lọc Ngày tạo [PERSON_NAME] nhất Mã ĐH Trạng thá…" at bounding box center [389, 185] width 707 height 308
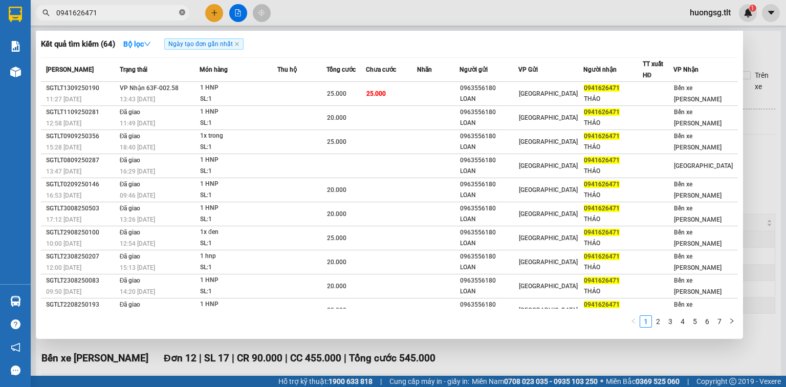
click at [182, 12] on icon "close-circle" at bounding box center [182, 12] width 6 height 6
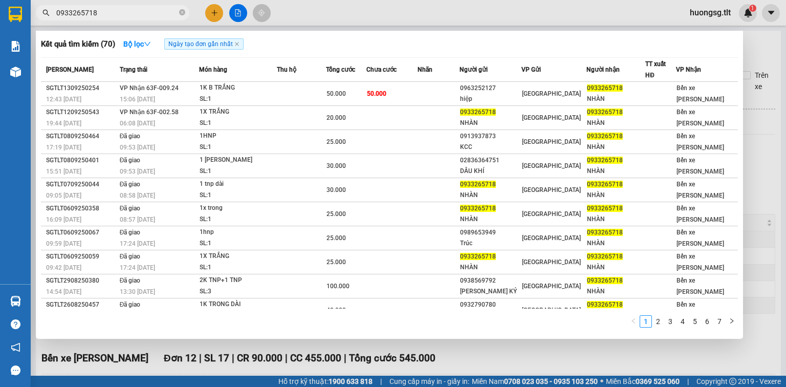
type input "0933265718"
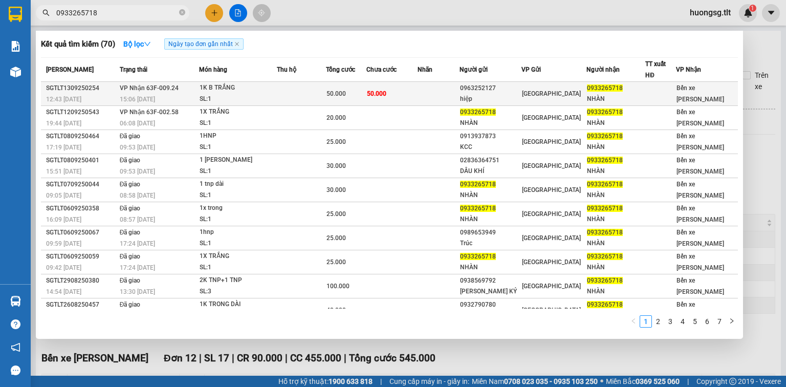
click at [300, 83] on td at bounding box center [301, 94] width 49 height 24
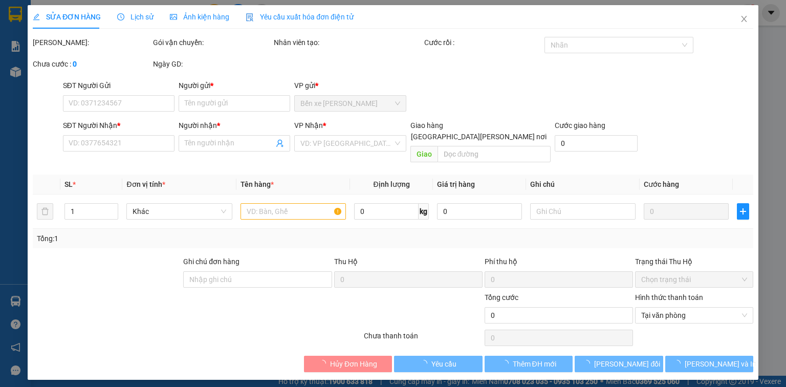
type input "0963252127"
type input "hiệp"
type input "0933265718"
type input "NHÀN"
type input "50.000"
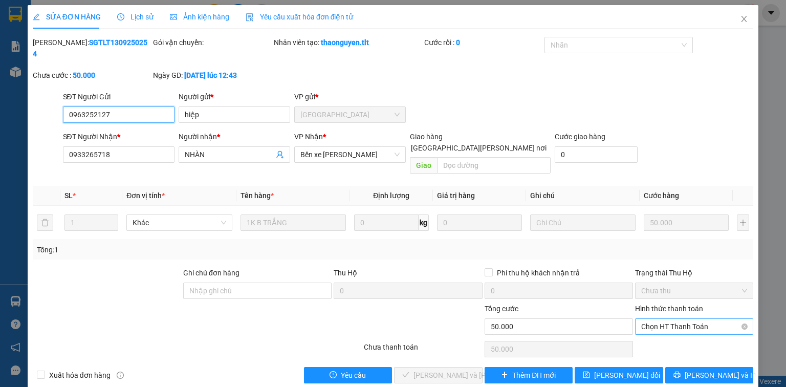
click at [672, 319] on span "Chọn HT Thanh Toán" at bounding box center [694, 326] width 106 height 15
click at [676, 323] on div "Tại văn phòng" at bounding box center [694, 323] width 106 height 11
type input "0"
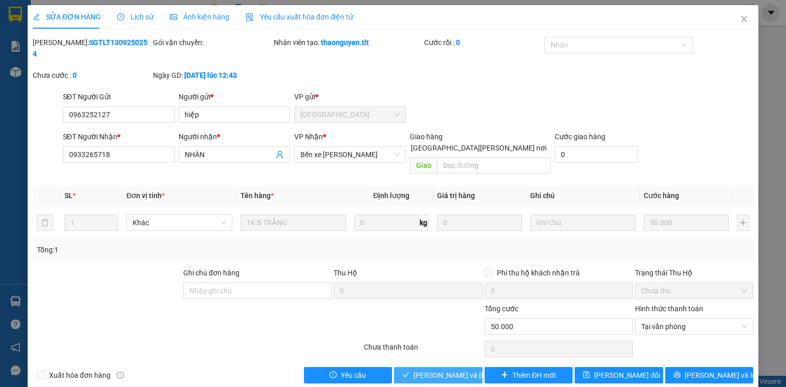
click at [449, 369] on span "[PERSON_NAME] và [PERSON_NAME] hàng" at bounding box center [482, 374] width 138 height 11
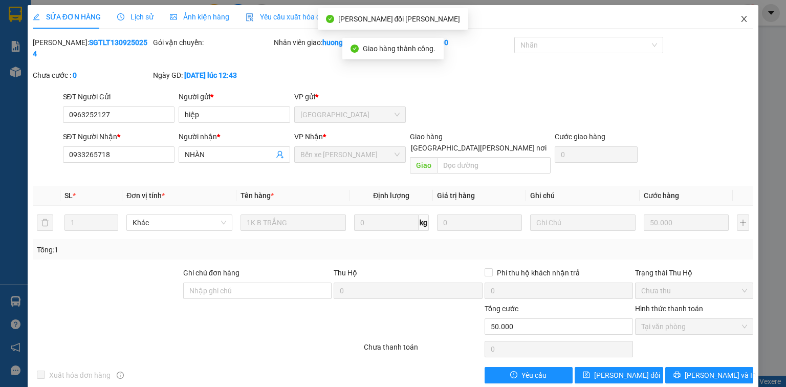
drag, startPoint x: 750, startPoint y: 22, endPoint x: 671, endPoint y: 16, distance: 78.5
click at [749, 21] on span "Close" at bounding box center [744, 19] width 29 height 29
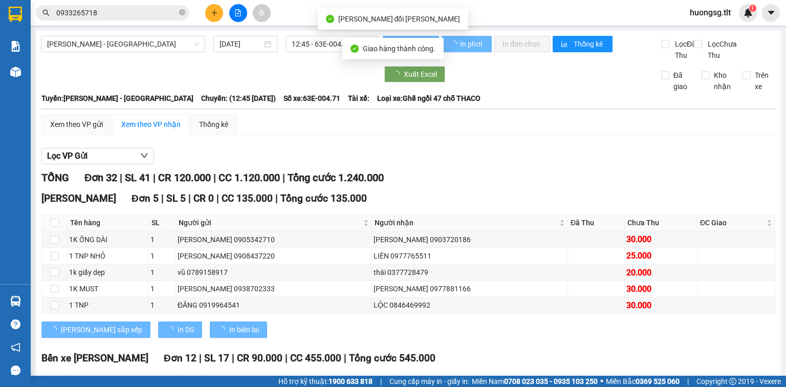
click at [112, 6] on span "0933265718" at bounding box center [112, 12] width 153 height 15
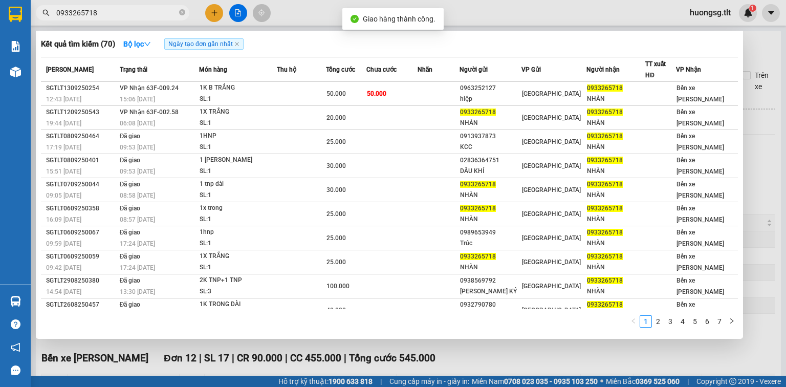
click at [112, 13] on input "0933265718" at bounding box center [116, 12] width 121 height 11
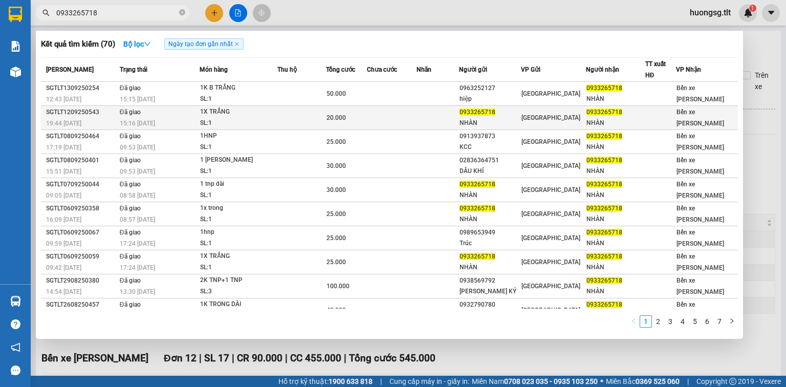
click at [214, 113] on div "1X TRẮNG" at bounding box center [238, 111] width 77 height 11
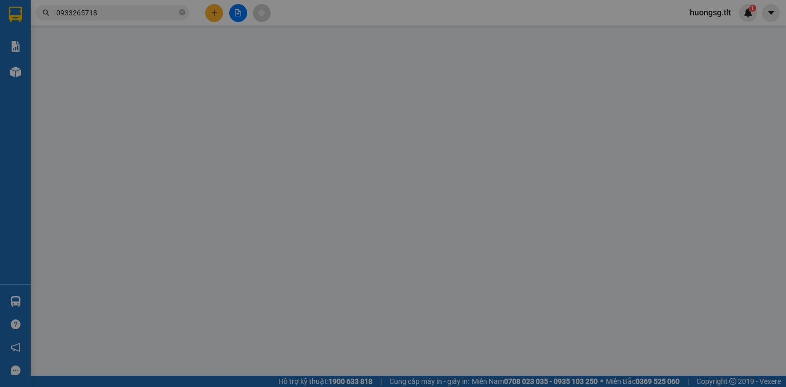
type input "0933265718"
type input "NHÀN"
type input "0933265718"
type input "NHÀN"
type input "20.000"
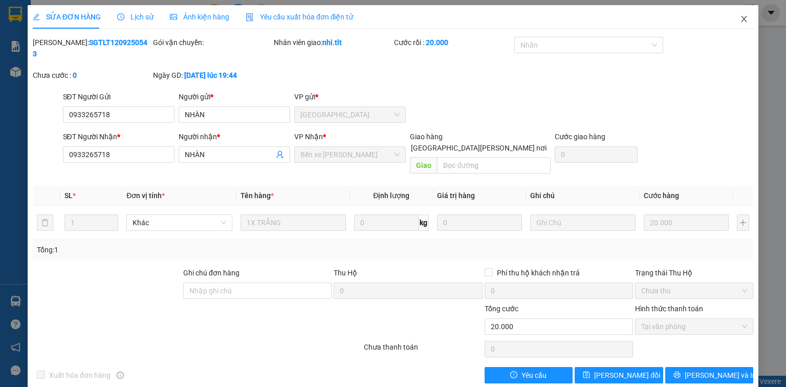
click at [741, 18] on icon "close" at bounding box center [744, 19] width 8 height 8
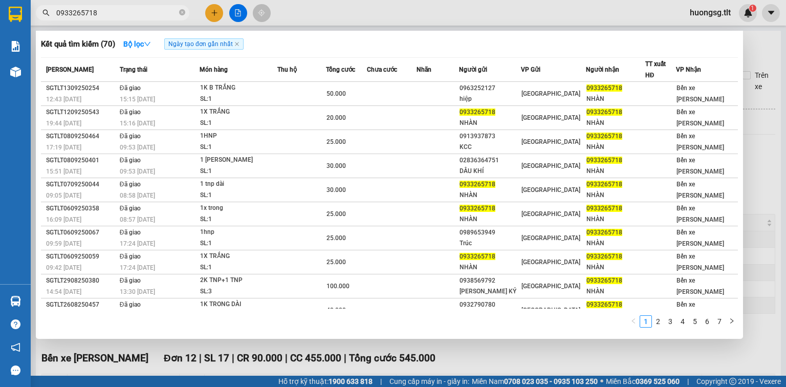
click at [128, 7] on input "0933265718" at bounding box center [116, 12] width 121 height 11
click at [180, 13] on icon "close-circle" at bounding box center [182, 12] width 6 height 6
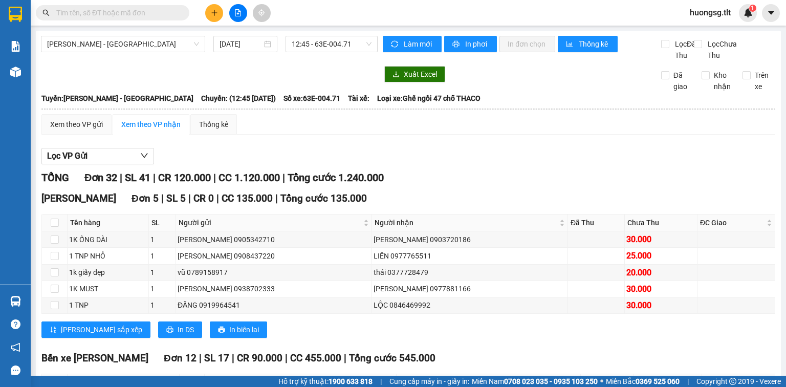
type input "4"
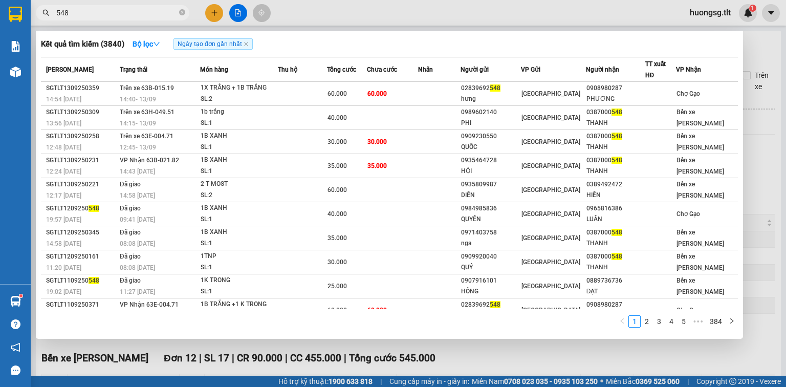
type input "548"
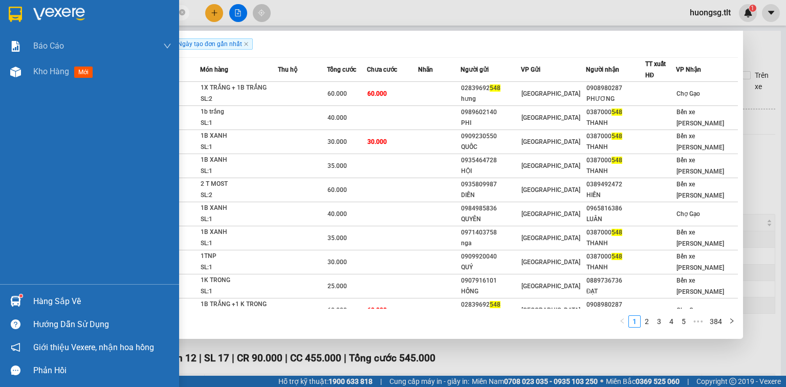
click at [76, 299] on div "Hàng sắp về" at bounding box center [102, 301] width 138 height 15
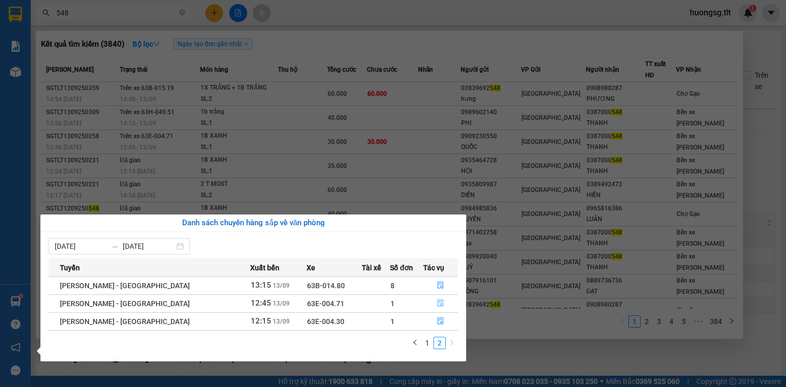
click at [440, 301] on button "button" at bounding box center [441, 303] width 34 height 16
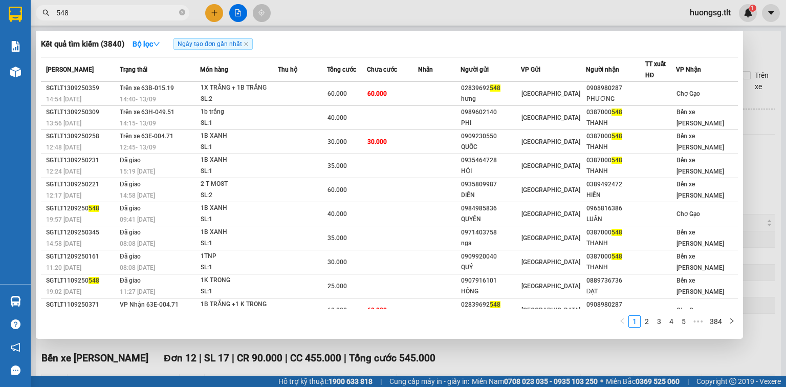
click at [438, 358] on div at bounding box center [393, 193] width 786 height 387
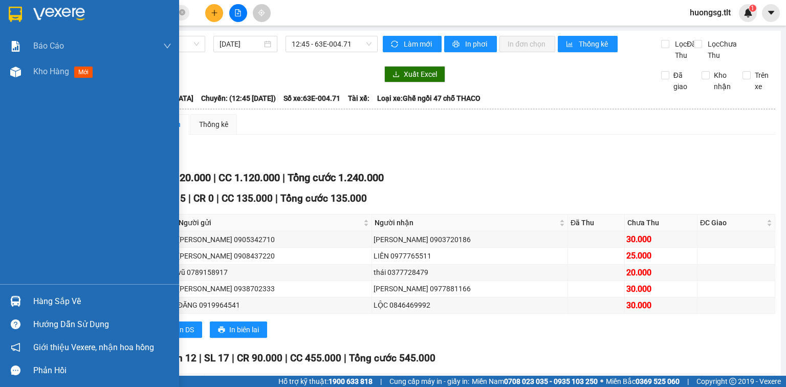
click at [32, 302] on div "Hàng sắp về" at bounding box center [89, 301] width 179 height 23
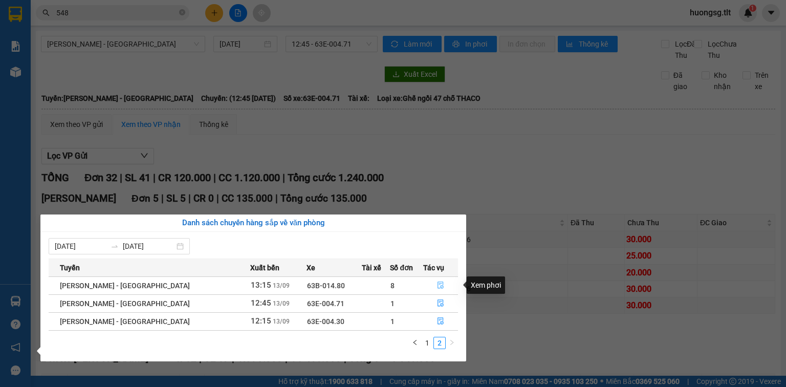
click at [437, 284] on icon "file-done" at bounding box center [440, 284] width 7 height 7
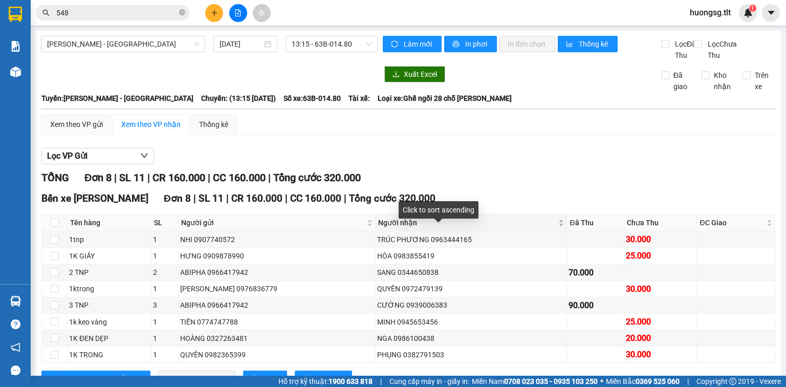
scroll to position [41, 0]
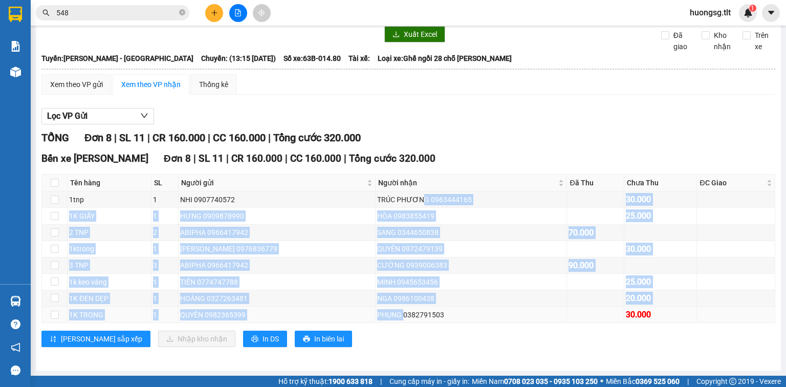
drag, startPoint x: 381, startPoint y: 209, endPoint x: 366, endPoint y: 321, distance: 113.0
click at [366, 321] on tbody "1tnp 1 NHI 0907740572 [PERSON_NAME] 0963444165 30.000 1K GIẤY 1 HƯNG 0909878990…" at bounding box center [408, 256] width 733 height 131
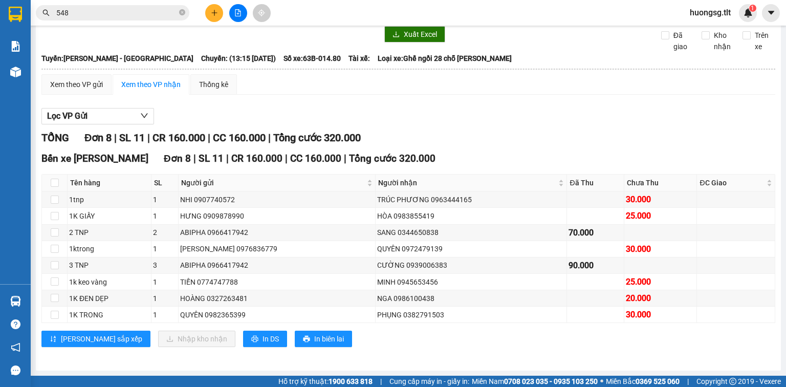
click at [372, 355] on div "Bến xe [PERSON_NAME][GEOGRAPHIC_DATA] 8 | SL 11 | CR 160.000 | CC 160.000 | [PE…" at bounding box center [408, 253] width 734 height 204
click at [377, 213] on div "HÒA 0983855419" at bounding box center [471, 215] width 188 height 11
drag, startPoint x: 345, startPoint y: 213, endPoint x: 351, endPoint y: 216, distance: 6.4
click at [377, 214] on div "HÒA 0983855419" at bounding box center [471, 215] width 188 height 11
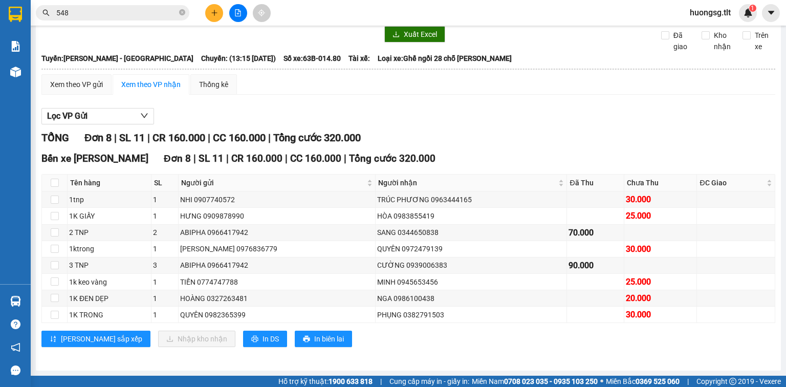
click at [465, 169] on div "Bến xe [PERSON_NAME][GEOGRAPHIC_DATA] 8 | SL 11 | CR 160.000 | CC 160.000 | [PE…" at bounding box center [408, 253] width 734 height 204
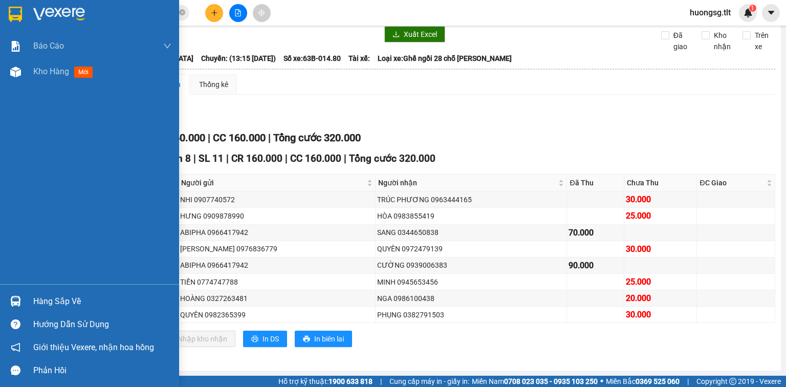
click at [23, 290] on div "Hàng sắp về" at bounding box center [89, 301] width 179 height 23
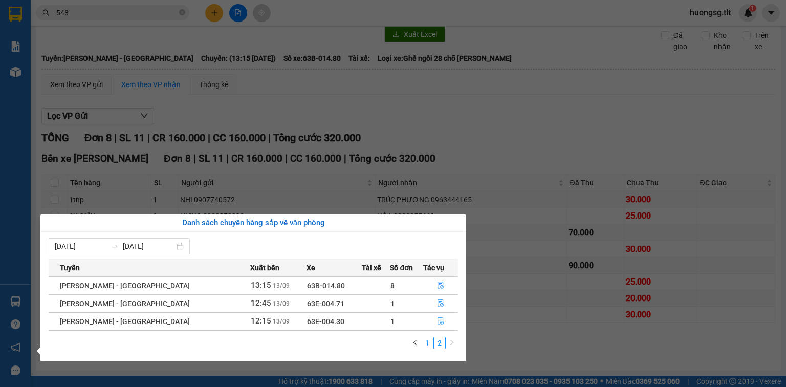
click at [427, 343] on link "1" at bounding box center [427, 342] width 11 height 11
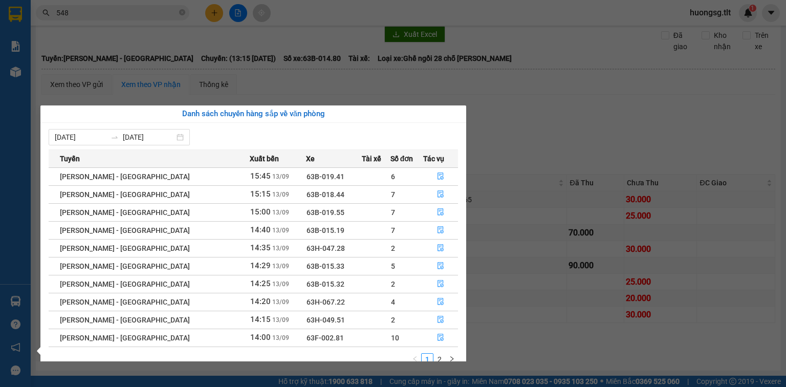
click at [532, 129] on section "Kết quả [PERSON_NAME] ( 3840 ) Bộ lọc Ngày tạo [PERSON_NAME] nhất Mã ĐH Trạng t…" at bounding box center [393, 193] width 786 height 387
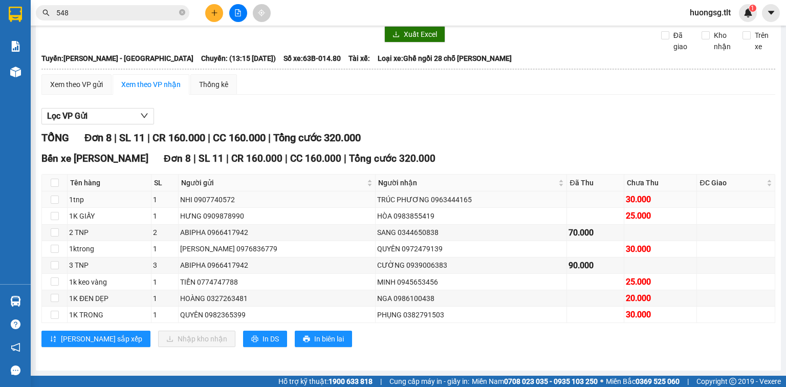
click at [376, 206] on td "TRÚC PHƯƠNG 0963444165" at bounding box center [472, 199] width 192 height 16
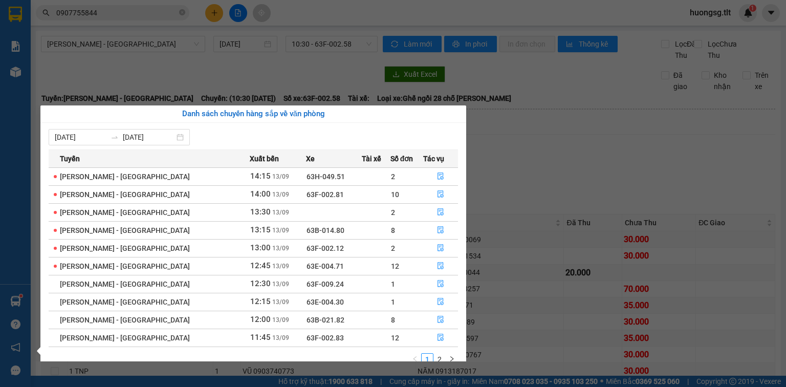
scroll to position [213, 0]
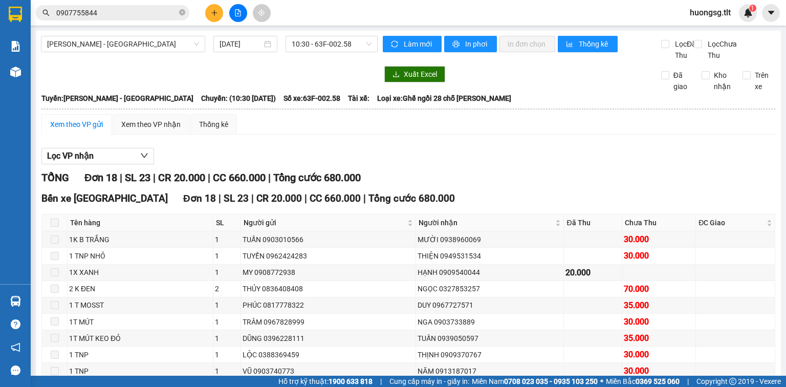
scroll to position [213, 0]
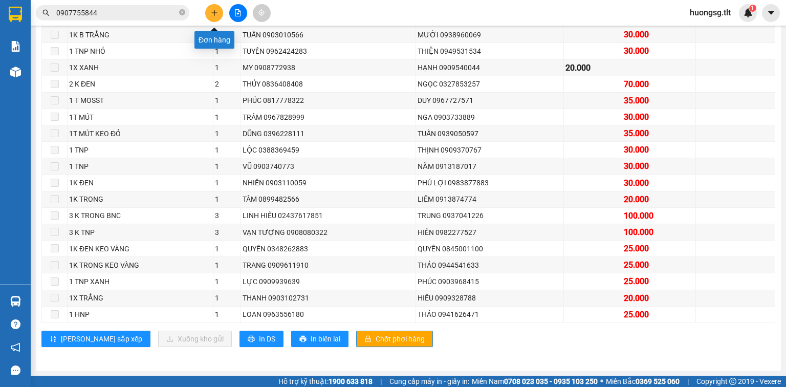
click at [211, 12] on icon "plus" at bounding box center [214, 12] width 7 height 7
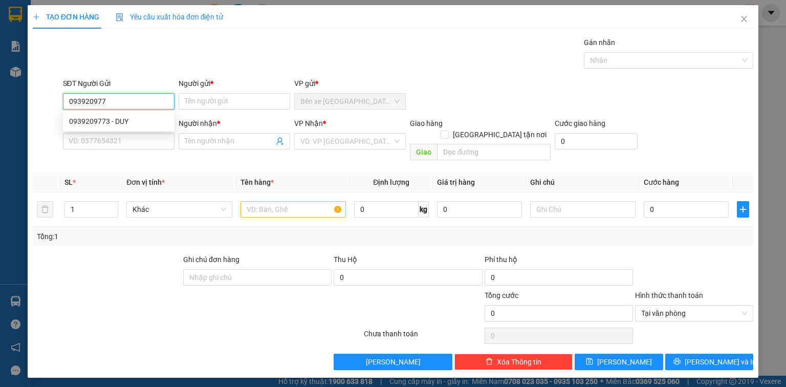
type input "0939209773"
click at [125, 117] on div "0939209773 - DUY" at bounding box center [118, 121] width 99 height 11
type input "DUY"
type input "0939209773"
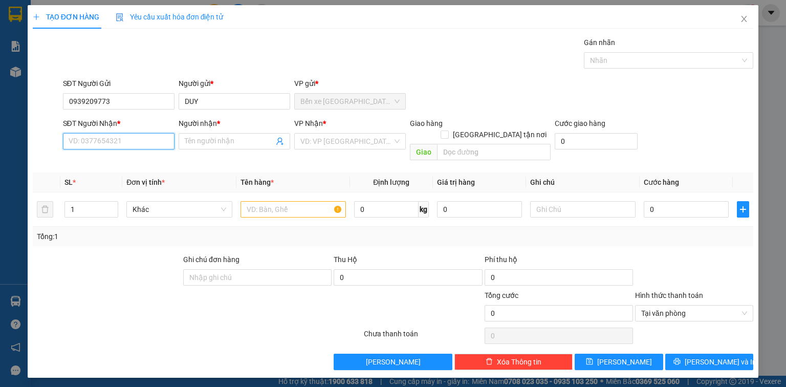
click at [122, 143] on input "SĐT Người Nhận *" at bounding box center [119, 141] width 112 height 16
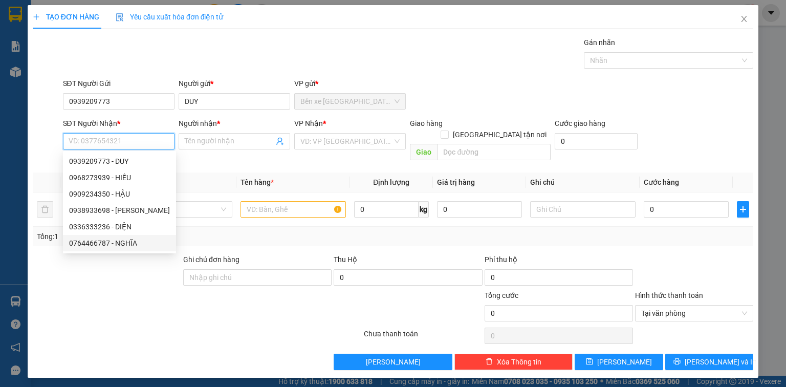
click at [139, 243] on div "0764466787 - NGHĨA" at bounding box center [119, 242] width 101 height 11
type input "0764466787"
type input "NGHĨA"
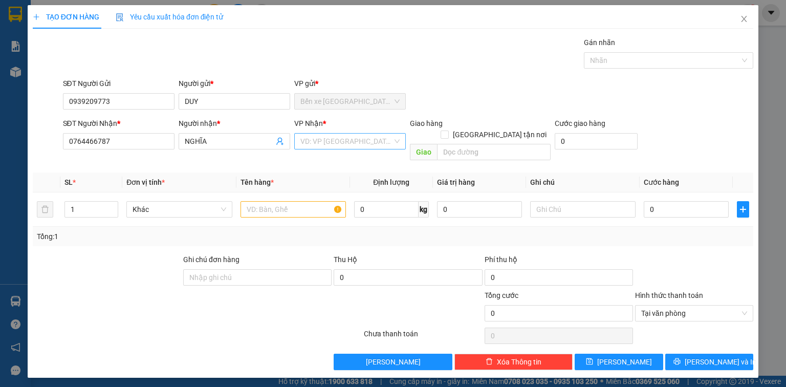
click at [328, 142] on input "search" at bounding box center [346, 141] width 92 height 15
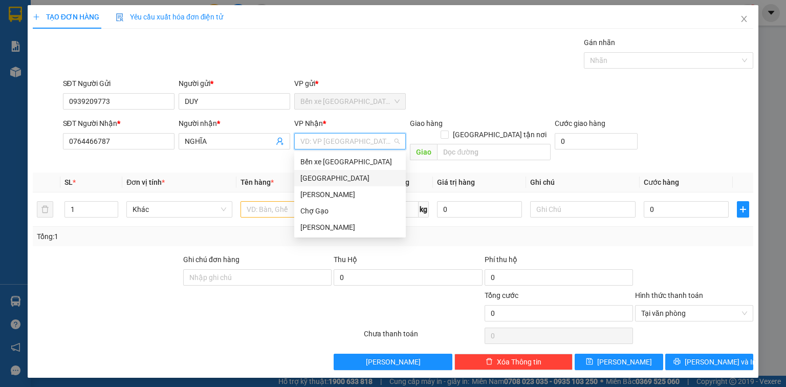
click at [323, 178] on div "[GEOGRAPHIC_DATA]" at bounding box center [349, 177] width 99 height 11
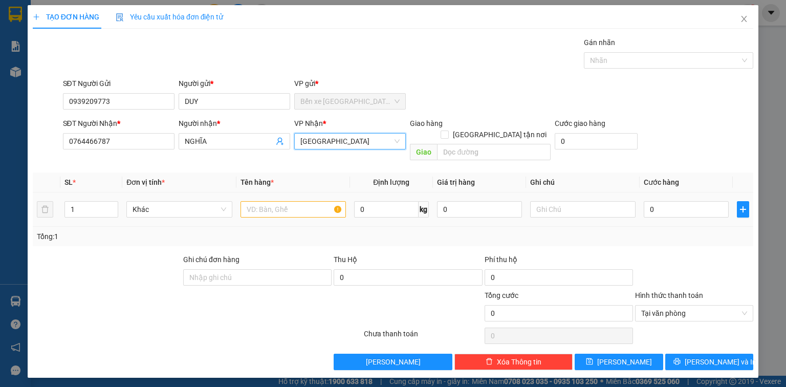
click at [290, 192] on td at bounding box center [293, 209] width 114 height 34
click at [283, 201] on input "text" at bounding box center [292, 209] width 105 height 16
type input "T"
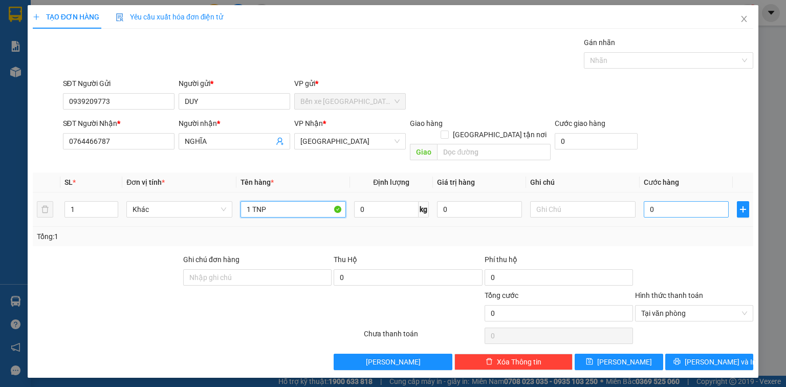
type input "1 TNP"
click at [684, 201] on input "0" at bounding box center [686, 209] width 85 height 16
type input "3"
type input "30"
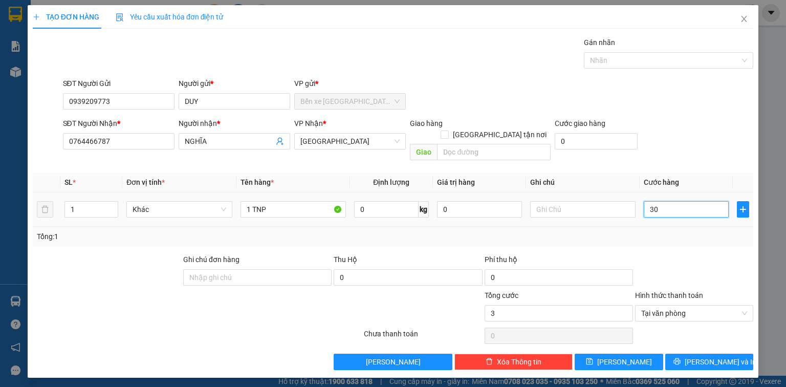
type input "30"
type input "30.000"
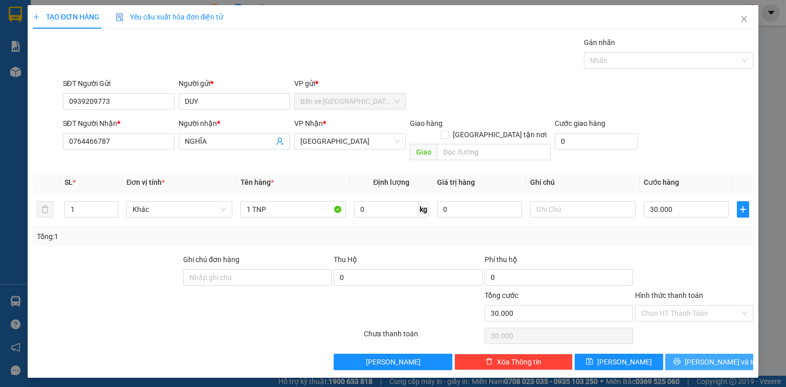
drag, startPoint x: 719, startPoint y: 359, endPoint x: 719, endPoint y: 353, distance: 6.7
click at [719, 358] on div "TẠO ĐƠN HÀNG Yêu cầu xuất hóa đơn điện tử Transit Pickup Surcharge Ids Transit …" at bounding box center [393, 191] width 731 height 372
click at [719, 356] on span "[PERSON_NAME] và In" at bounding box center [721, 361] width 72 height 11
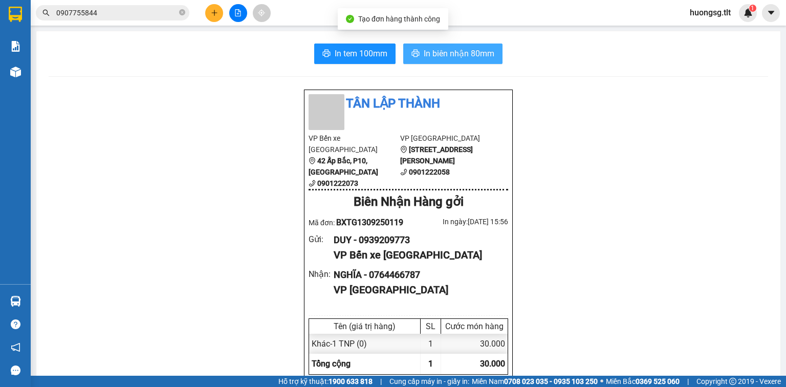
drag, startPoint x: 437, startPoint y: 56, endPoint x: 436, endPoint y: 65, distance: 9.3
click at [436, 57] on span "In biên nhận 80mm" at bounding box center [459, 53] width 71 height 13
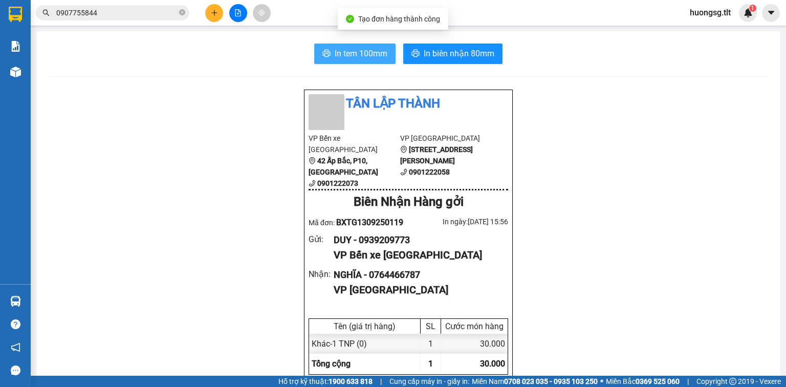
click at [377, 50] on span "In tem 100mm" at bounding box center [361, 53] width 53 height 13
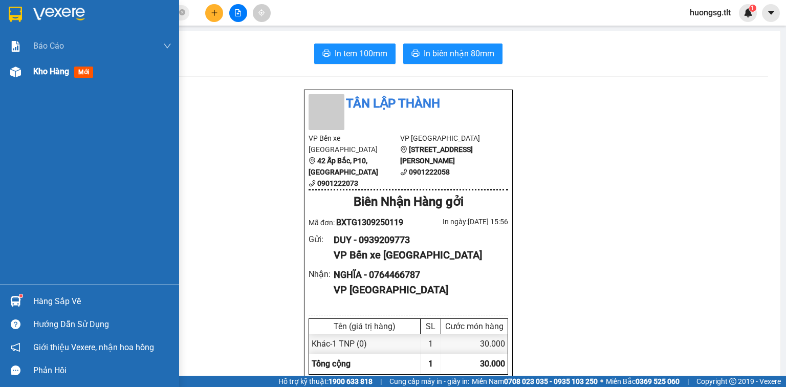
click at [29, 68] on div "Kho hàng mới" at bounding box center [89, 72] width 179 height 26
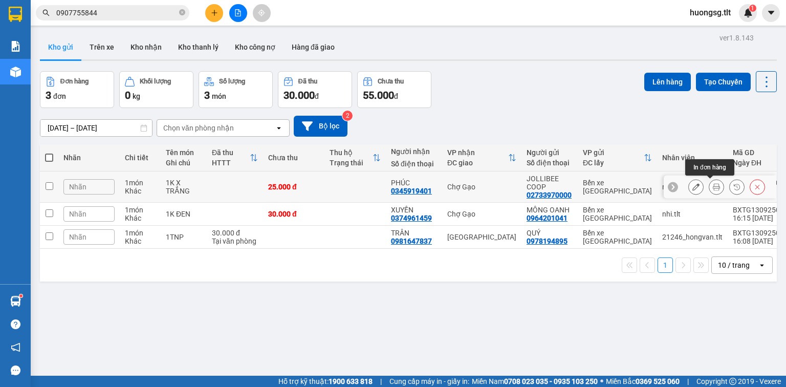
click at [713, 184] on icon at bounding box center [716, 186] width 7 height 7
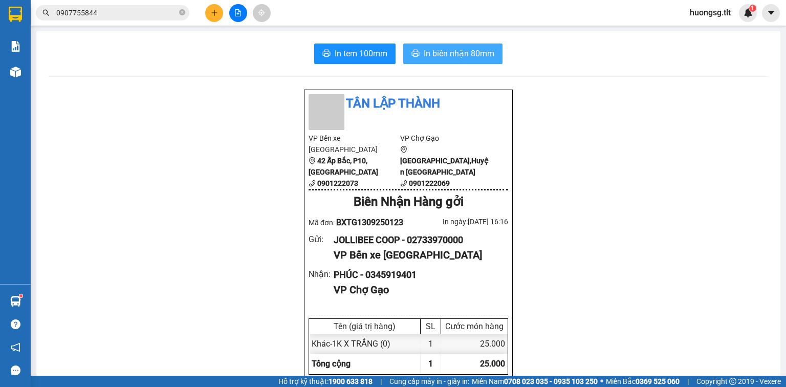
click at [475, 56] on span "In biên nhận 80mm" at bounding box center [459, 53] width 71 height 13
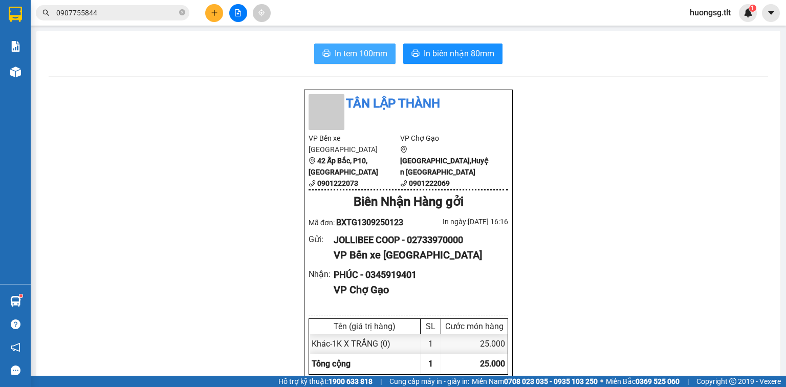
click at [363, 45] on button "In tem 100mm" at bounding box center [354, 53] width 81 height 20
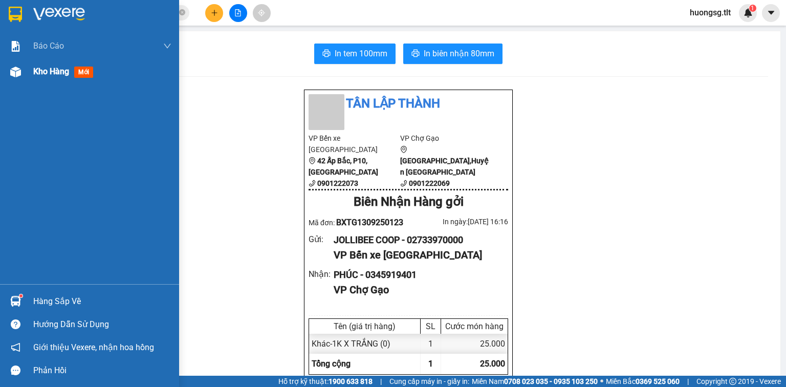
click at [26, 68] on div "Kho hàng mới" at bounding box center [89, 72] width 179 height 26
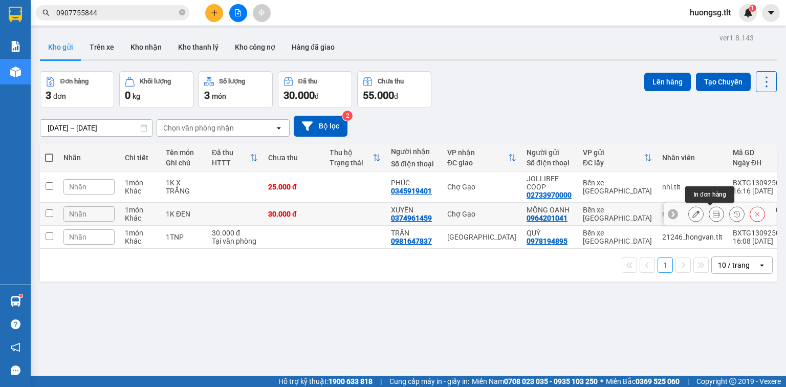
click at [713, 215] on icon at bounding box center [716, 213] width 7 height 7
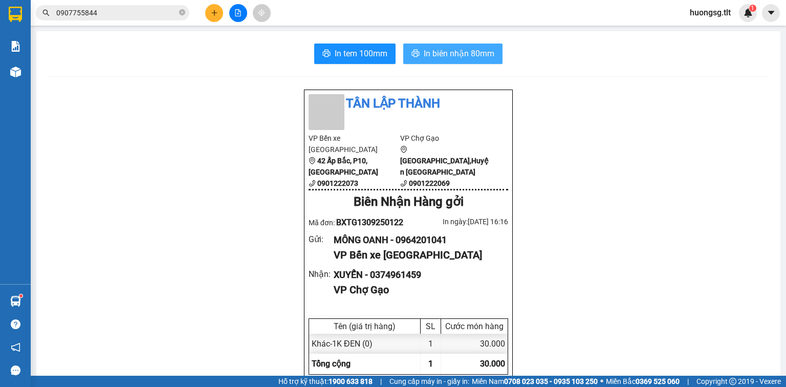
click at [447, 52] on span "In biên nhận 80mm" at bounding box center [459, 53] width 71 height 13
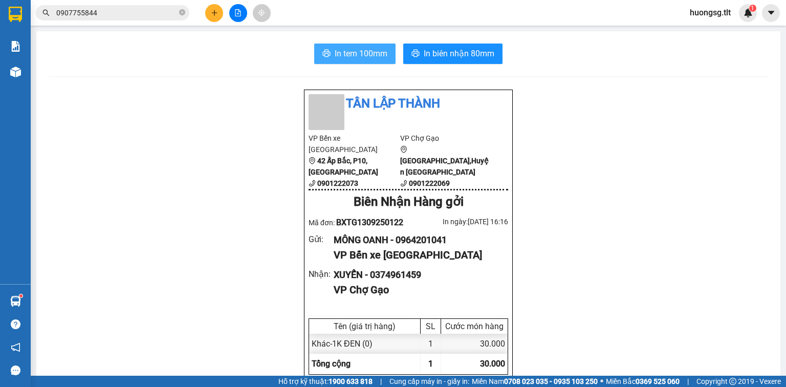
click at [362, 53] on span "In tem 100mm" at bounding box center [361, 53] width 53 height 13
